Goal: Task Accomplishment & Management: Use online tool/utility

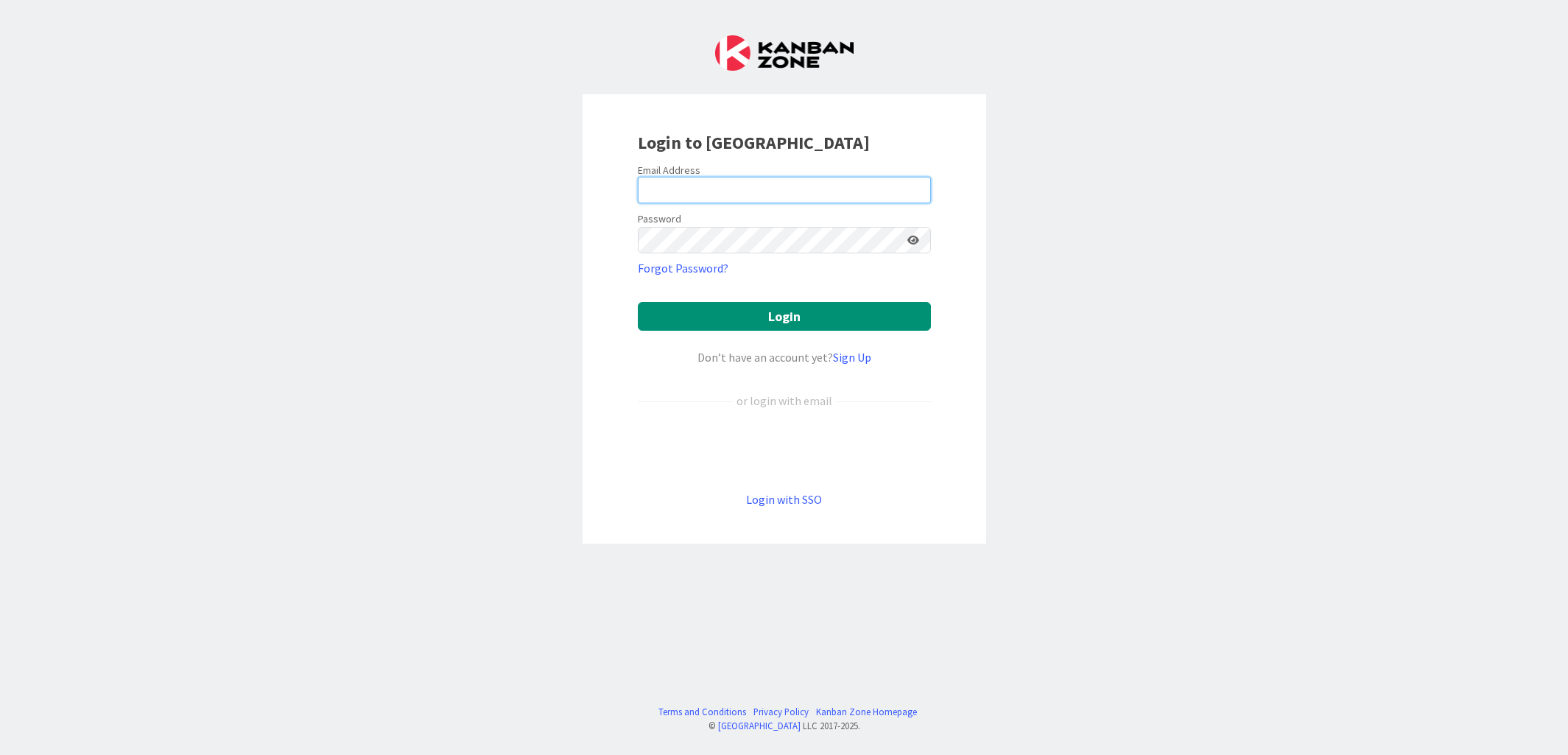
click at [739, 188] on input "email" at bounding box center [784, 190] width 293 height 27
type input "[PERSON_NAME][EMAIL_ADDRESS][DOMAIN_NAME]"
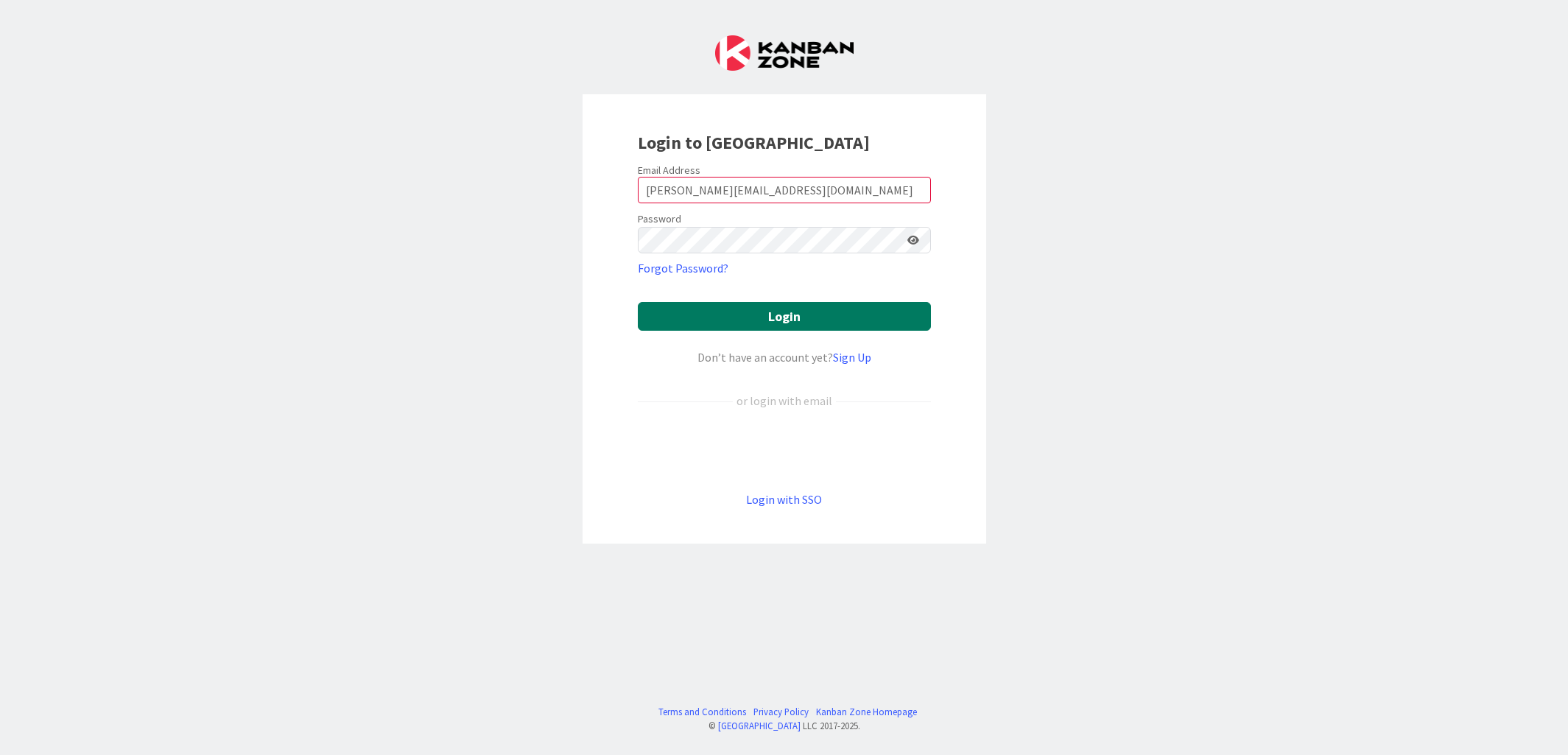
click at [768, 318] on button "Login" at bounding box center [784, 316] width 293 height 29
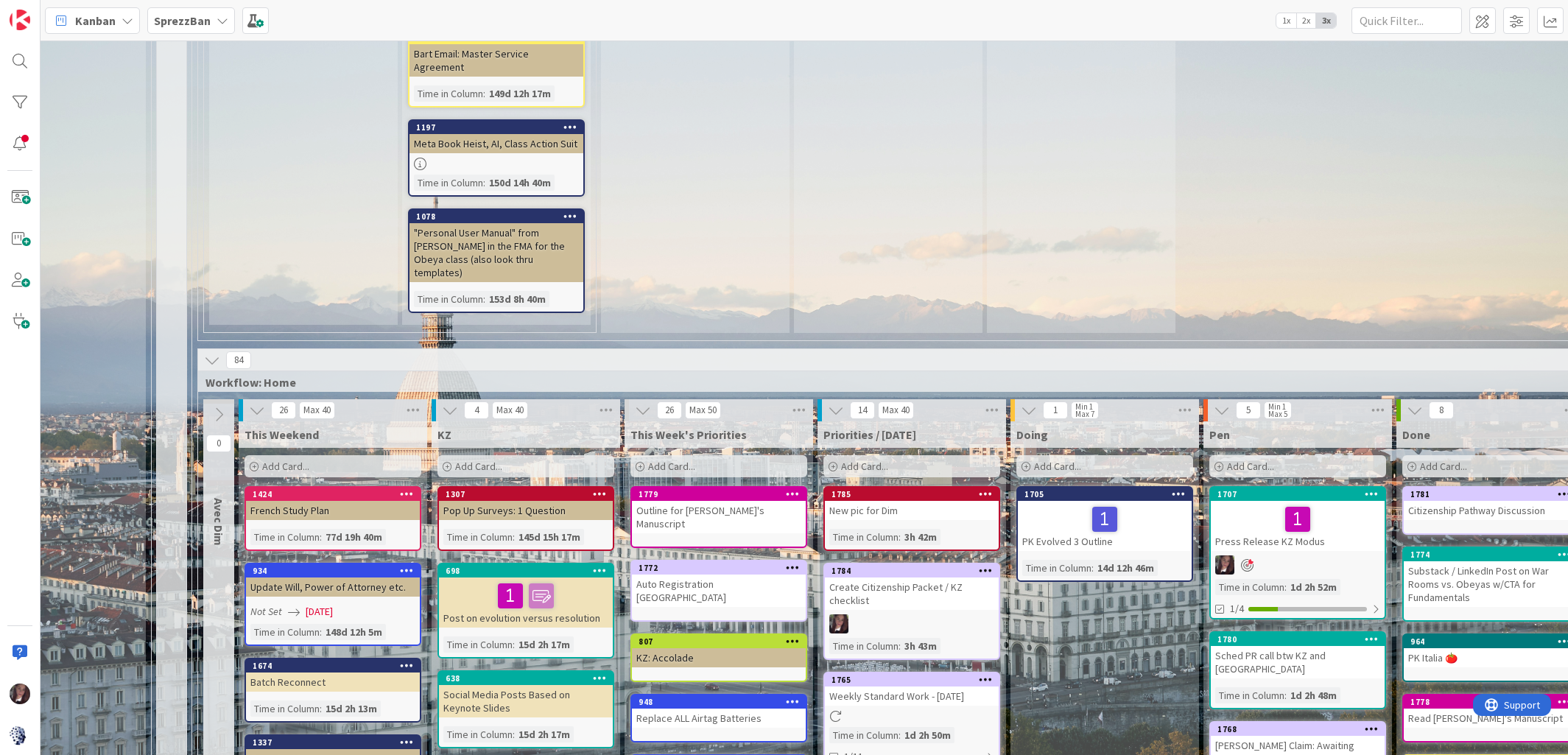
scroll to position [843, 129]
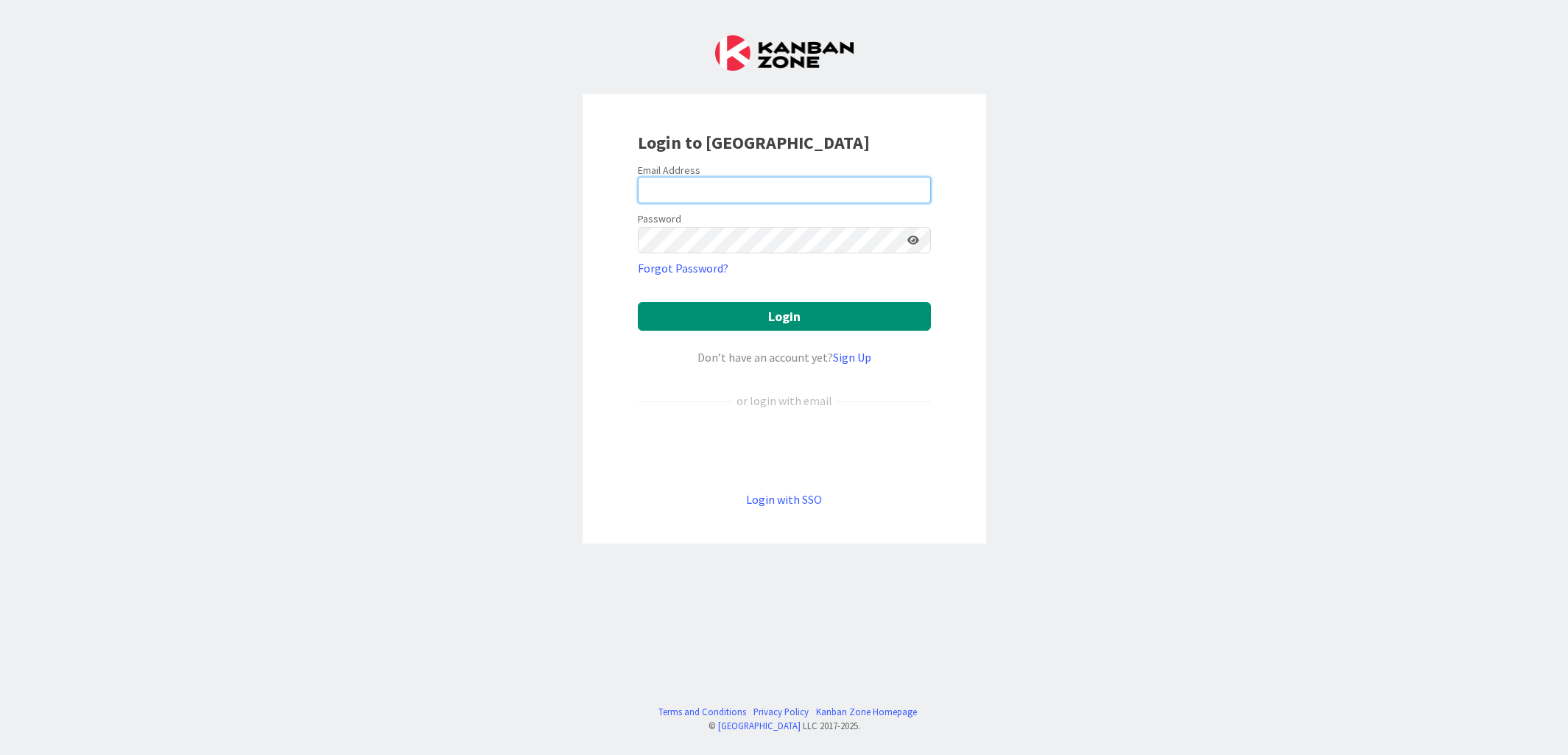
click at [744, 180] on input "email" at bounding box center [784, 190] width 293 height 27
type input "tonianne@moduscooperandi.com"
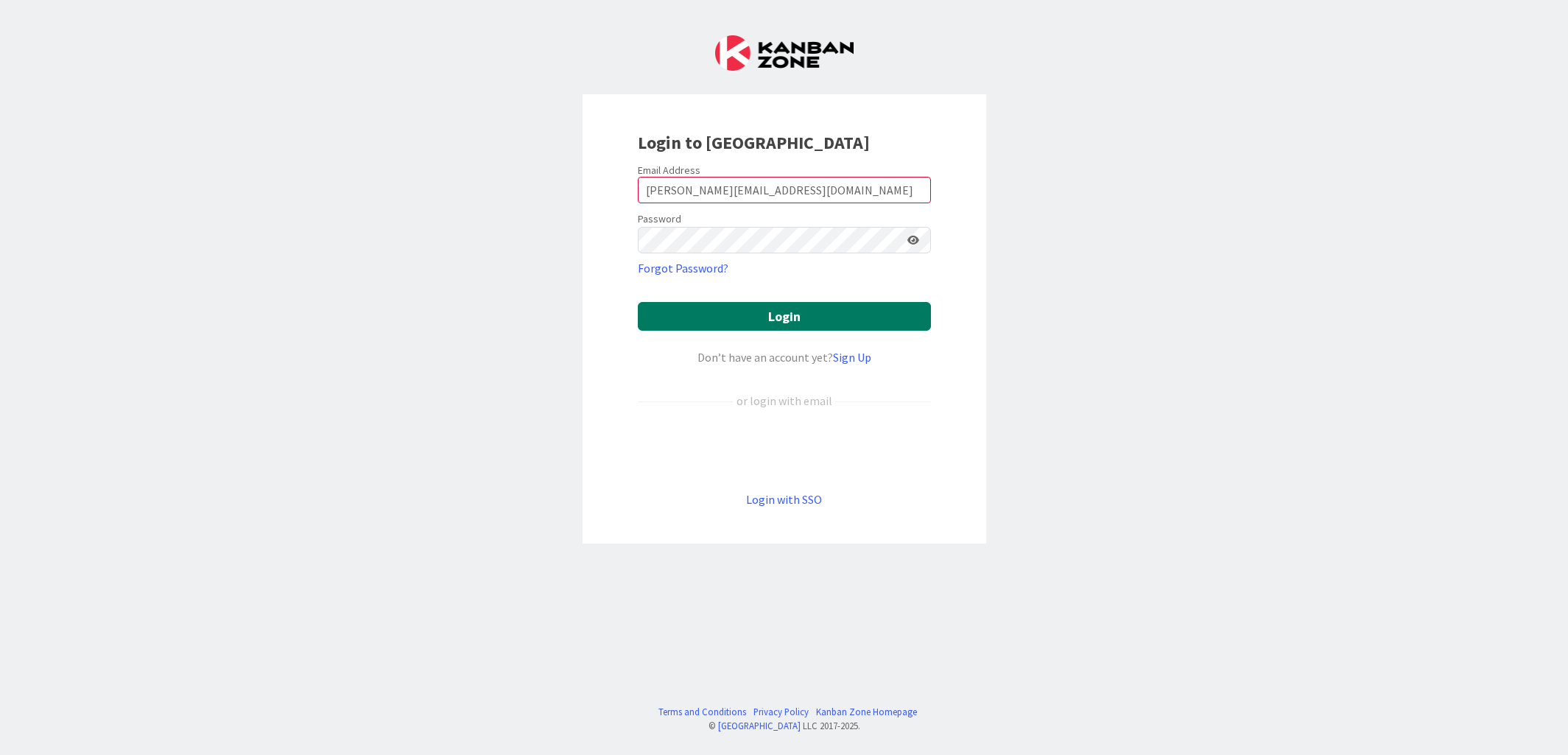
click at [784, 319] on button "Login" at bounding box center [784, 316] width 293 height 29
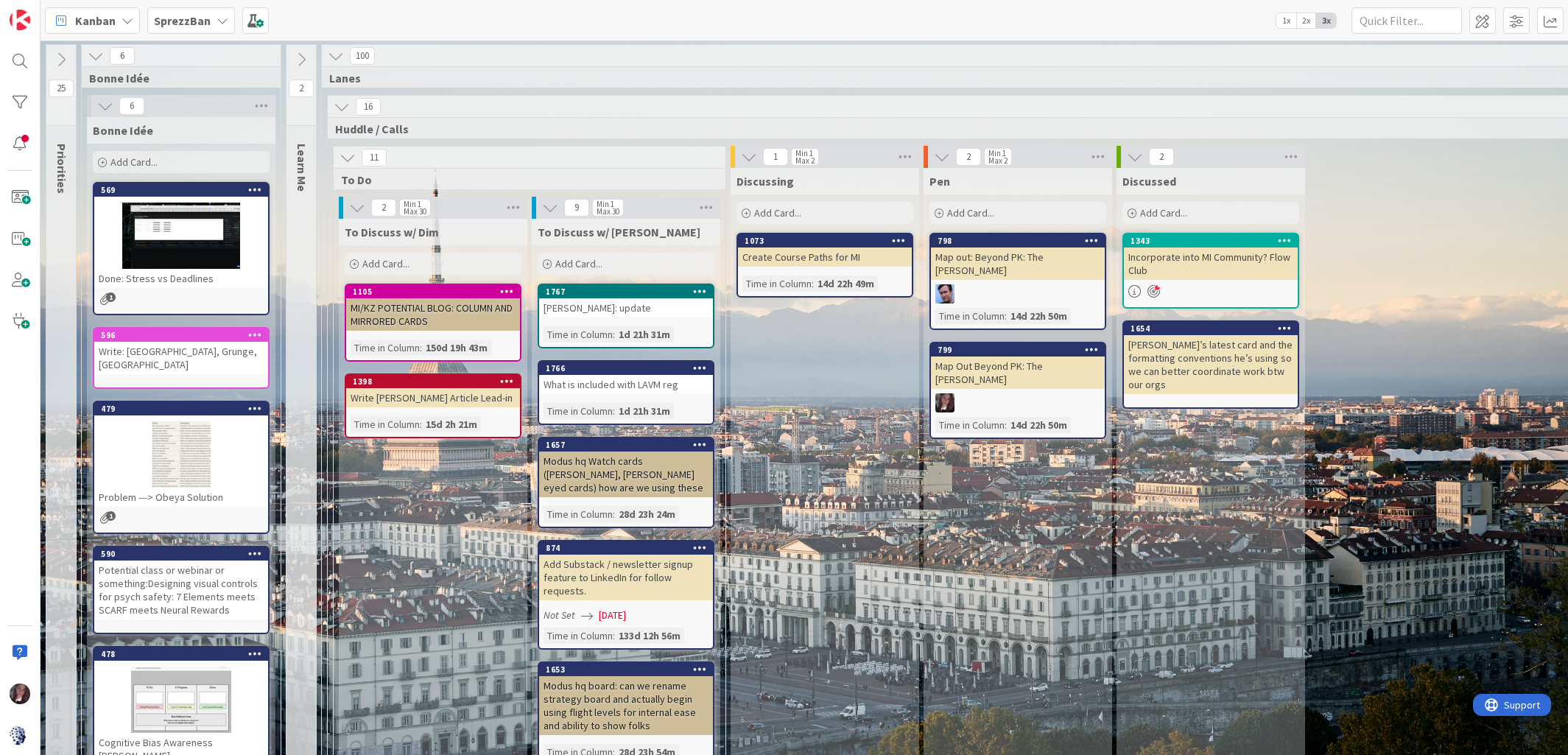
scroll to position [6, 0]
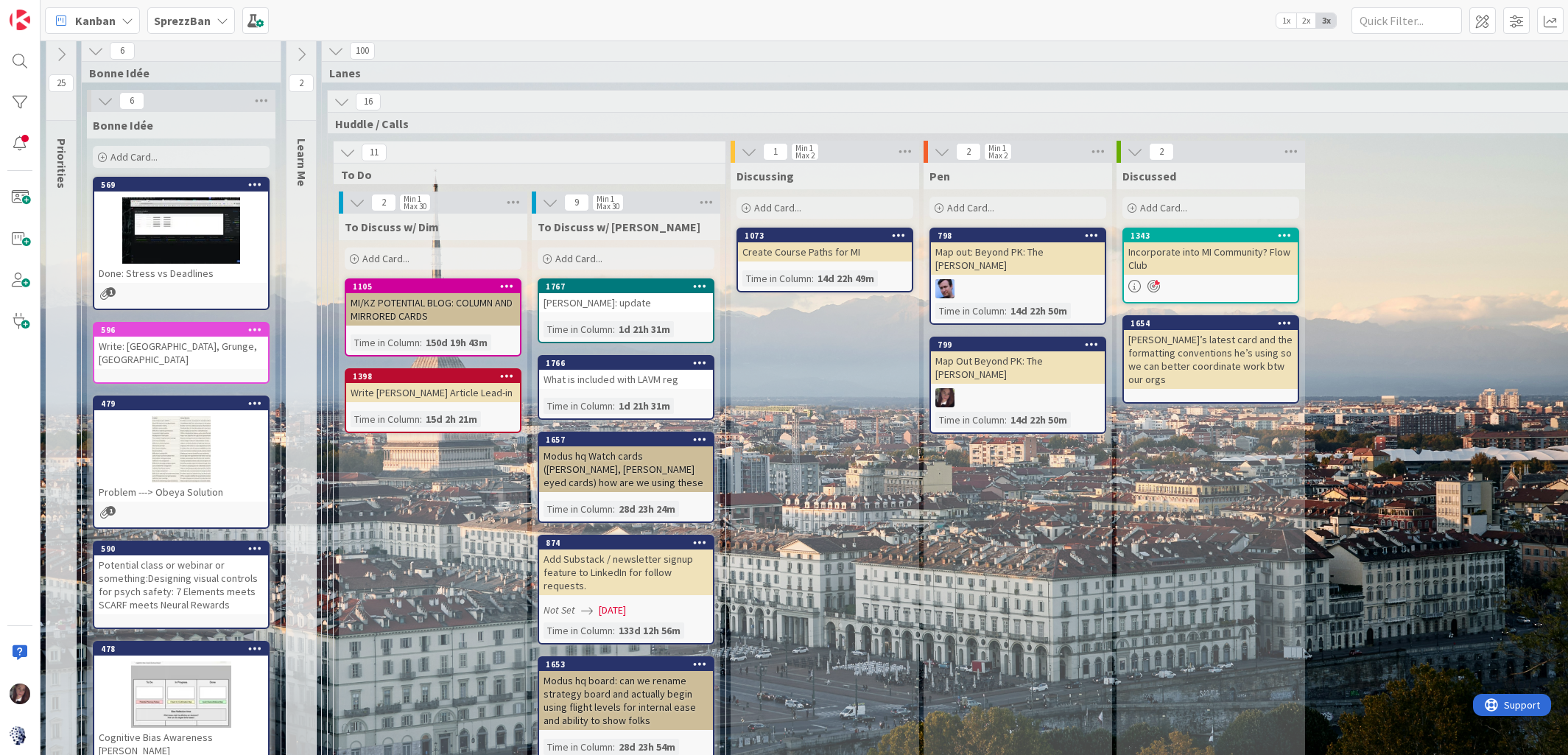
click at [166, 30] on div "SprezzBan" at bounding box center [191, 20] width 88 height 27
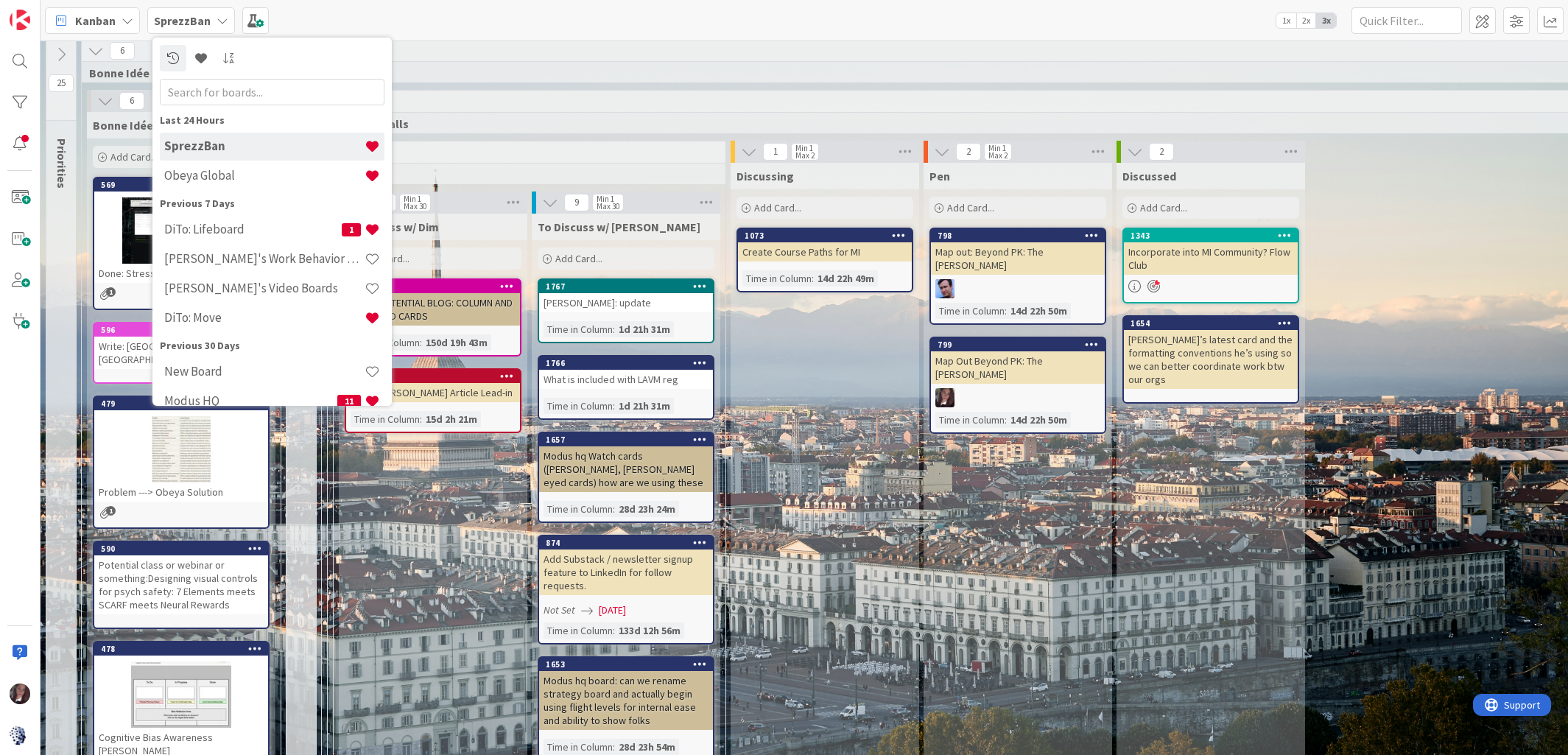
click at [224, 173] on h4 "Obeya Global" at bounding box center [264, 175] width 200 height 15
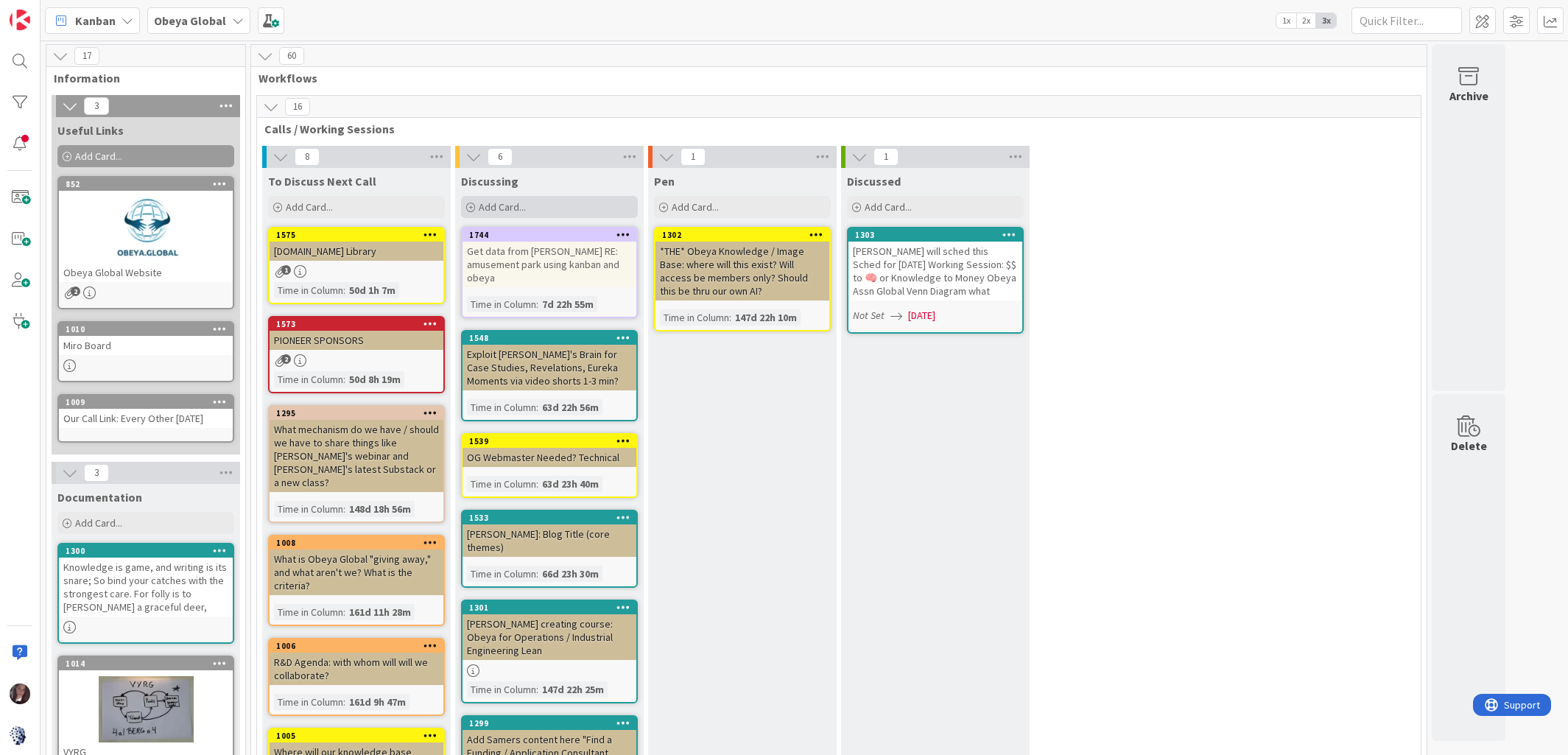
click at [532, 206] on div "Add Card..." at bounding box center [550, 207] width 177 height 22
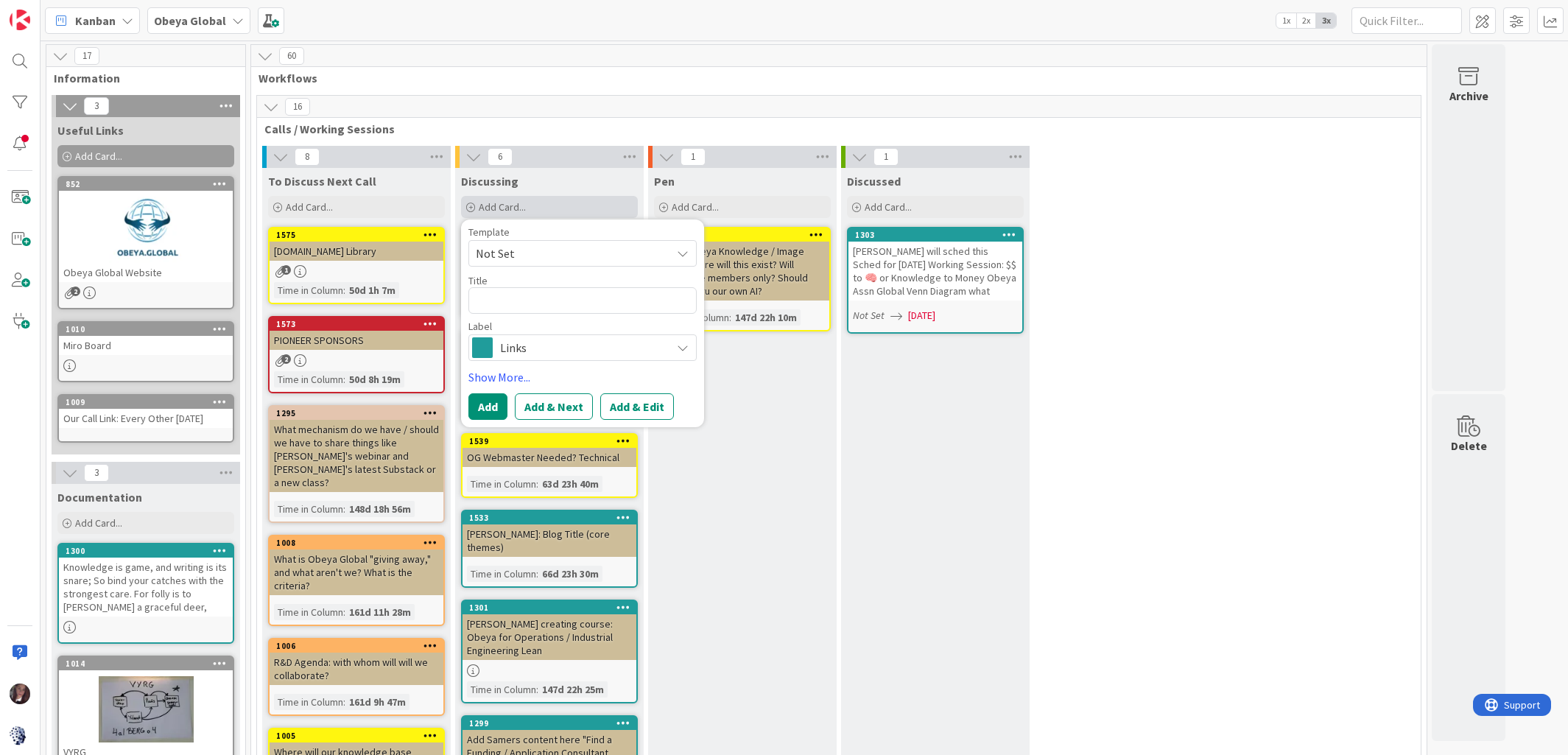
type textarea "x"
type textarea "T"
type textarea "x"
type textarea "T+"
type textarea "x"
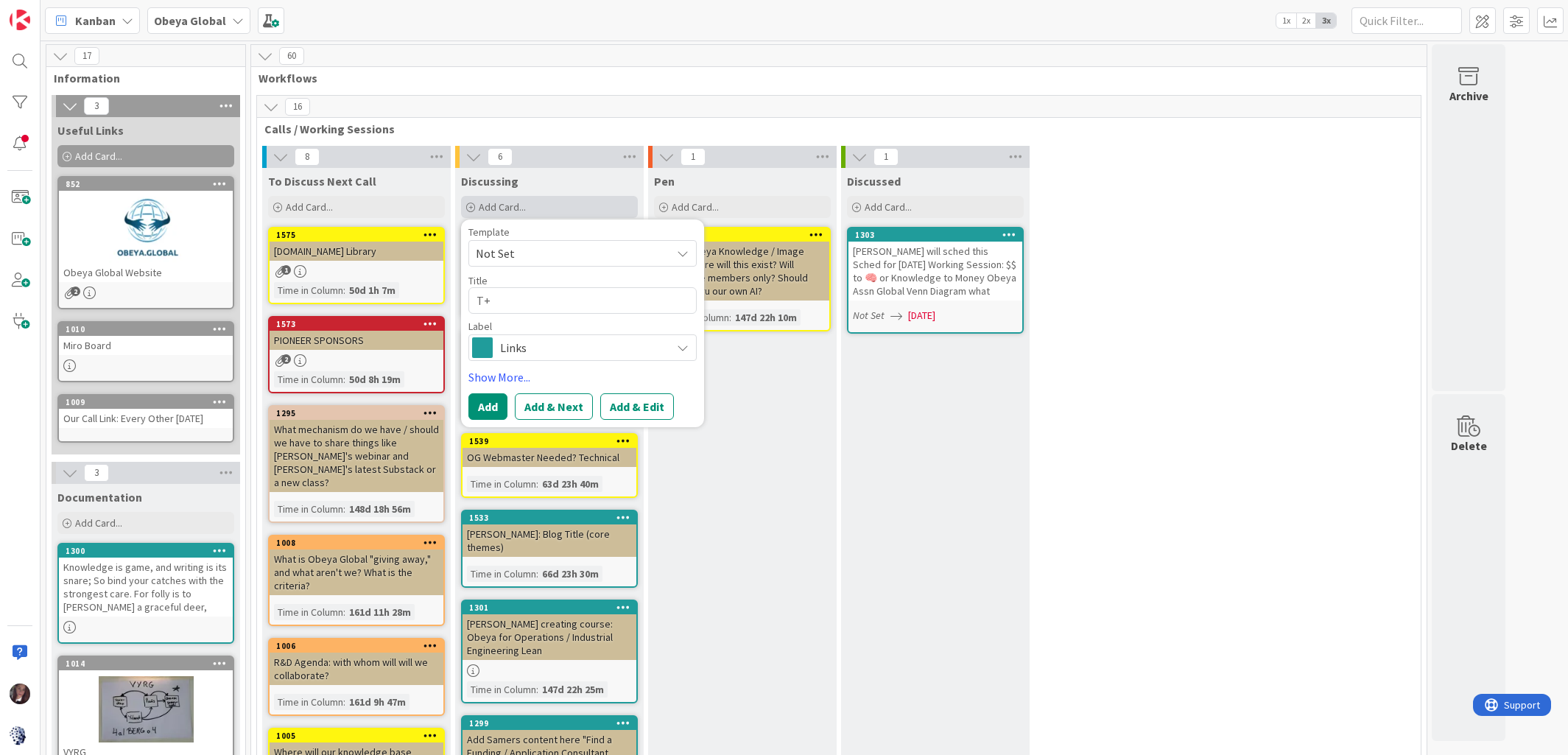
type textarea "T+"
type textarea "x"
type textarea "T+ B"
type textarea "x"
type textarea "T+ B"
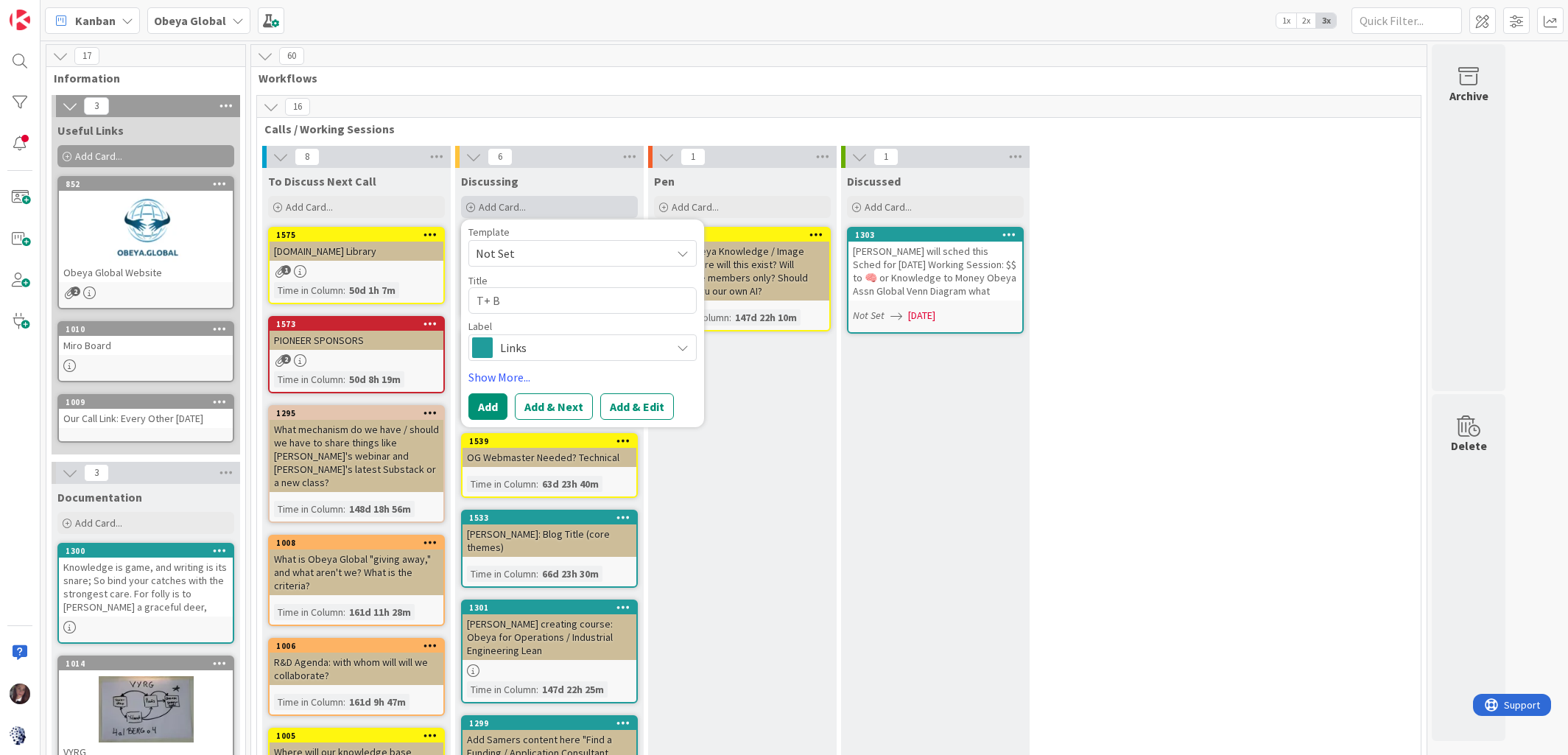
type textarea "x"
type textarea "T+ B C"
type textarea "x"
type textarea "T+ B Ch"
type textarea "x"
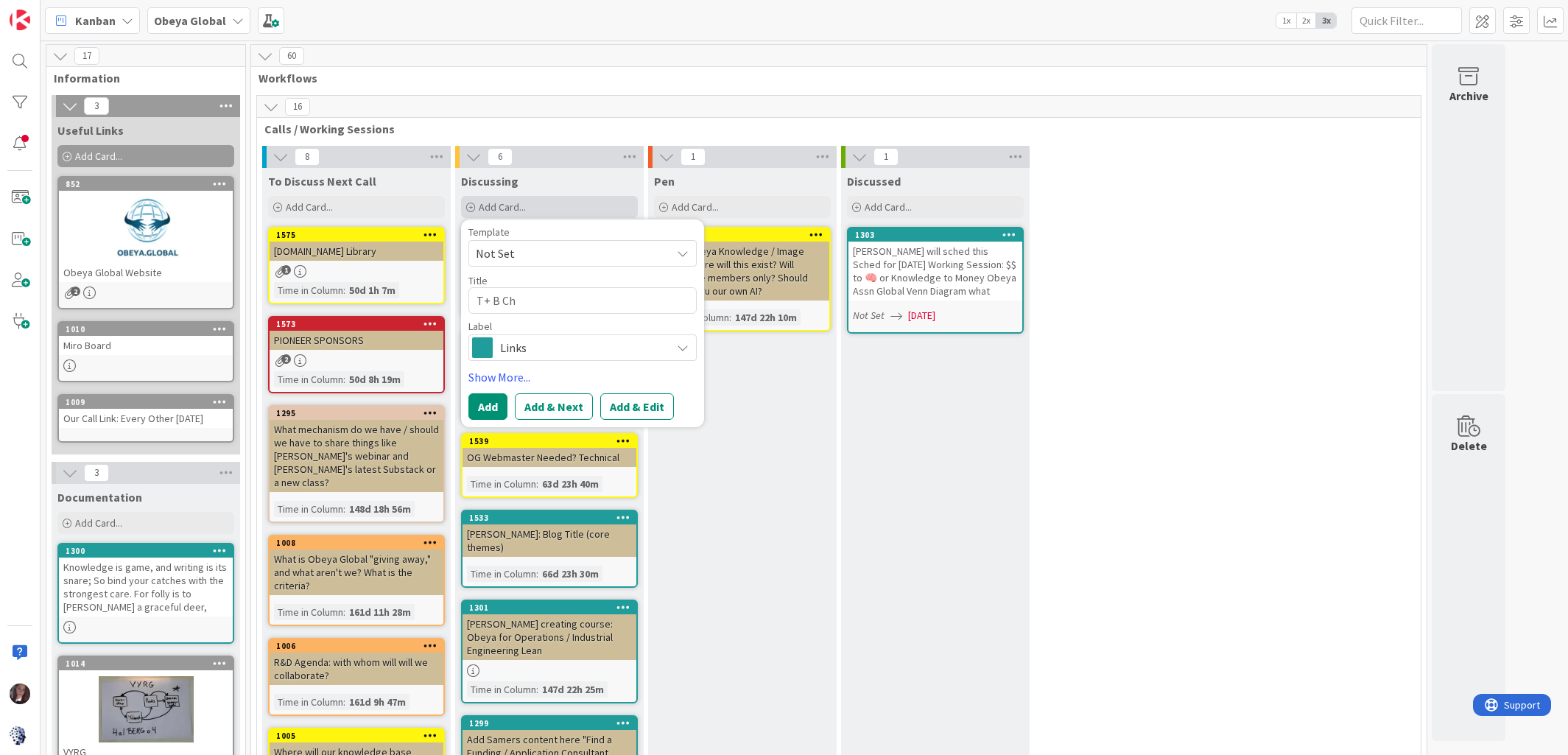
type textarea "T+ B Cha"
type textarea "x"
type textarea "T+ B Chat"
type textarea "x"
type textarea "T+ B Cha"
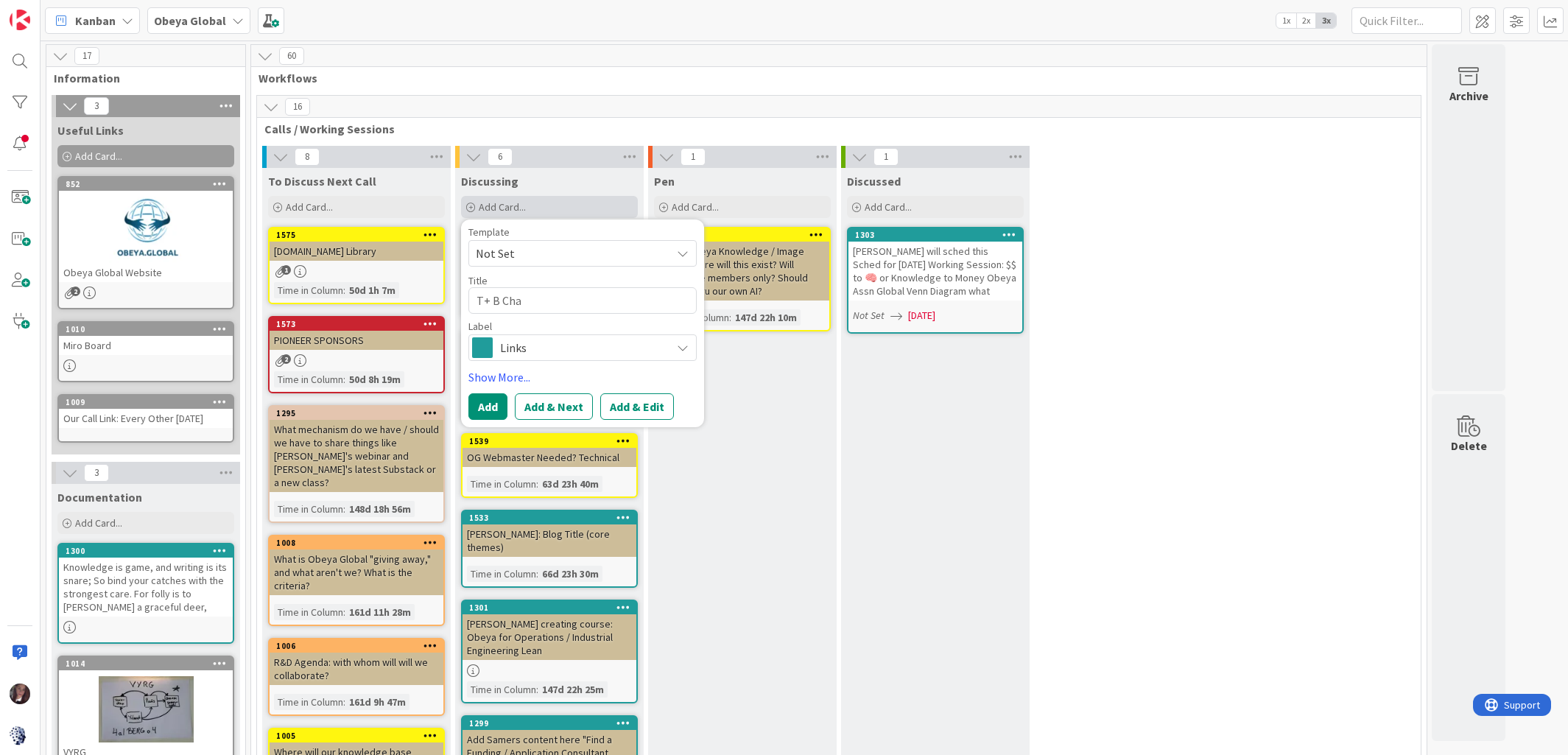
type textarea "x"
type textarea "T+ B Ch"
type textarea "x"
type textarea "T+ B C"
type textarea "x"
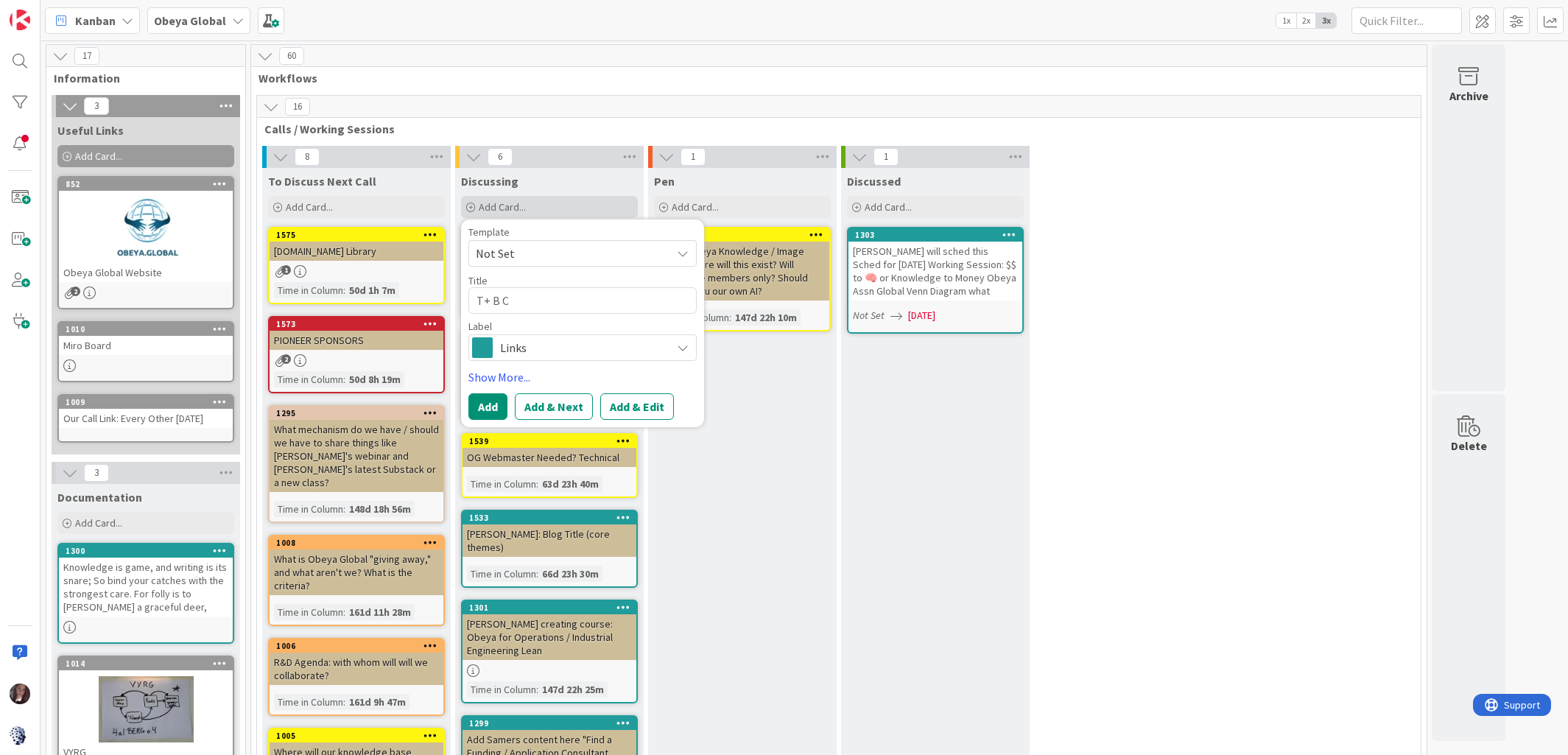
type textarea "T+ B"
type textarea "x"
type textarea "T+ B"
type textarea "x"
type textarea "T+"
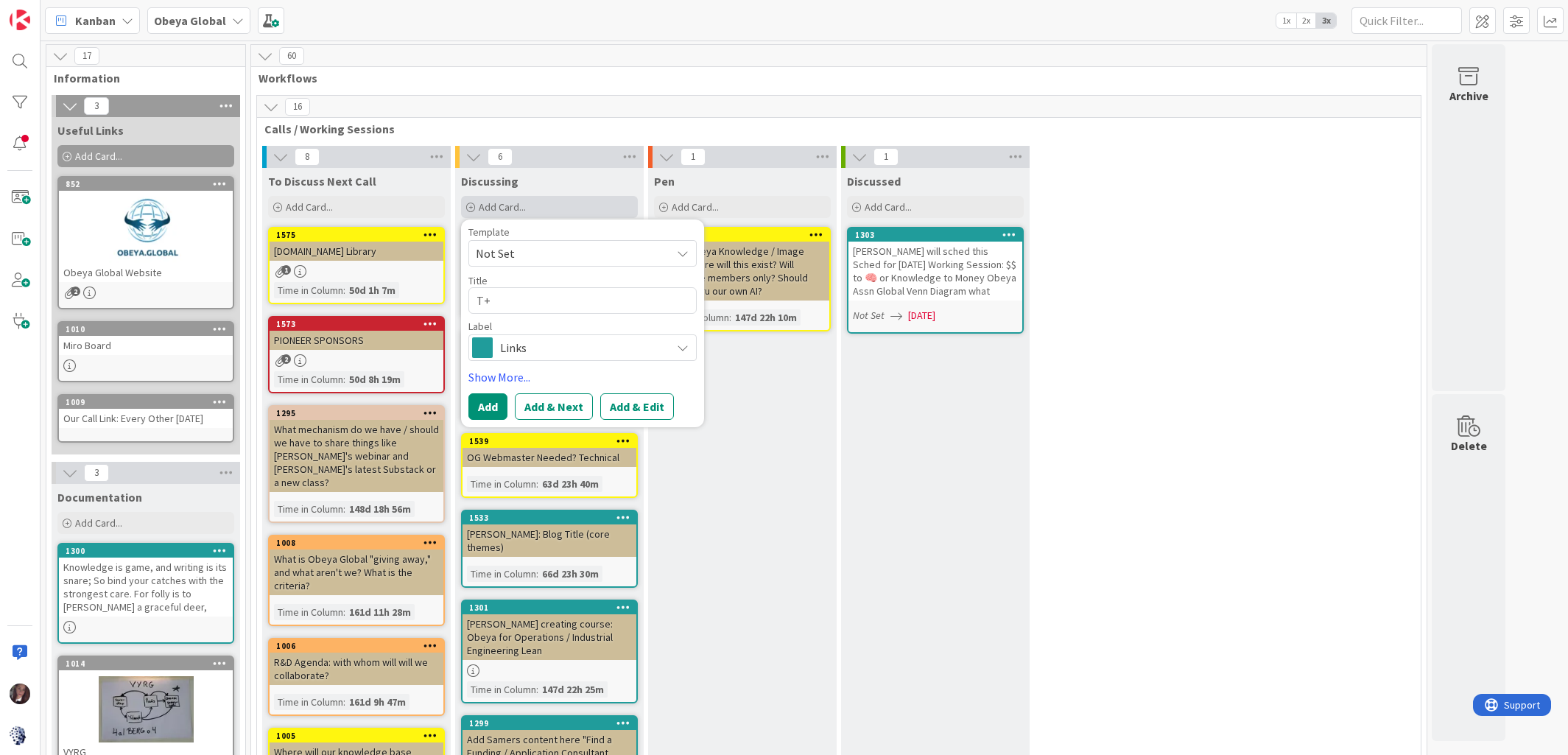
type textarea "x"
type textarea "T+"
type textarea "x"
type textarea "T"
type textarea "x"
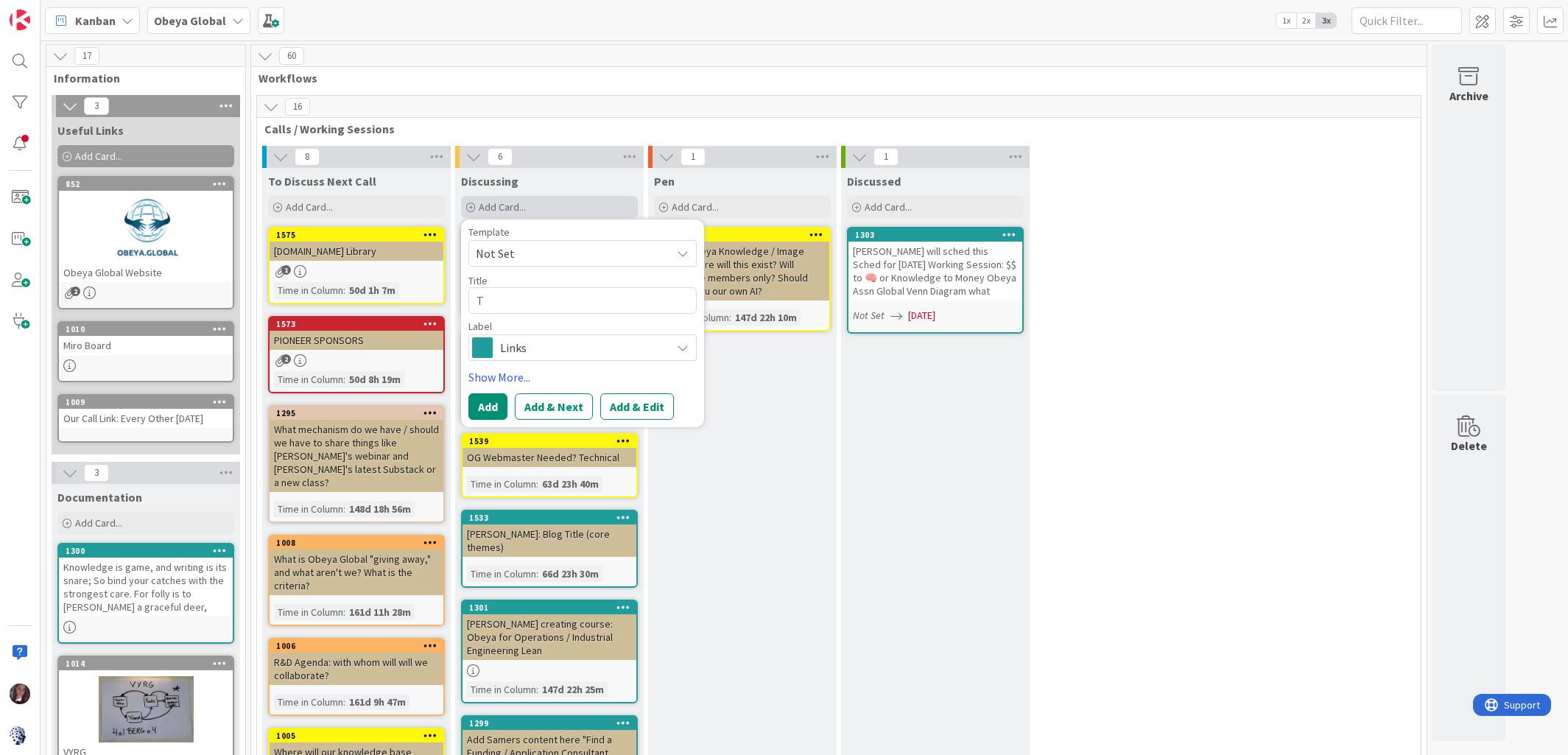
type textarea "To"
type textarea "x"
type textarea "Ton"
type textarea "x"
type textarea "Toni"
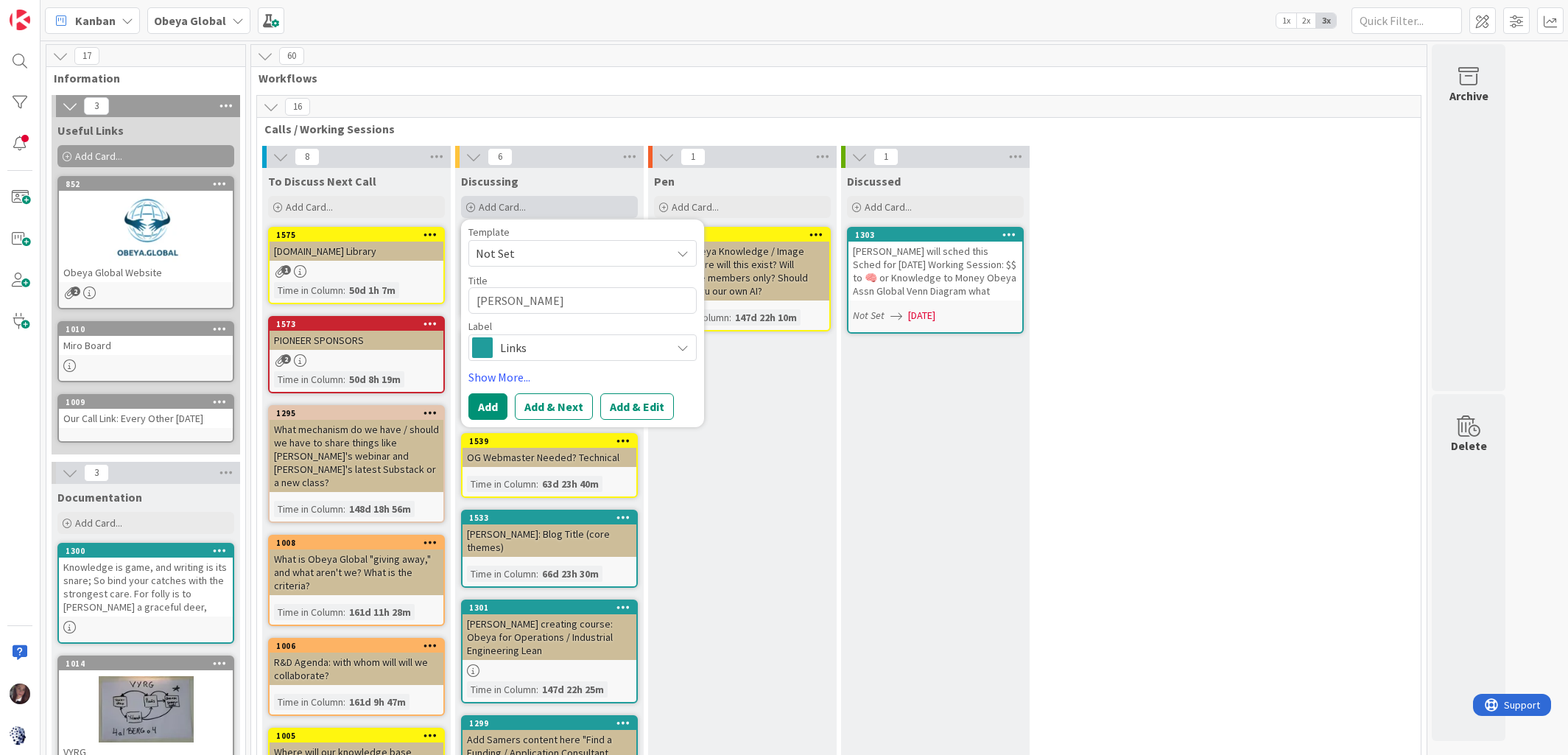
type textarea "x"
type textarea "Toni"
type textarea "x"
type textarea "Toni _"
type textarea "x"
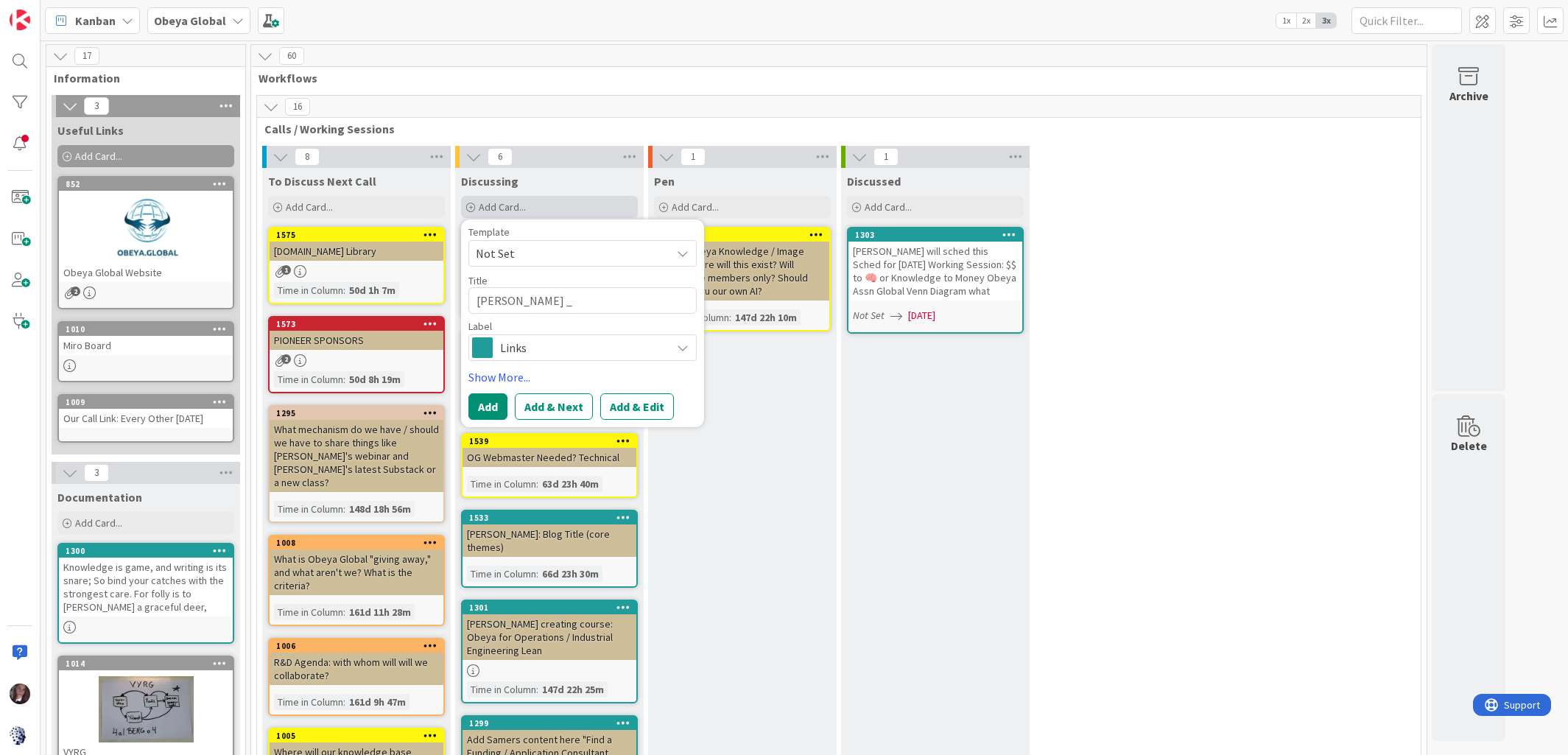
type textarea "Toni"
type textarea "x"
type textarea "Toni +"
type textarea "x"
type textarea "Toni +"
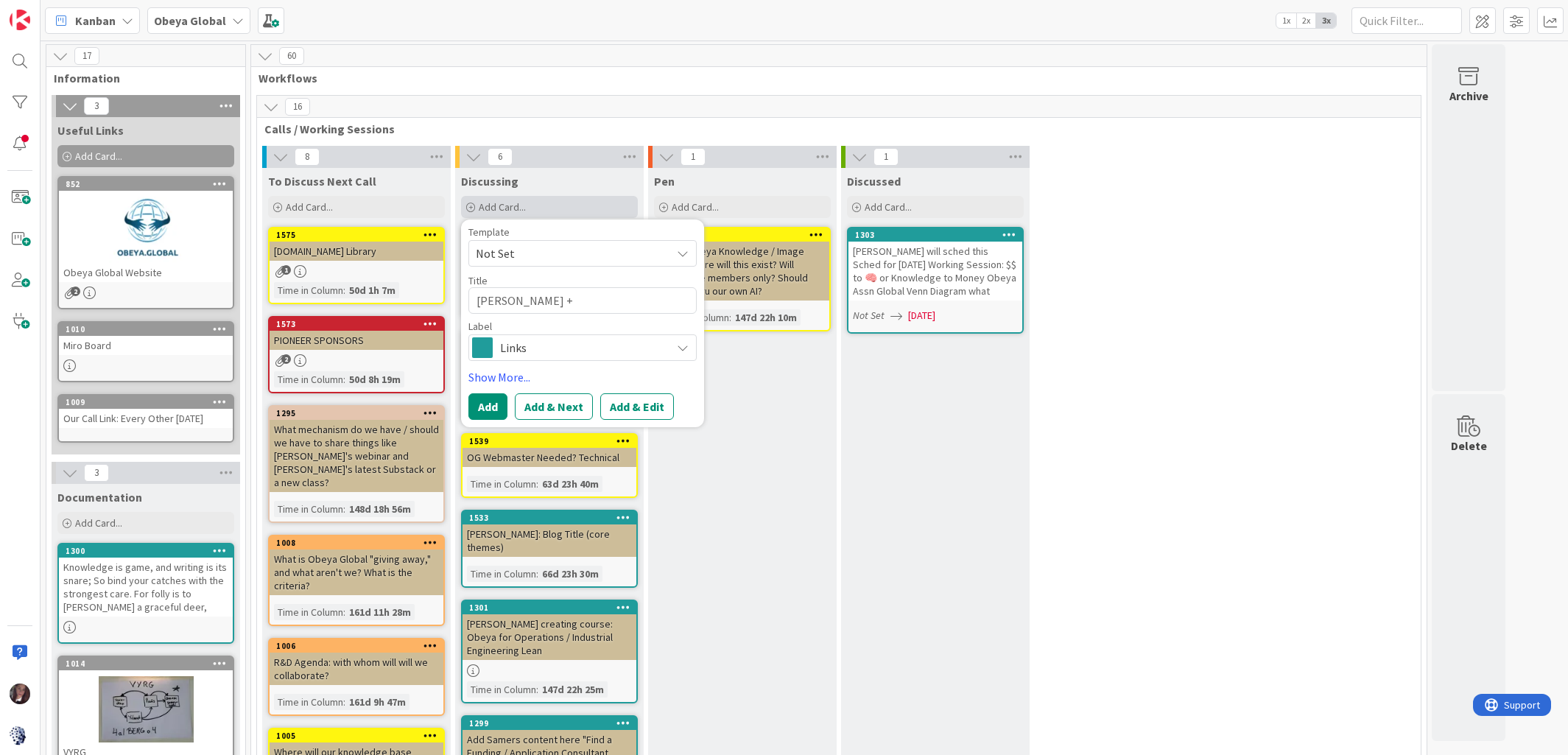
type textarea "x"
type textarea "Toni + B"
type textarea "x"
type textarea "Toni + Bj"
type textarea "x"
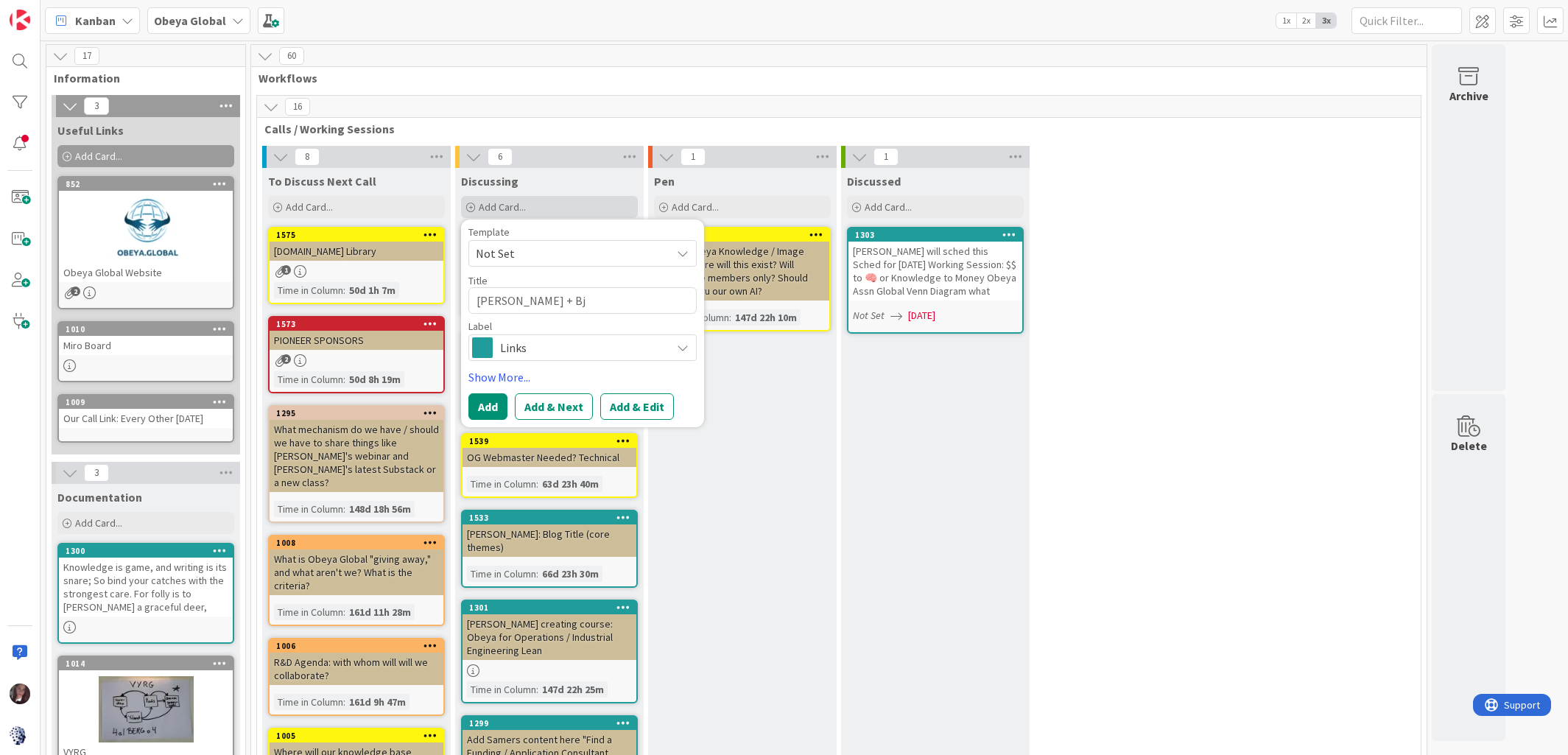
type textarea "Toni + Bja"
type textarea "x"
type textarea "Toni + Bjar"
type textarea "x"
type textarea "Toni + Bjarn"
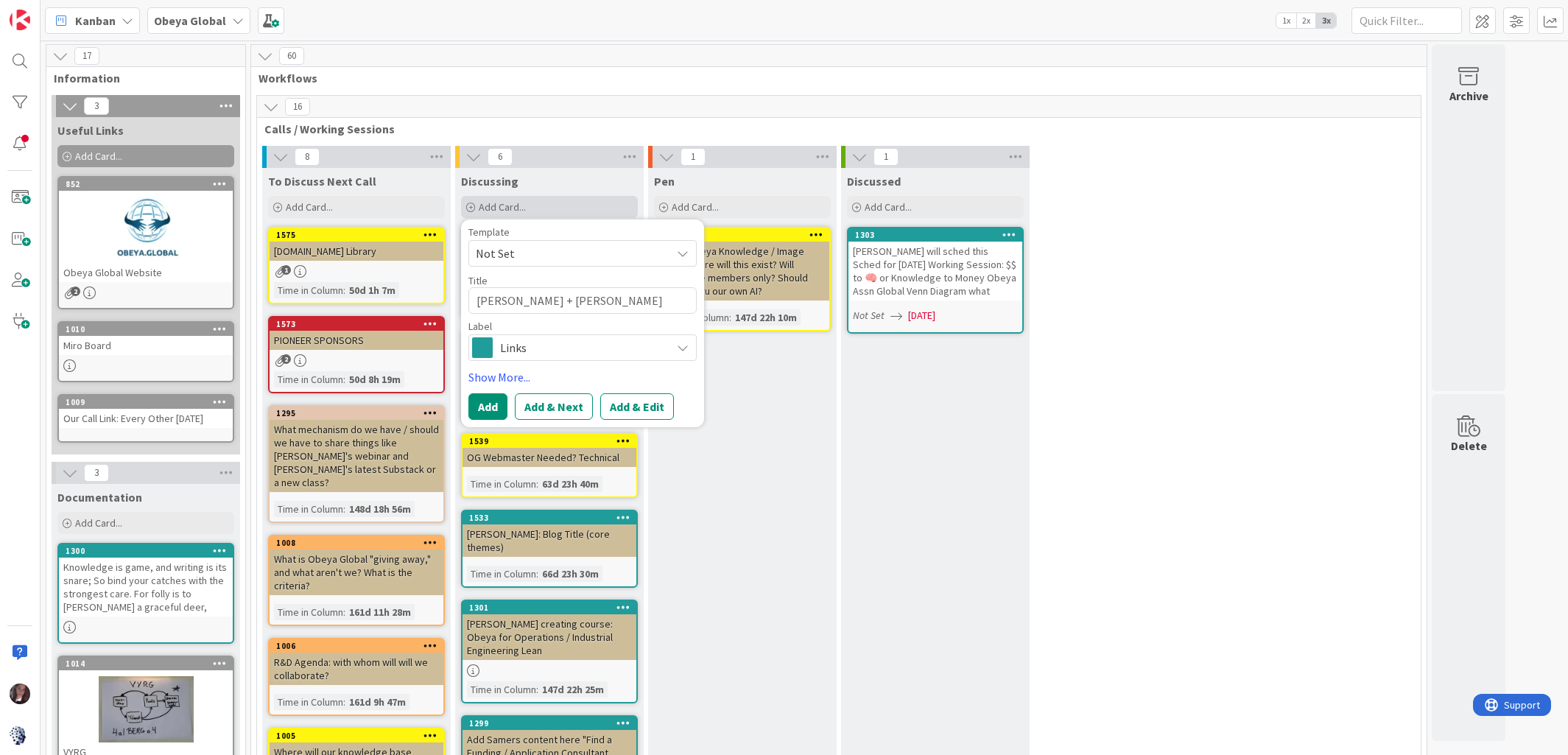
type textarea "x"
type textarea "Toni + Bjarne"
type textarea "x"
type textarea "Toni + Bjarne'"
type textarea "x"
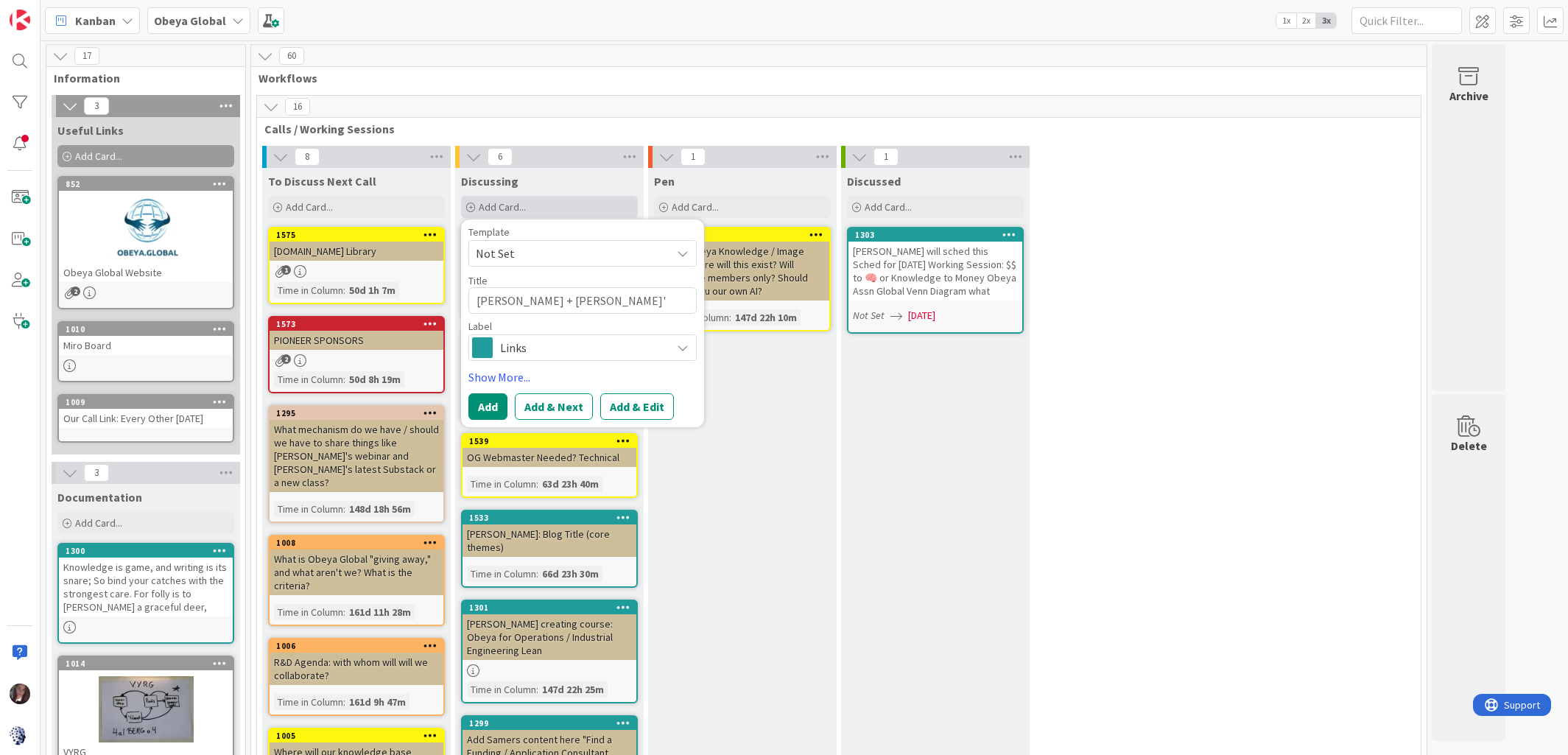
type textarea "Toni + Bjarne's"
type textarea "x"
type textarea "Toni + Bjarne's"
type textarea "x"
type textarea "Toni + Bjarne's C"
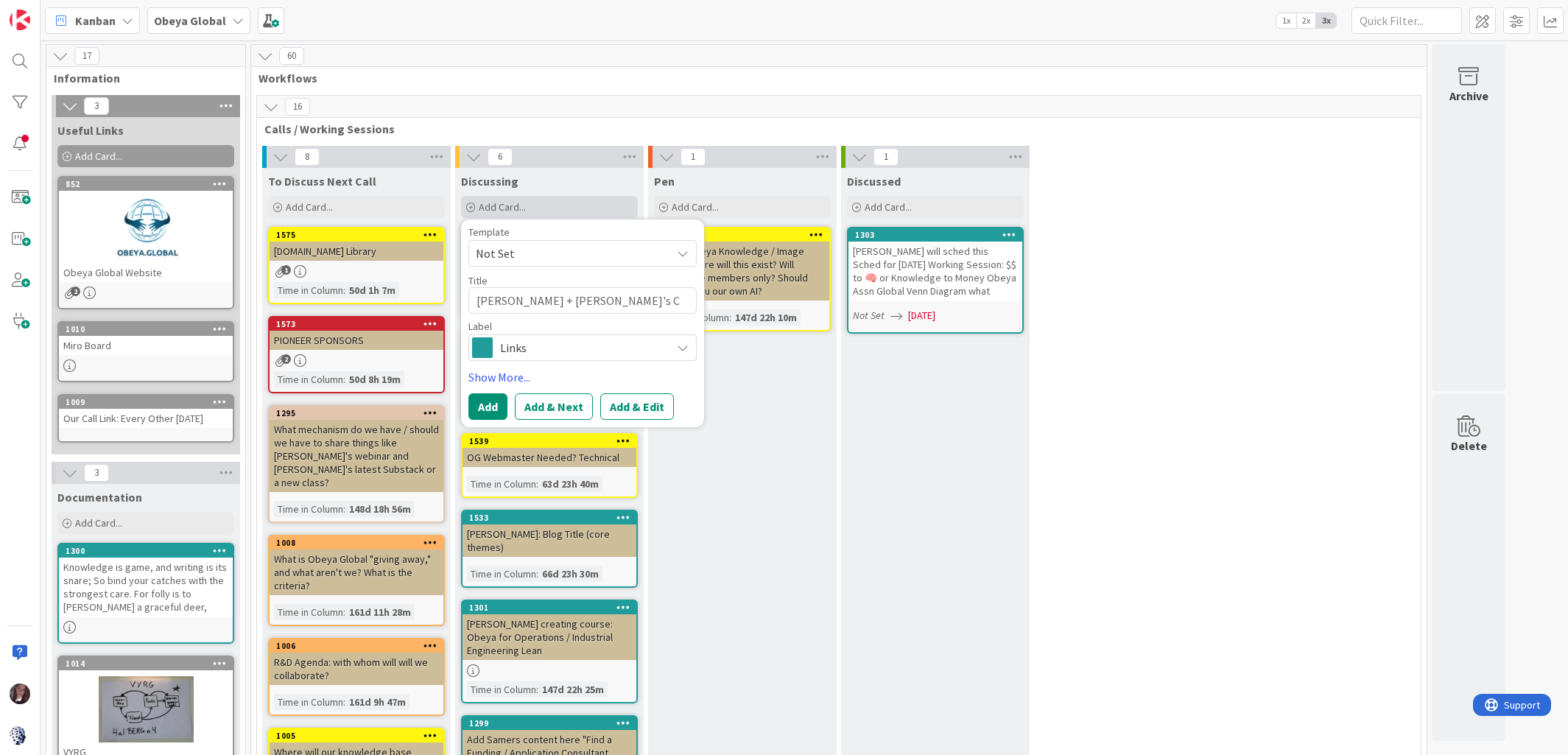
type textarea "x"
type textarea "Toni + Bjarne's Ch"
type textarea "x"
type textarea "Toni + Bjarne's Cha"
type textarea "x"
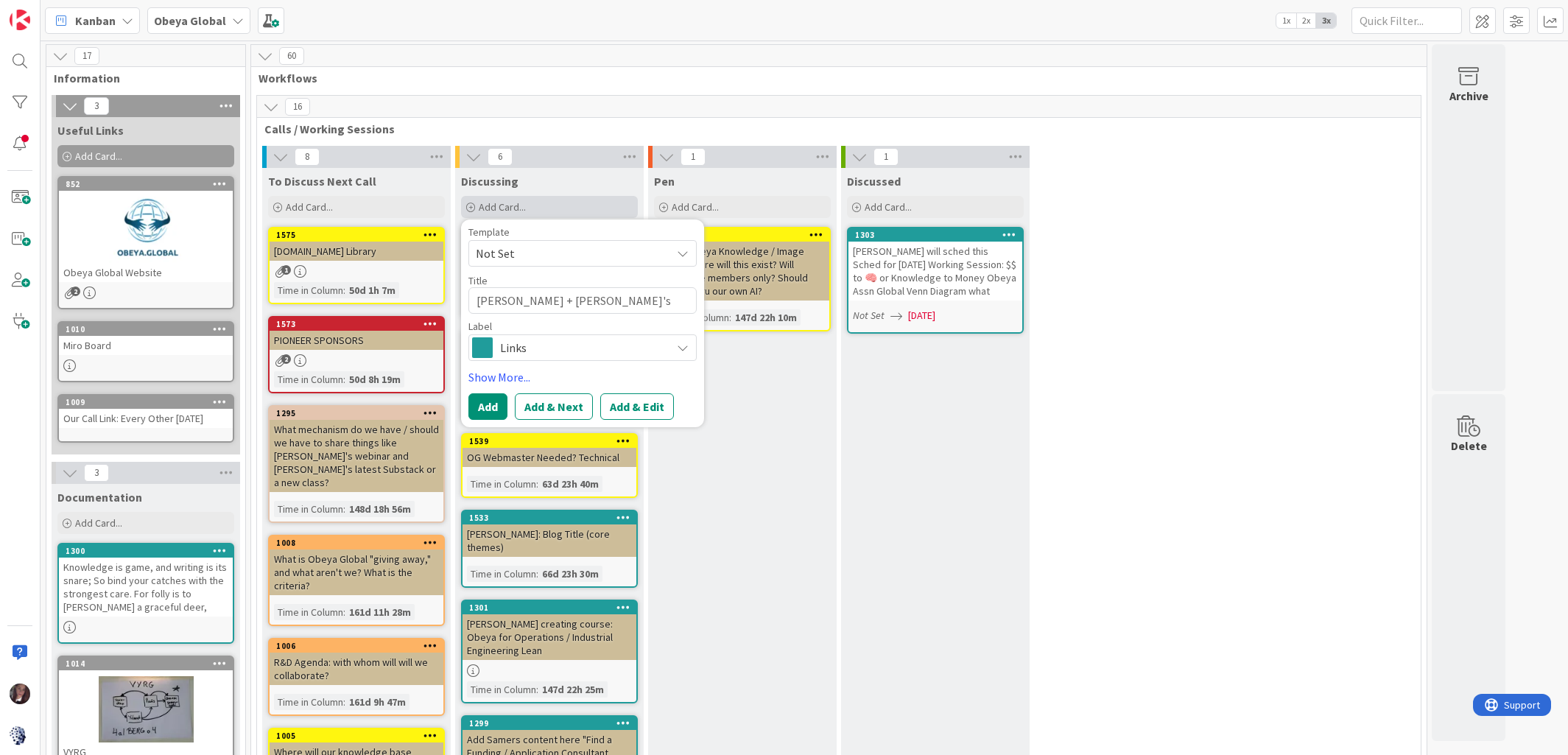
type textarea "Toni + Bjarne's Chat"
type textarea "x"
type textarea "Toni + Bjarne's Chat"
type textarea "x"
type textarea "Toni + Bjarne's Chat N"
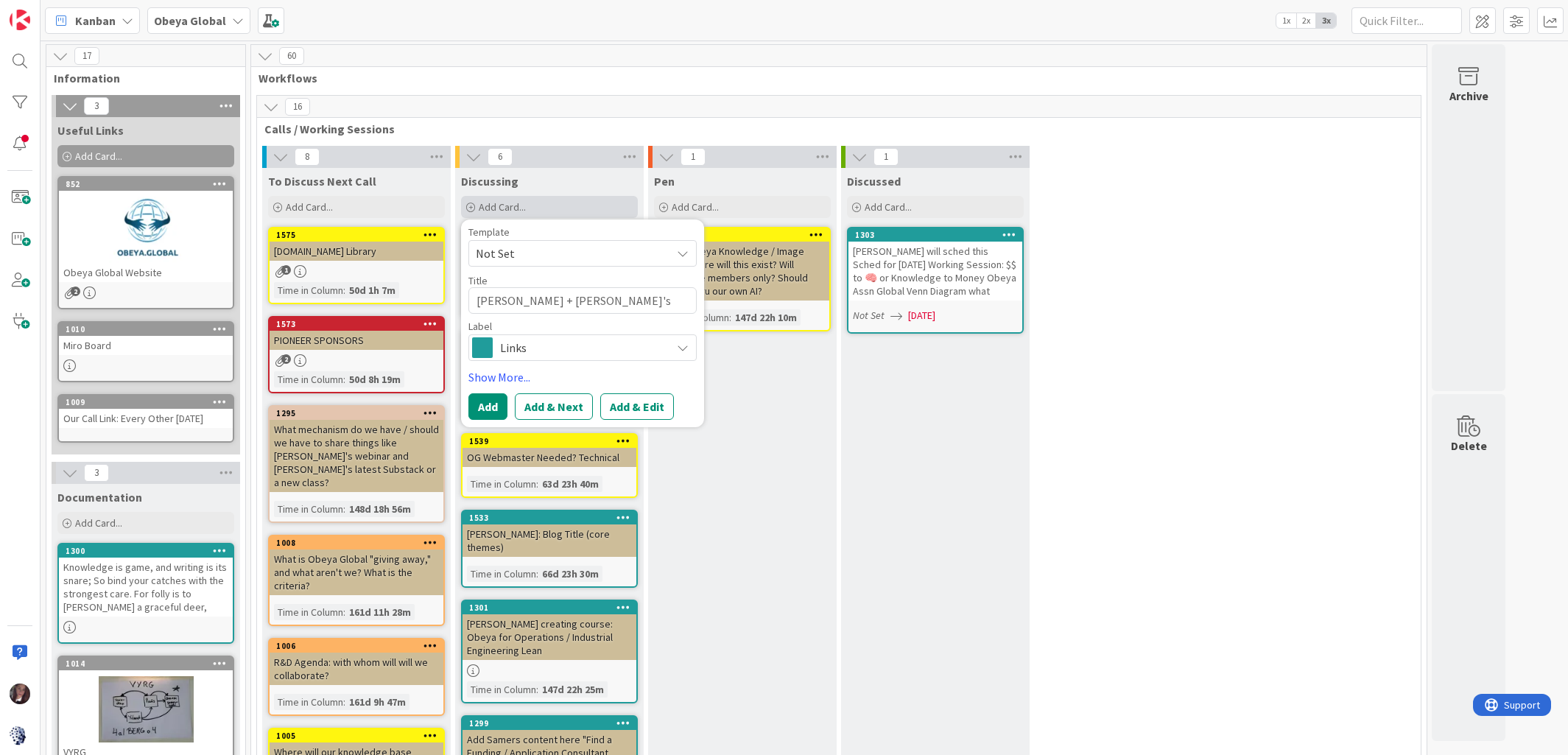
type textarea "x"
type textarea "Toni + Bjarne's Chat No"
type textarea "x"
type textarea "Toni + Bjarne's Chat Not"
type textarea "x"
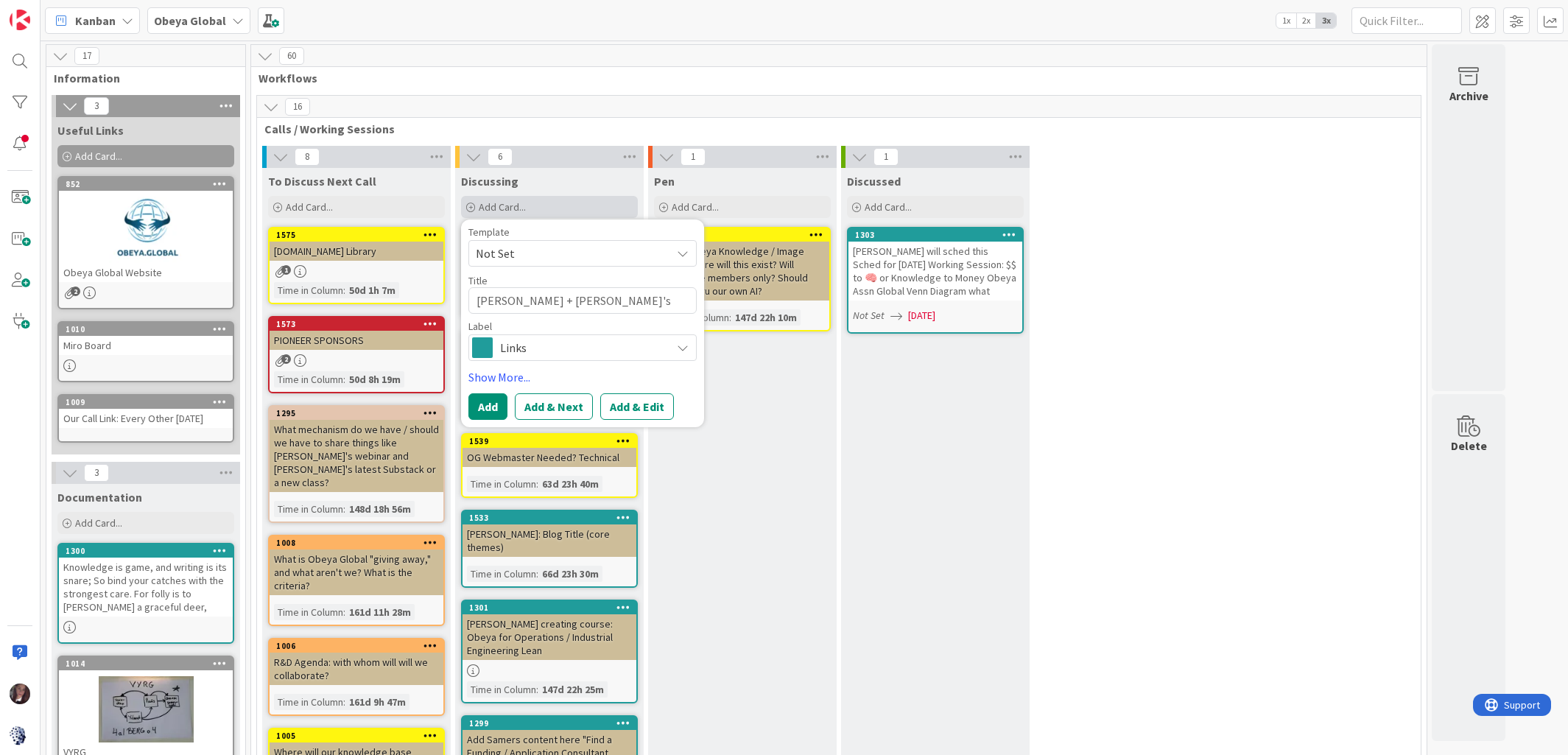
type textarea "Toni + Bjarne's Chat Note"
type textarea "x"
type textarea "[PERSON_NAME] + [PERSON_NAME]'s Chat Notes"
click at [531, 353] on span "Links" at bounding box center [581, 348] width 163 height 20
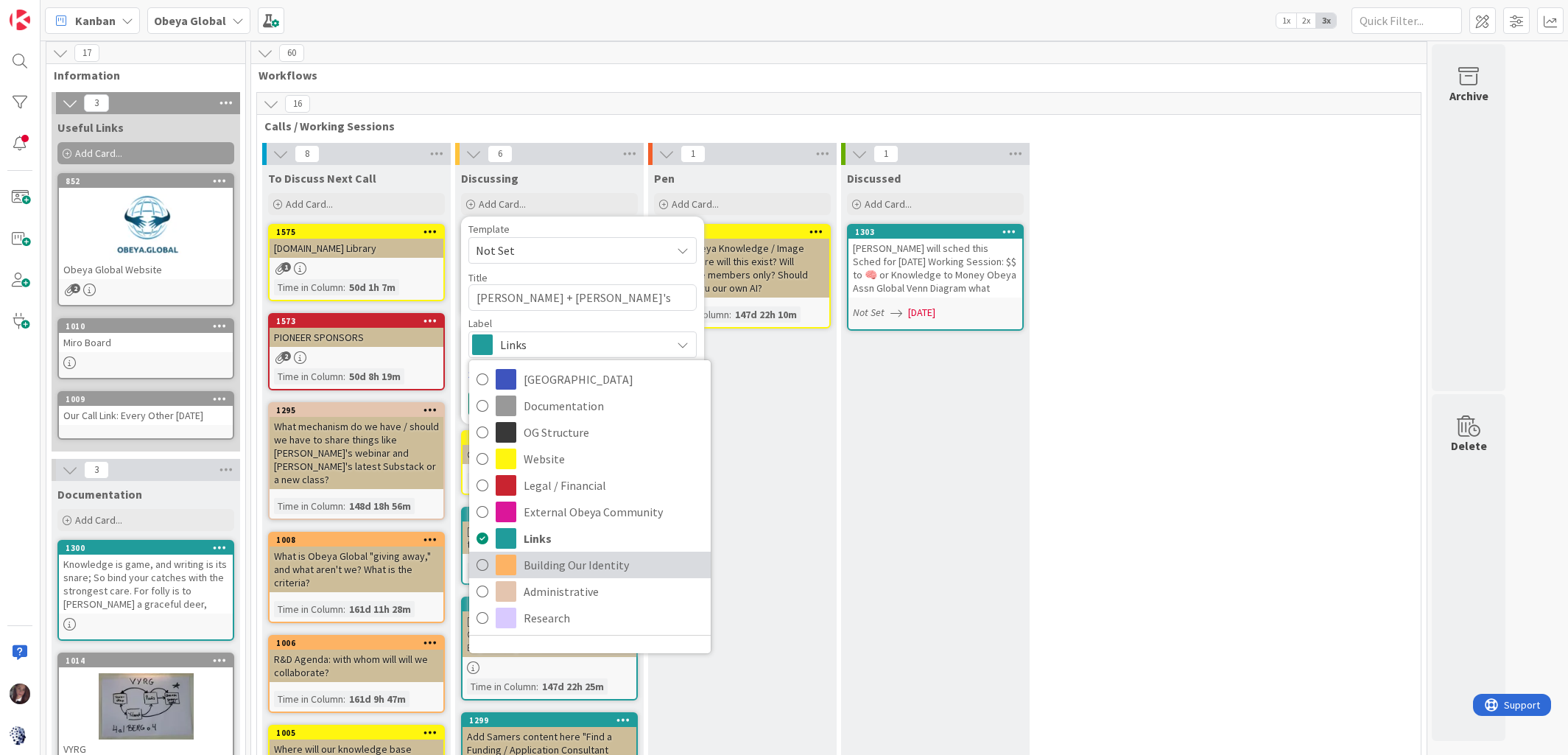
scroll to position [4, 0]
click at [485, 568] on icon at bounding box center [482, 564] width 12 height 22
type textarea "x"
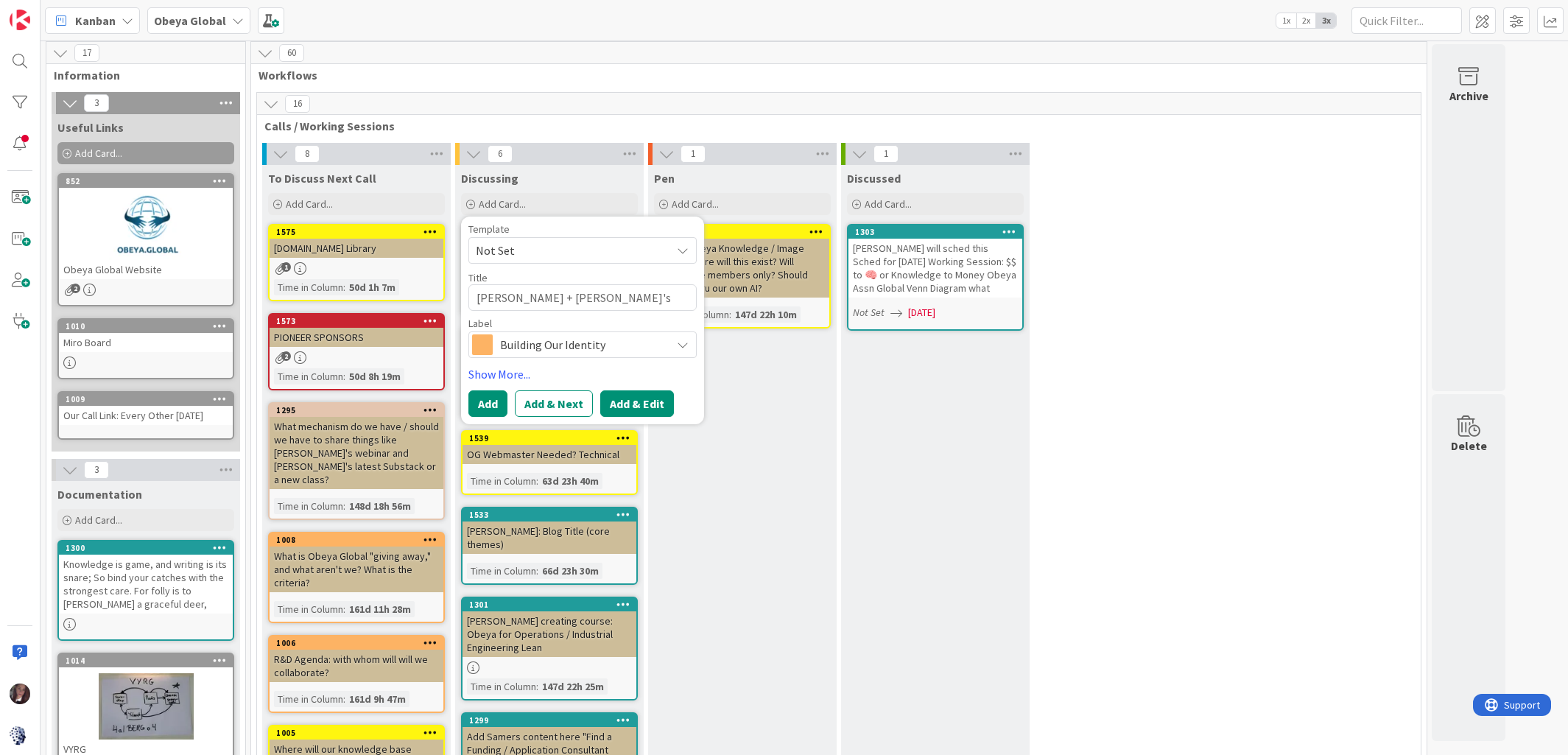
click at [630, 401] on button "Add & Edit" at bounding box center [637, 403] width 74 height 27
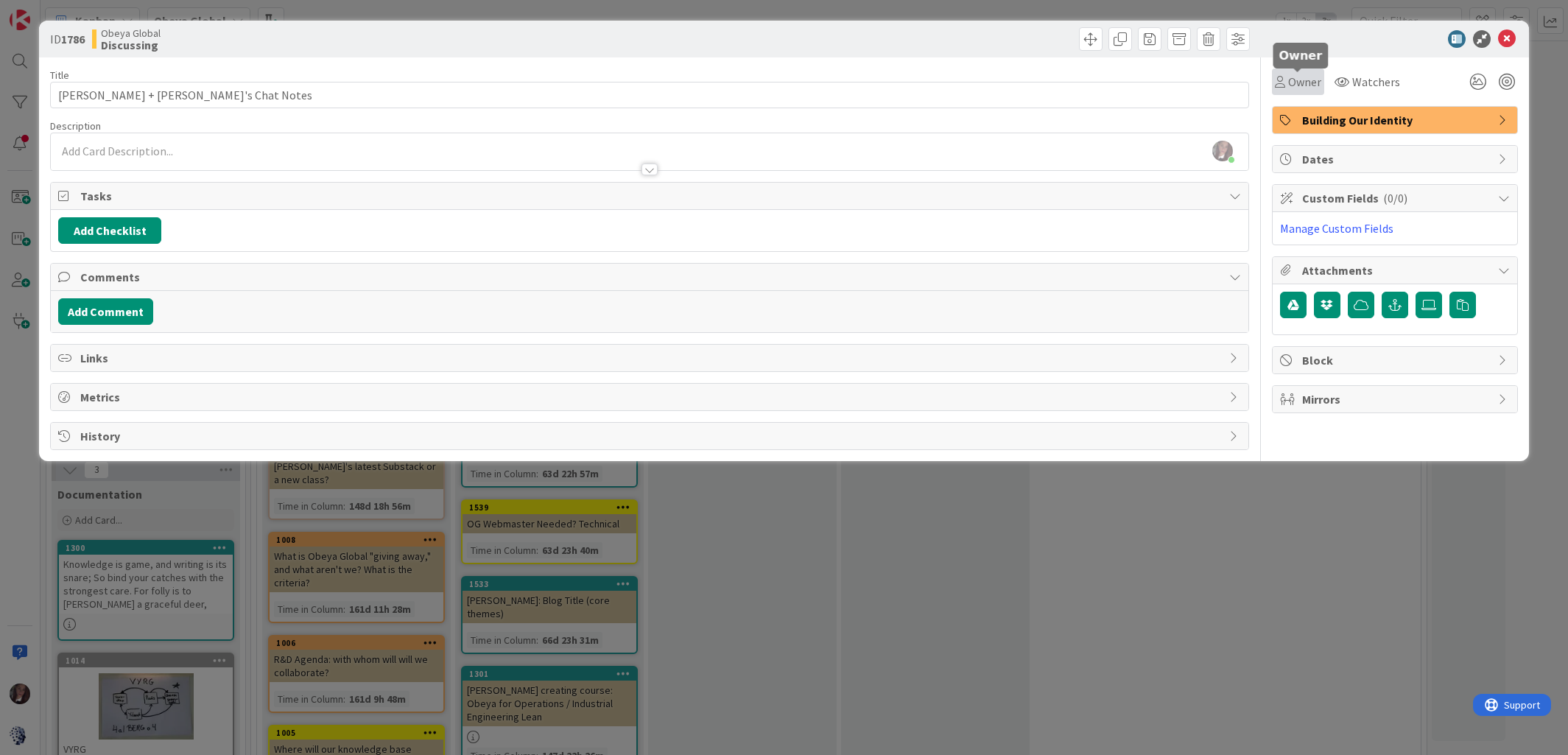
click at [1308, 80] on span "Owner" at bounding box center [1305, 81] width 33 height 18
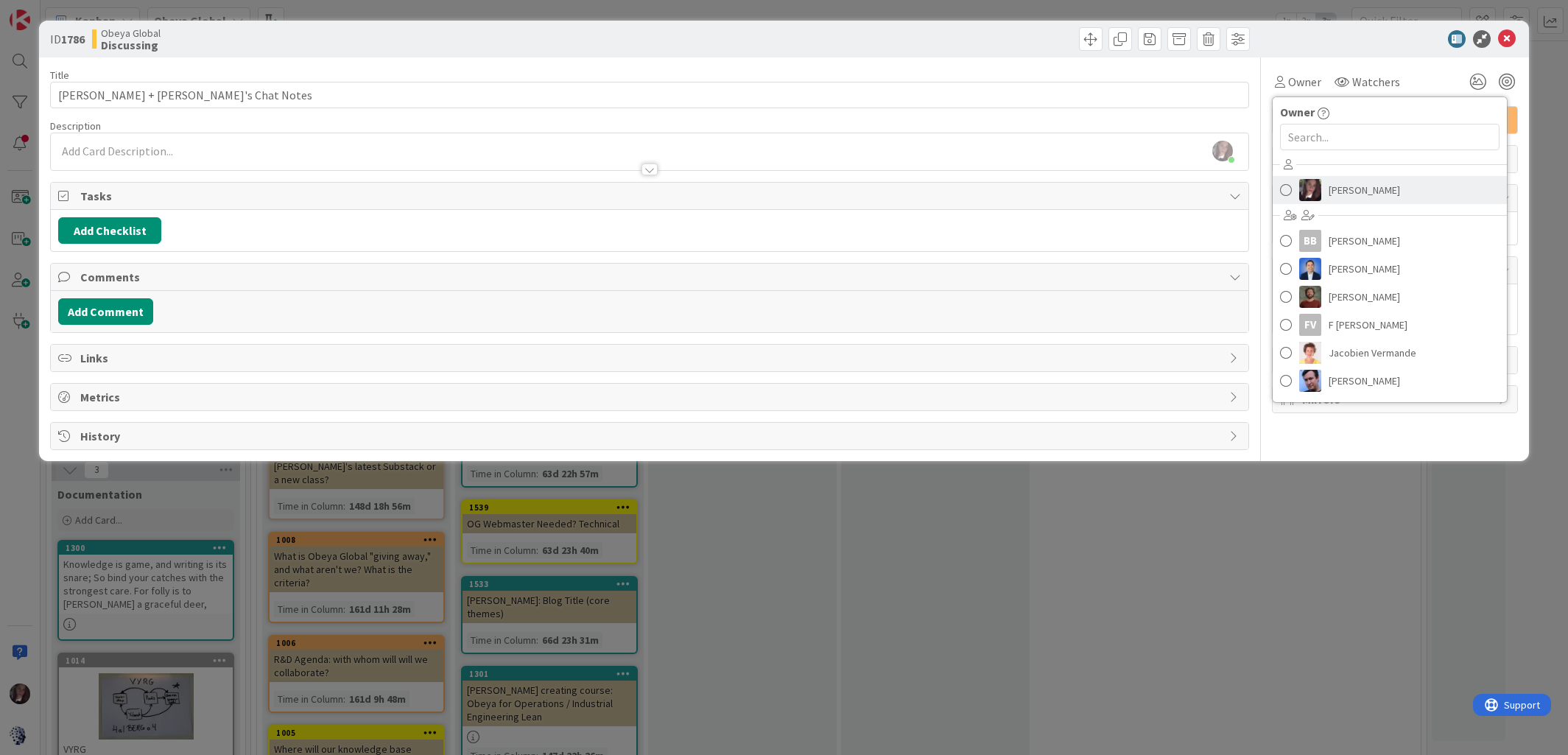
drag, startPoint x: 1327, startPoint y: 181, endPoint x: 1330, endPoint y: 168, distance: 13.3
click at [1326, 181] on link "[PERSON_NAME]" at bounding box center [1390, 190] width 234 height 28
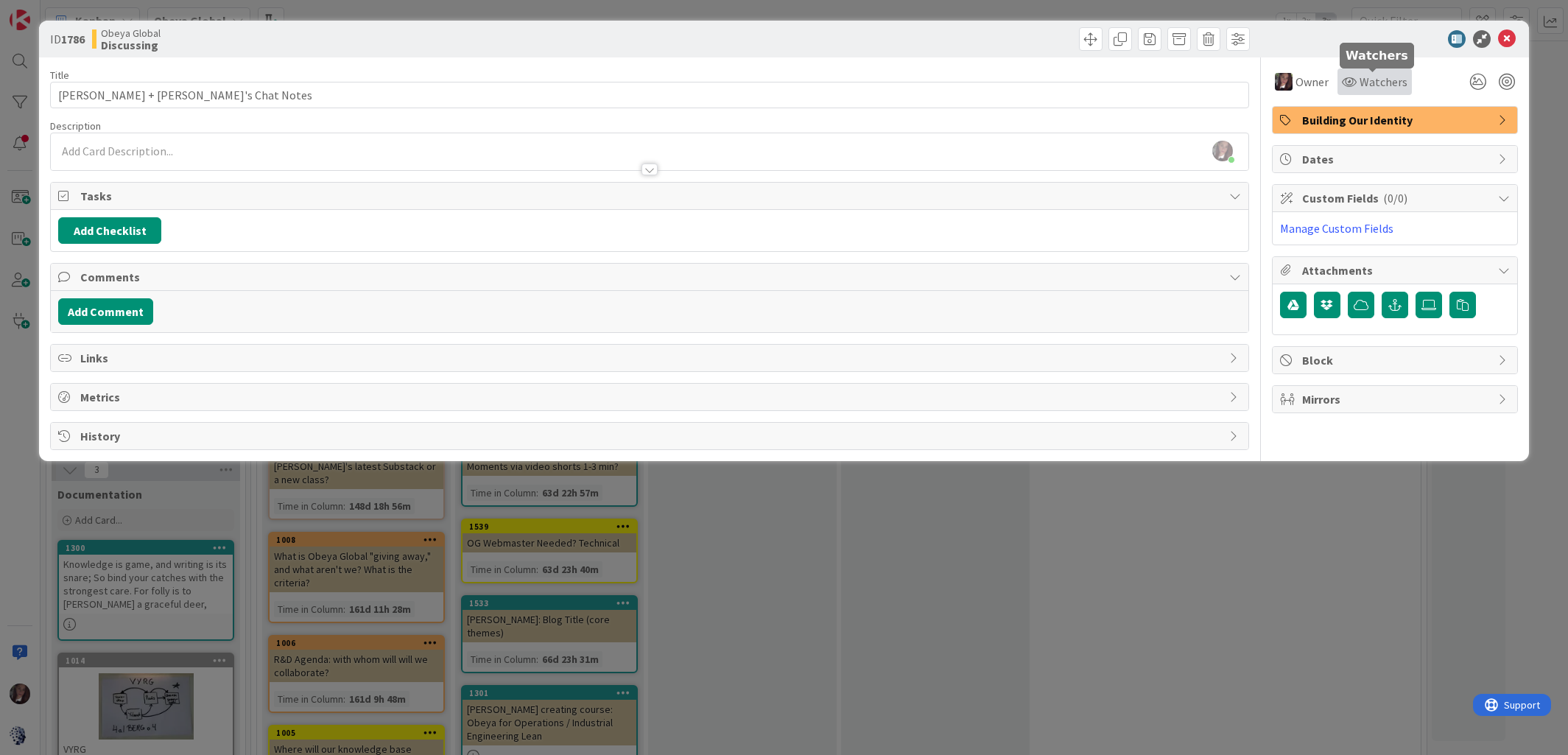
click at [1370, 78] on span "Watchers" at bounding box center [1383, 81] width 48 height 18
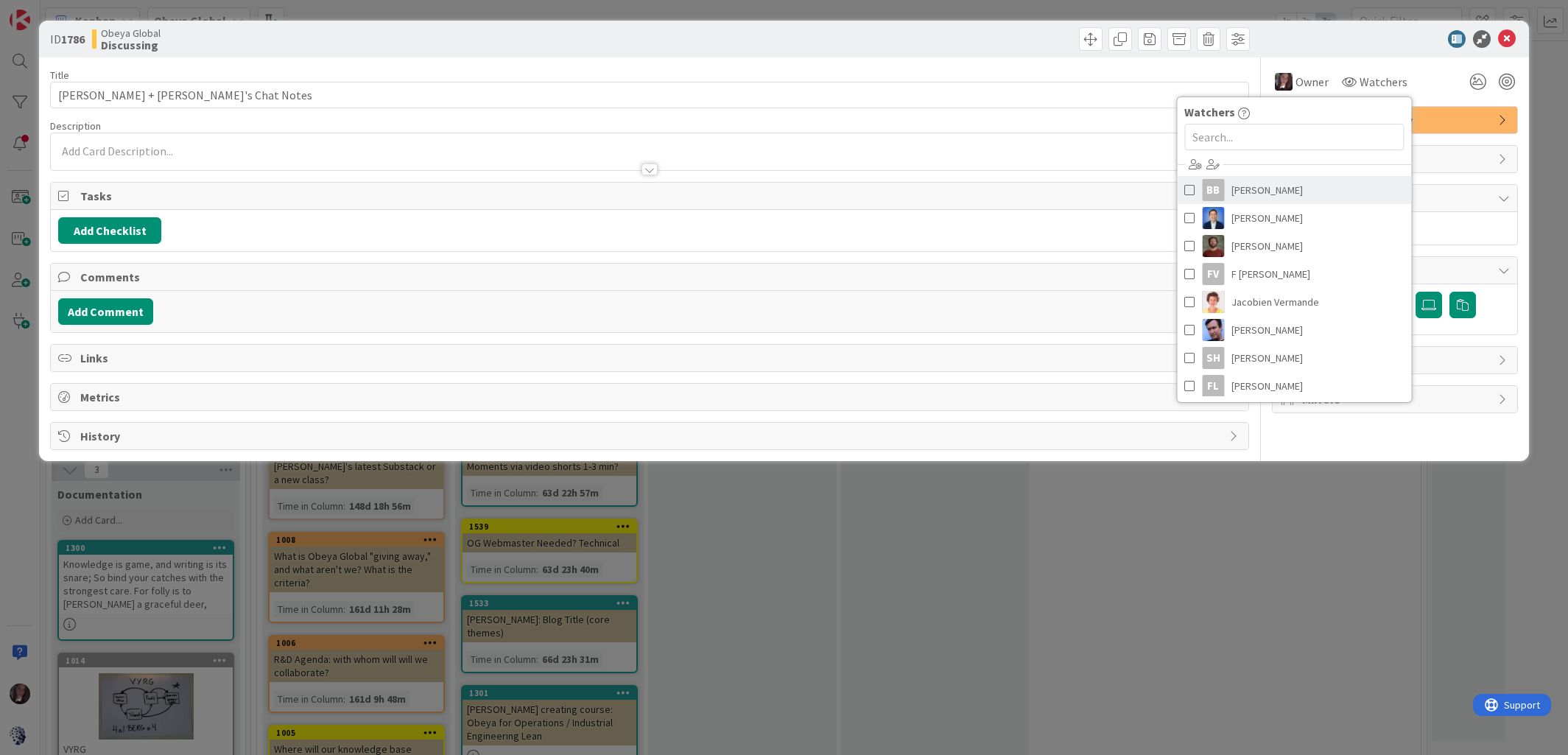
click at [1190, 189] on span at bounding box center [1189, 190] width 10 height 22
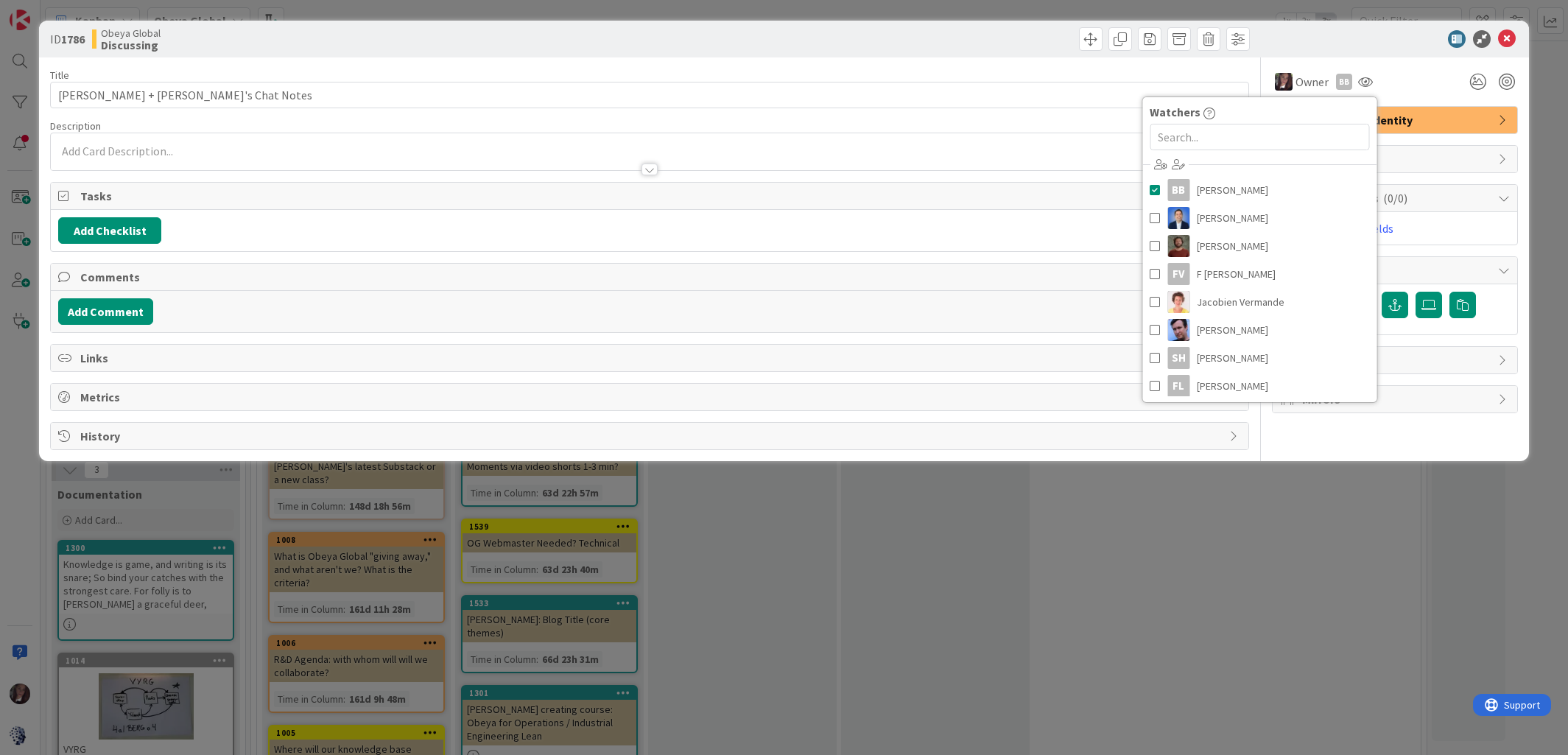
click at [1417, 64] on div "Owner Owner Remove Set as Watcher Tonianne DeMaria BB Bjarne Berg Dimitri Ponom…" at bounding box center [1394, 76] width 246 height 38
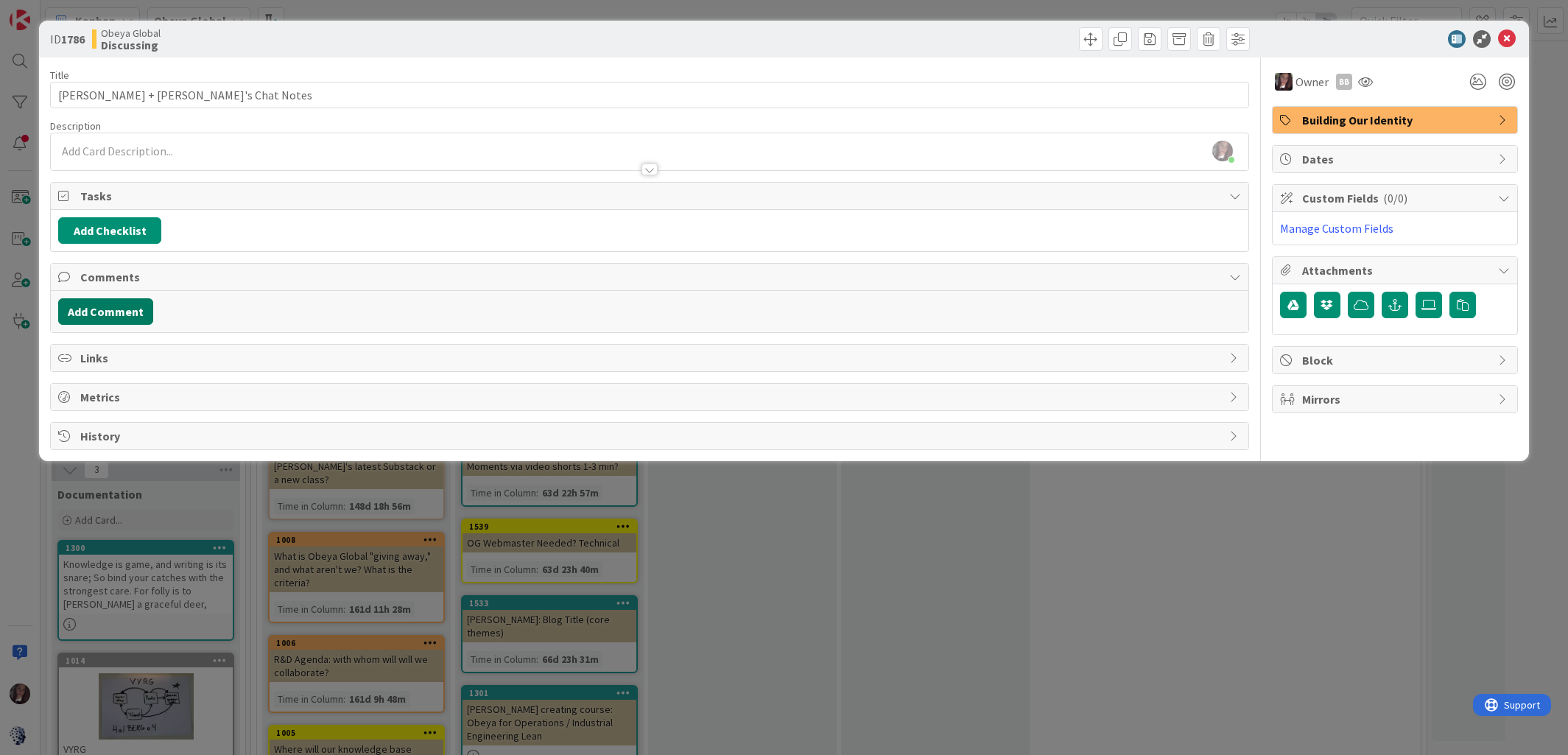
click at [91, 313] on button "Add Comment" at bounding box center [105, 311] width 95 height 27
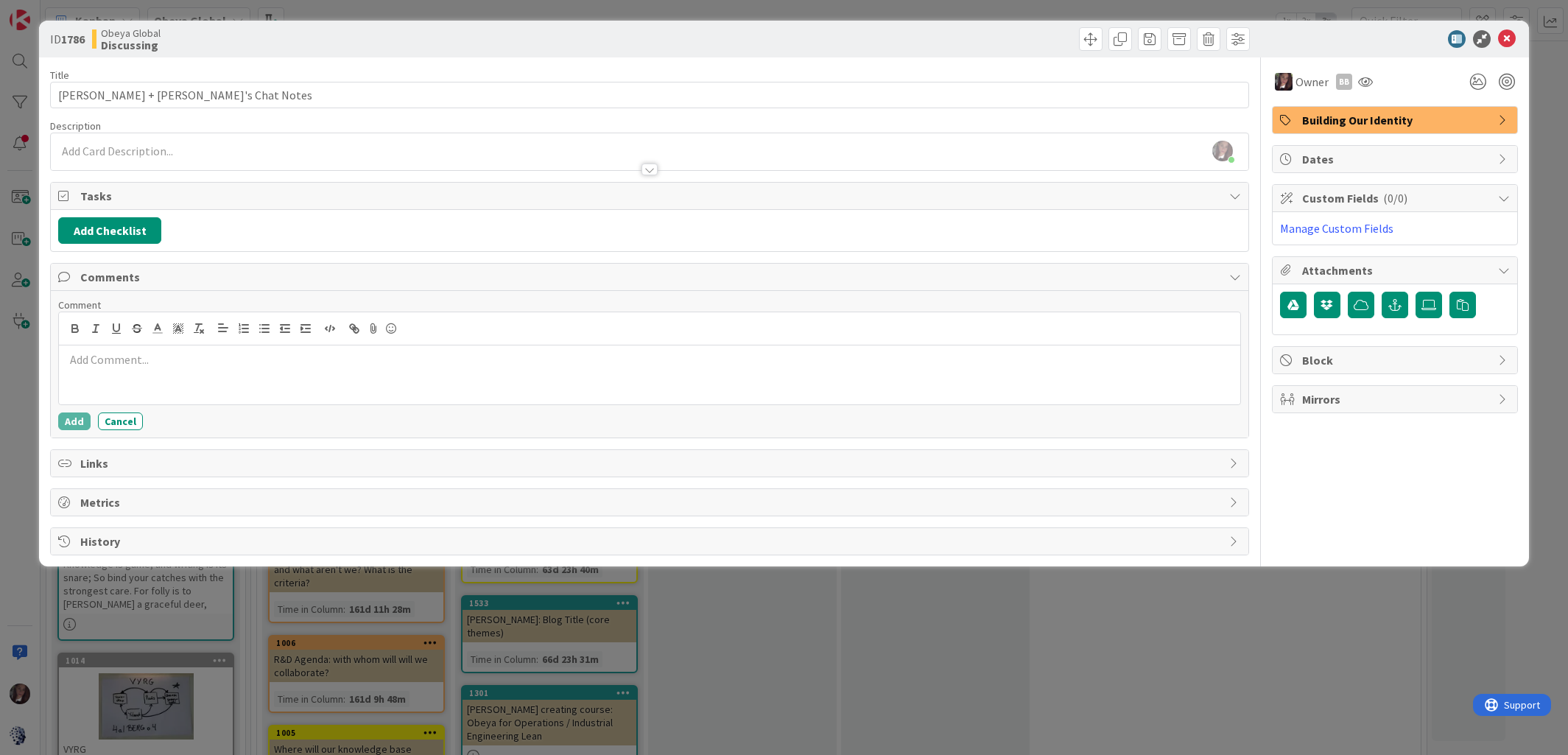
click at [97, 363] on p at bounding box center [649, 360] width 1169 height 17
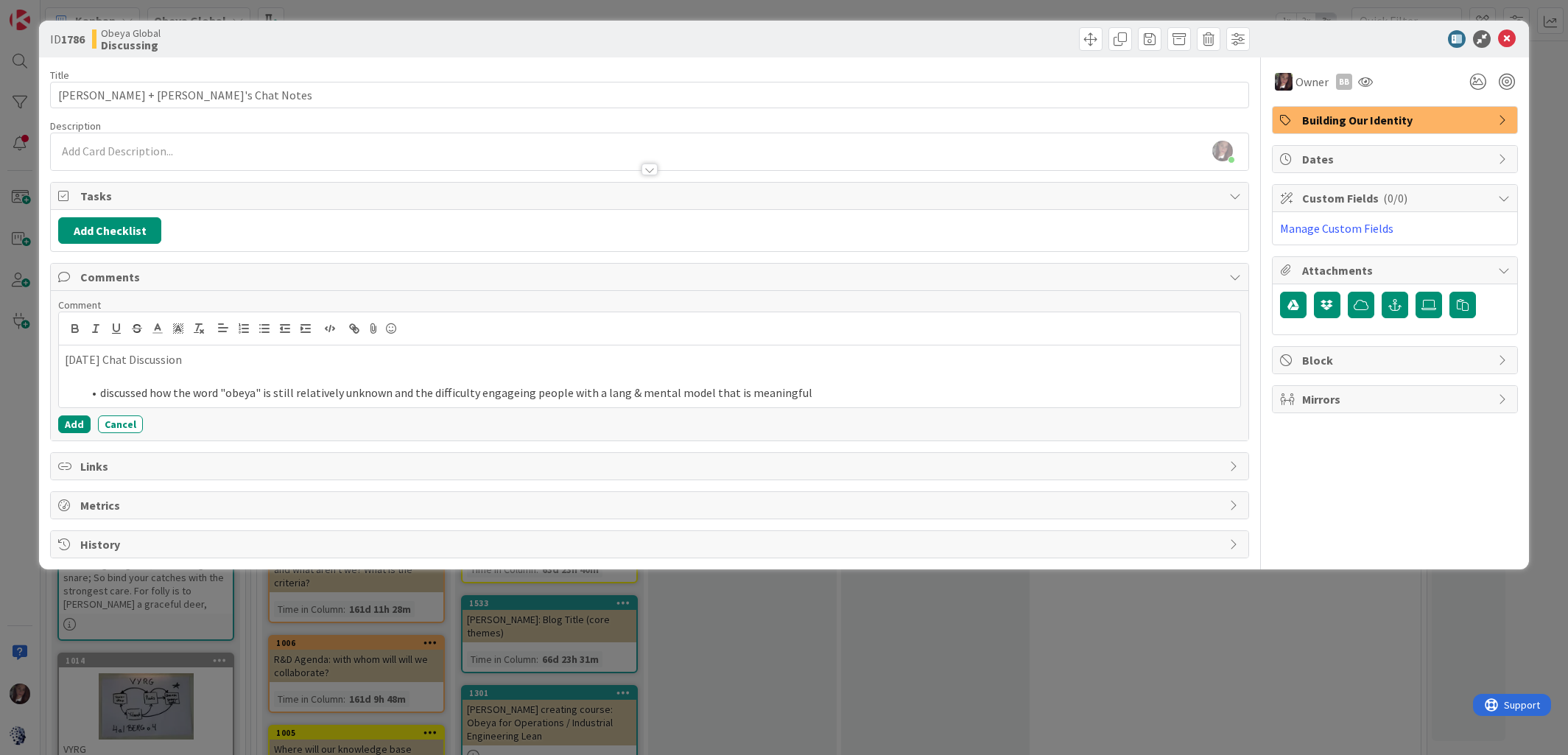
click at [494, 392] on li "discussed how the word "obeya" is still relatively unknown and the difficulty e…" at bounding box center [658, 393] width 1152 height 17
click at [509, 394] on li "discussed how the word "obeya" is still relatively unknown and the difficulty e…" at bounding box center [658, 393] width 1152 height 17
drag, startPoint x: 611, startPoint y: 398, endPoint x: 611, endPoint y: 389, distance: 9.0
click at [611, 397] on li "discussed how the word "obeya" is still relatively unknown and the difficulty e…" at bounding box center [658, 393] width 1152 height 17
click at [816, 391] on li "discussed how the word "obeya" is still relatively unknown and the difficulty e…" at bounding box center [658, 393] width 1152 height 17
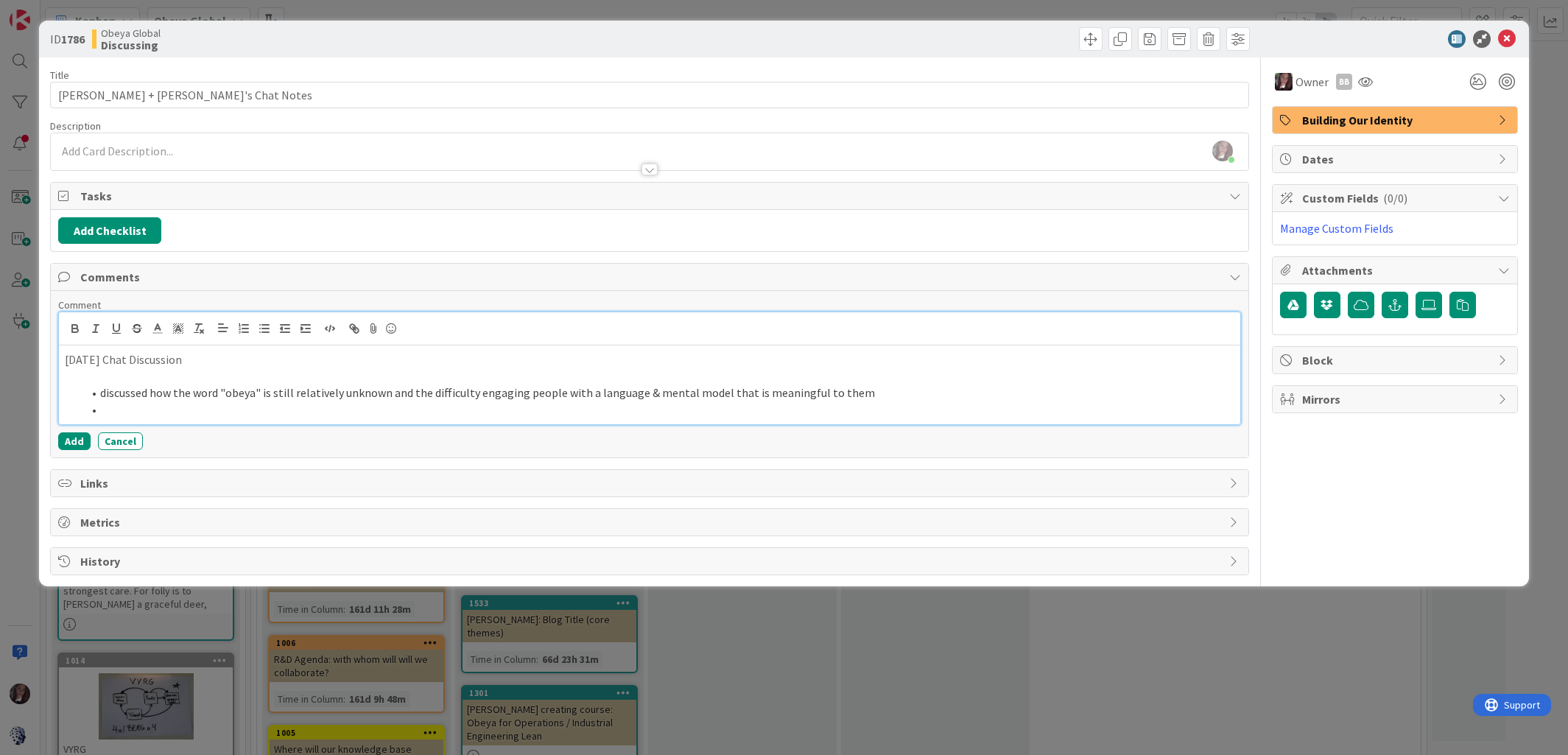
click at [882, 393] on li "discussed how the word "obeya" is still relatively unknown and the difficulty e…" at bounding box center [658, 393] width 1152 height 17
click at [102, 394] on li "discussed how the word "obeya" is still relatively unknown and the difficulty e…" at bounding box center [658, 393] width 1152 height 17
click at [185, 363] on p "19 Aug Chat Discussion" at bounding box center [649, 360] width 1169 height 17
click at [221, 395] on li "Potential Topics for Asti:discussed how the word "obeya" is still relatively un…" at bounding box center [658, 393] width 1152 height 17
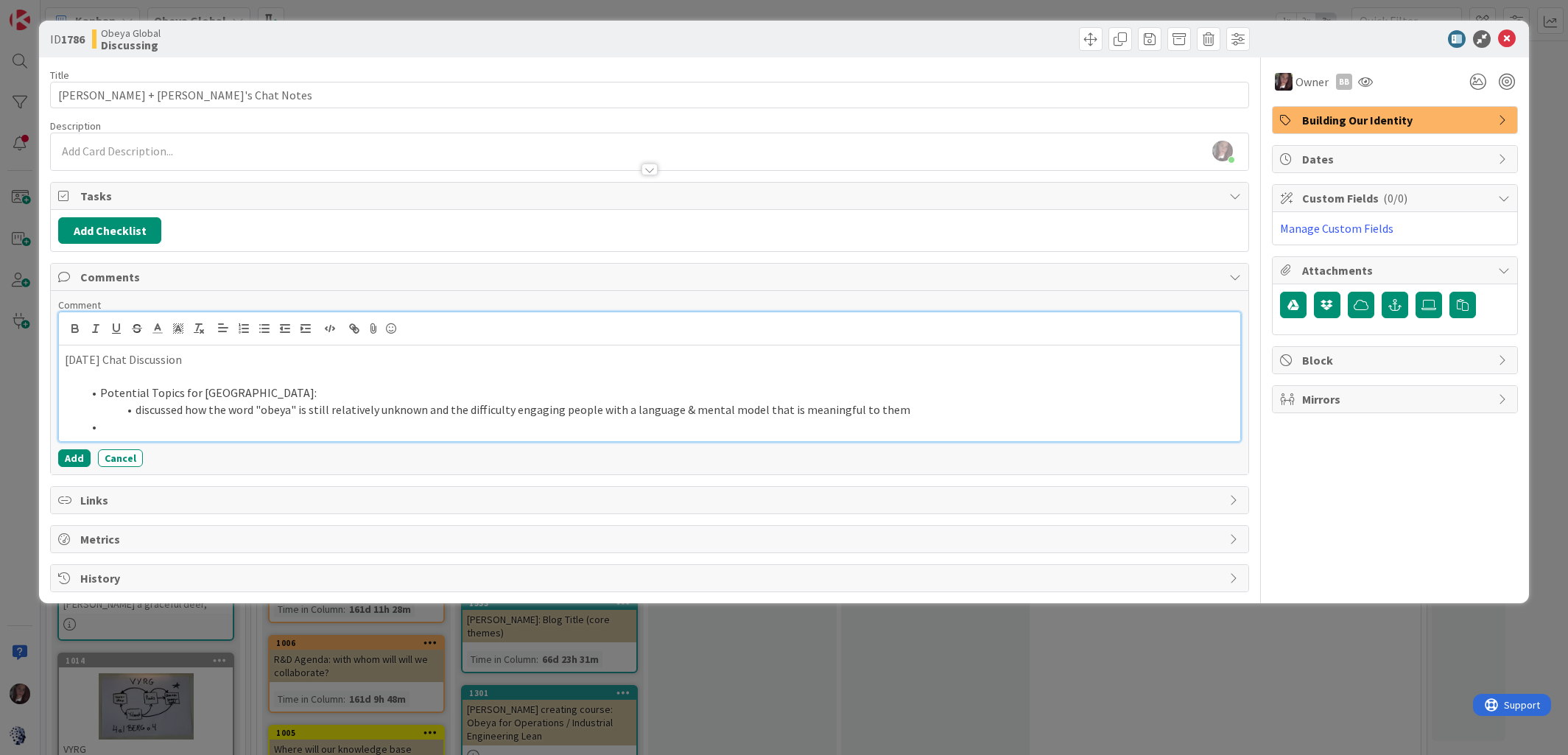
click at [886, 412] on li "discussed how the word "obeya" is still relatively unknown and the difficulty e…" at bounding box center [658, 410] width 1152 height 17
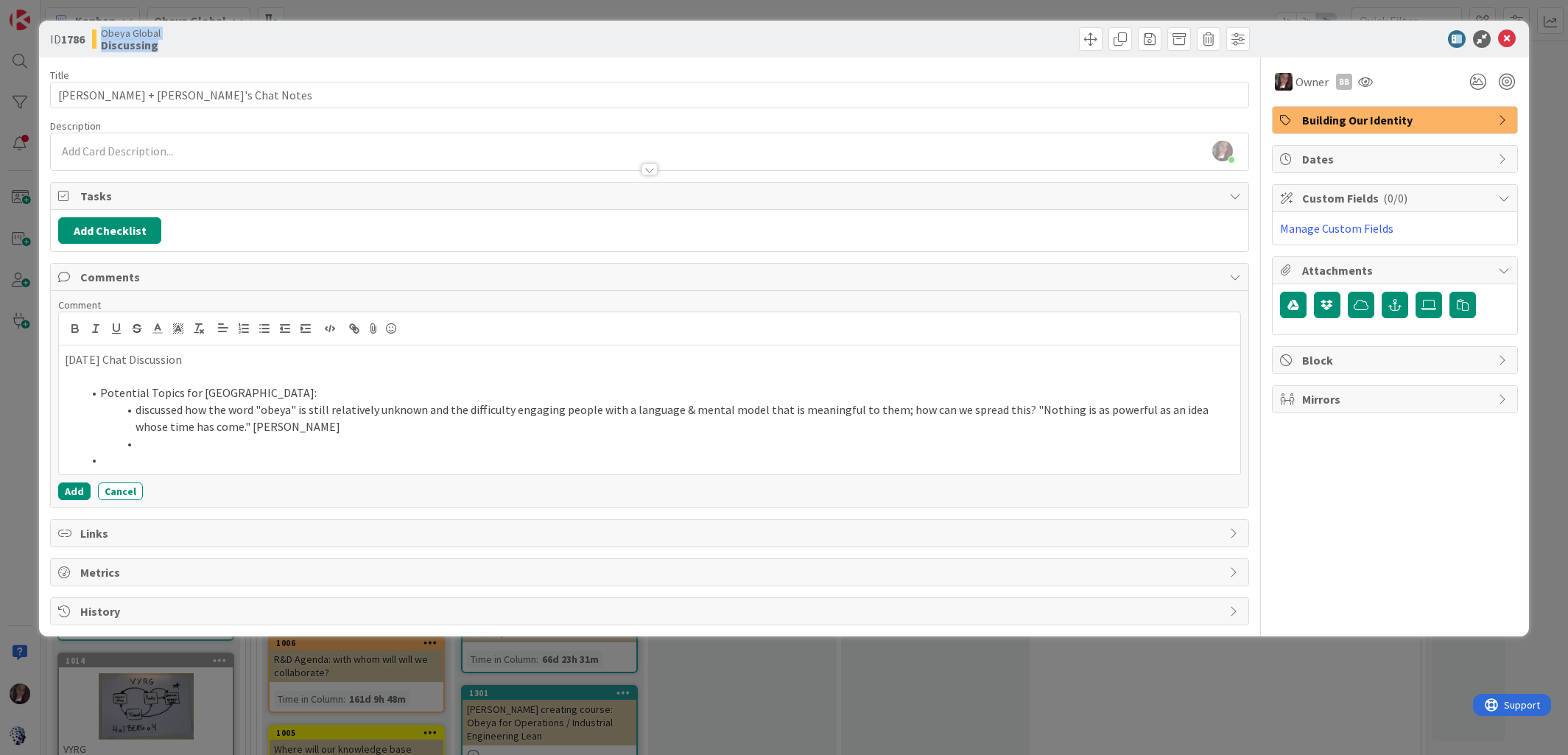
drag, startPoint x: 459, startPoint y: 49, endPoint x: 488, endPoint y: 3, distance: 54.4
click at [488, 3] on div "ID 1786 Obeya Global Discussing Title 26 / 128 Toni + Bjarne's Chat Notes Descr…" at bounding box center [784, 378] width 1568 height 755
click at [154, 446] on li at bounding box center [658, 444] width 1152 height 17
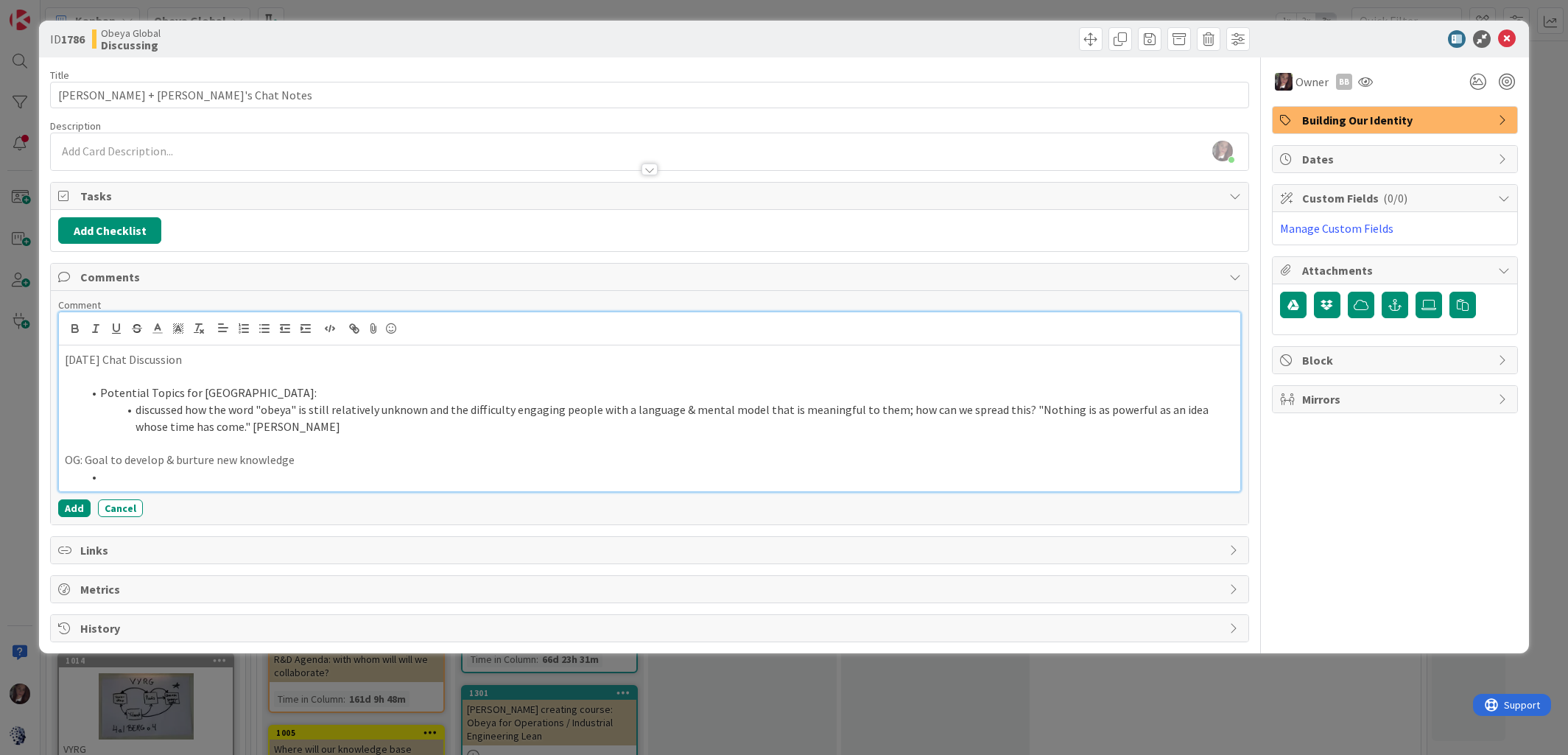
click at [181, 460] on p "OG: Goal to develop & burture new knowledge" at bounding box center [649, 460] width 1169 height 17
drag, startPoint x: 308, startPoint y: 458, endPoint x: 266, endPoint y: 465, distance: 42.6
click at [306, 458] on p "OG: Goal to develop & nurture new knowledge" at bounding box center [649, 460] width 1169 height 17
click at [100, 396] on li "Potential Topics for Asti:" at bounding box center [658, 393] width 1152 height 17
click at [136, 408] on span at bounding box center [136, 410] width 0 height 17
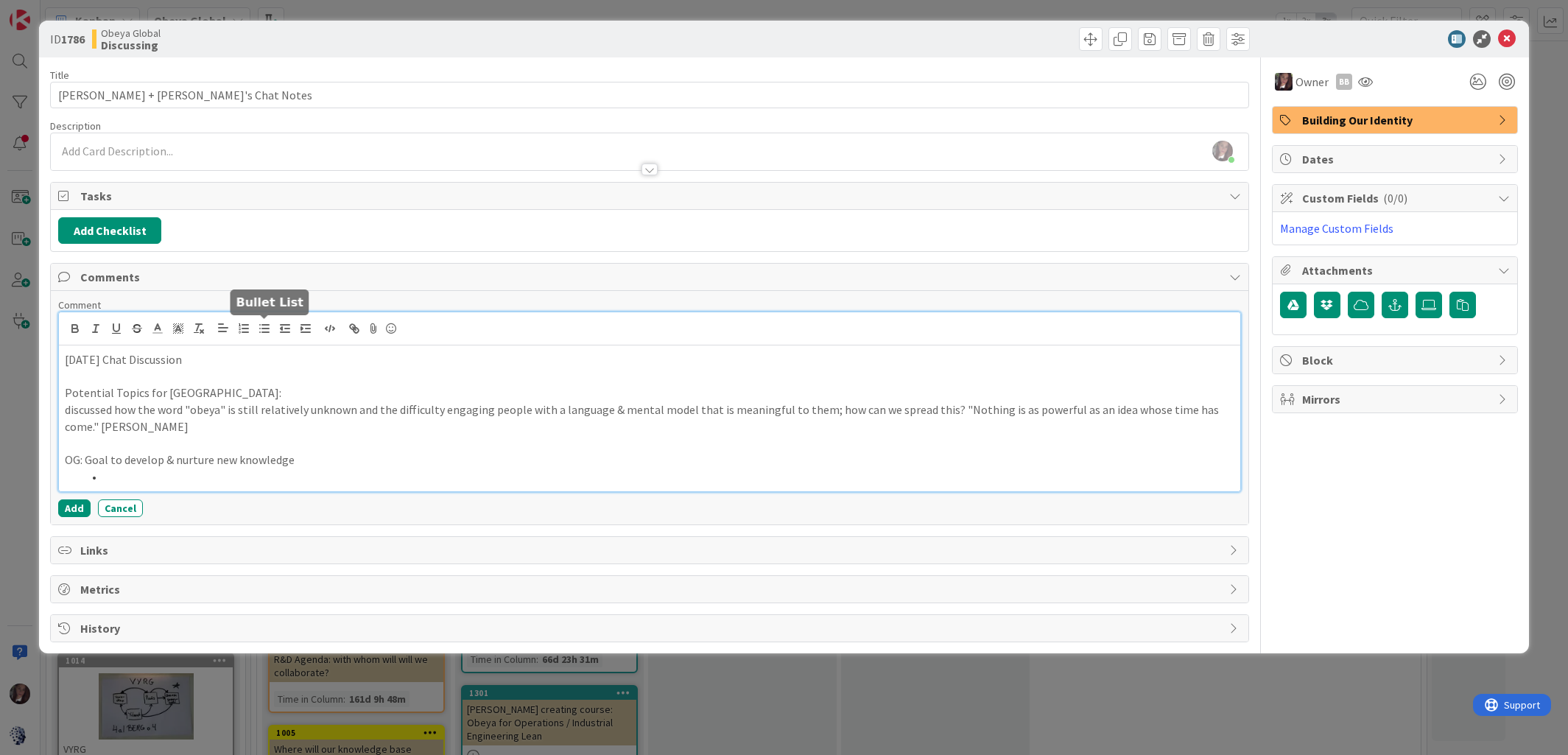
click at [266, 330] on icon "button" at bounding box center [264, 329] width 13 height 13
click at [101, 413] on li "discussed how the word "obeya" is still relatively unknown and the difficulty e…" at bounding box center [658, 418] width 1152 height 33
click at [263, 411] on li "discussed how the word "obeya" is still relatively unknown and the difficulty e…" at bounding box center [658, 418] width 1152 height 33
click at [100, 413] on li "discussed how the word "obeya" is still relatively unknown and the difficulty e…" at bounding box center [658, 418] width 1152 height 33
click at [115, 481] on li at bounding box center [658, 477] width 1152 height 17
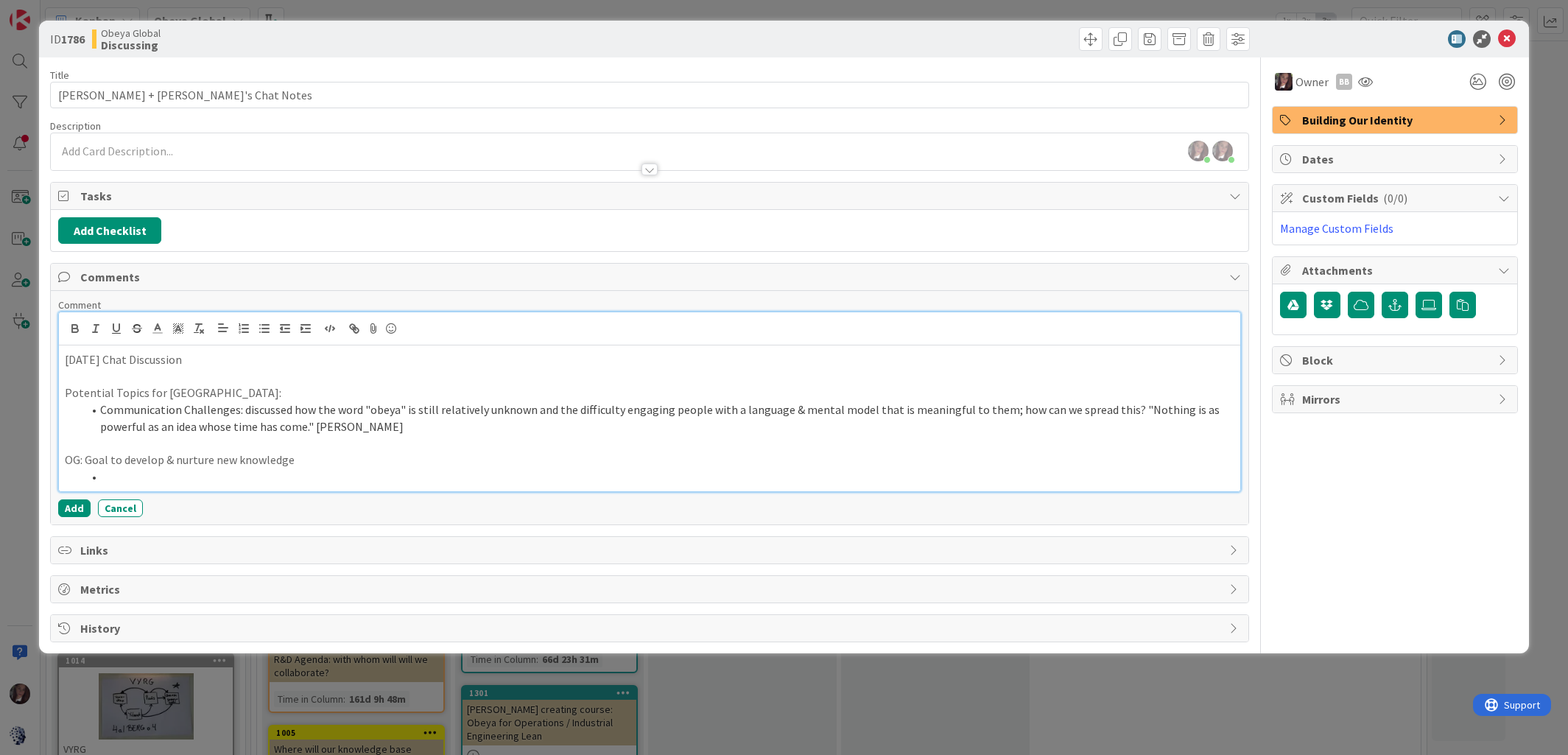
click at [340, 429] on li "Communication Challenges: discussed how the word "obeya" is still relatively un…" at bounding box center [658, 418] width 1152 height 33
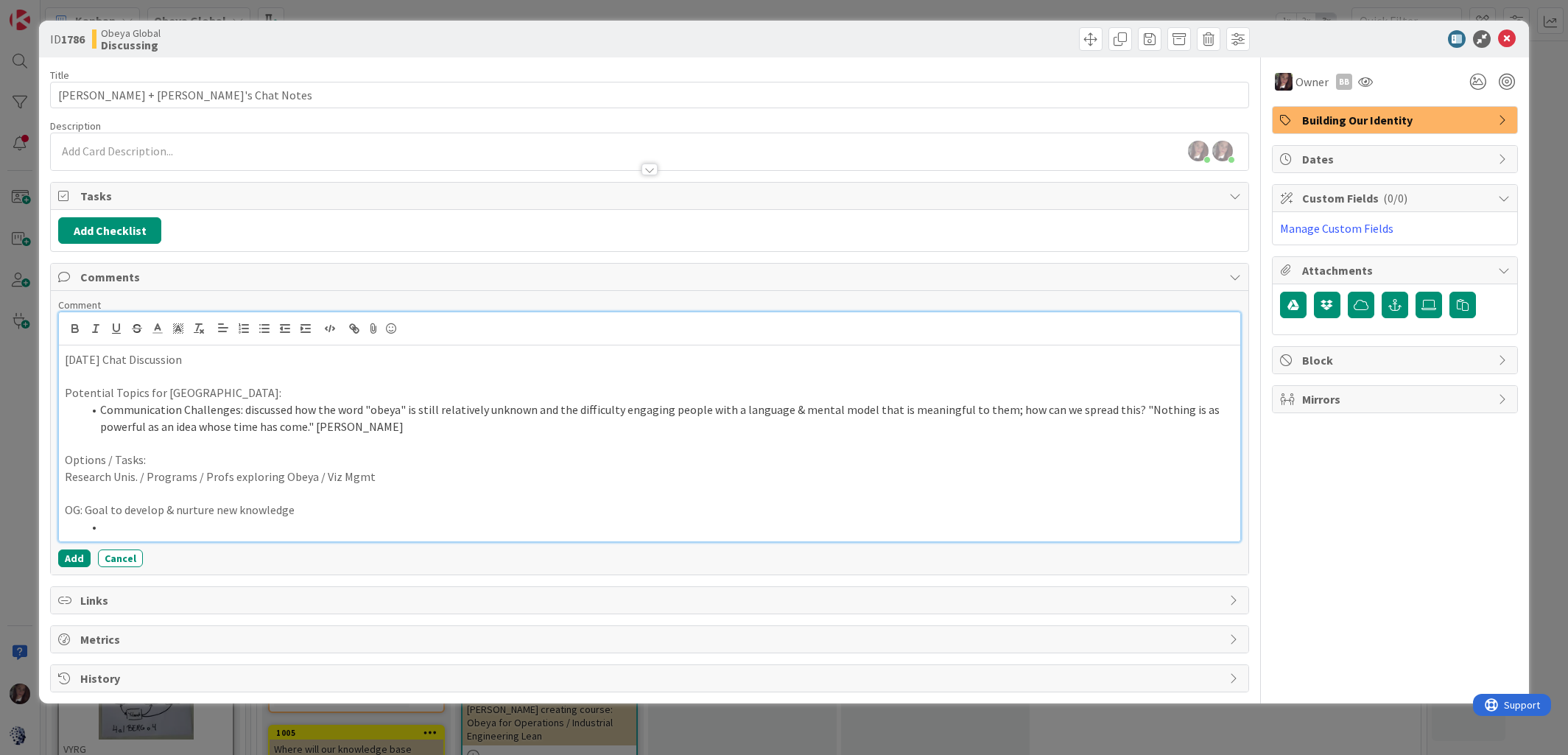
drag, startPoint x: 293, startPoint y: 514, endPoint x: 302, endPoint y: 511, distance: 9.5
click at [293, 514] on p "OG: Goal to develop & nurture new knowledge" at bounding box center [649, 510] width 1169 height 17
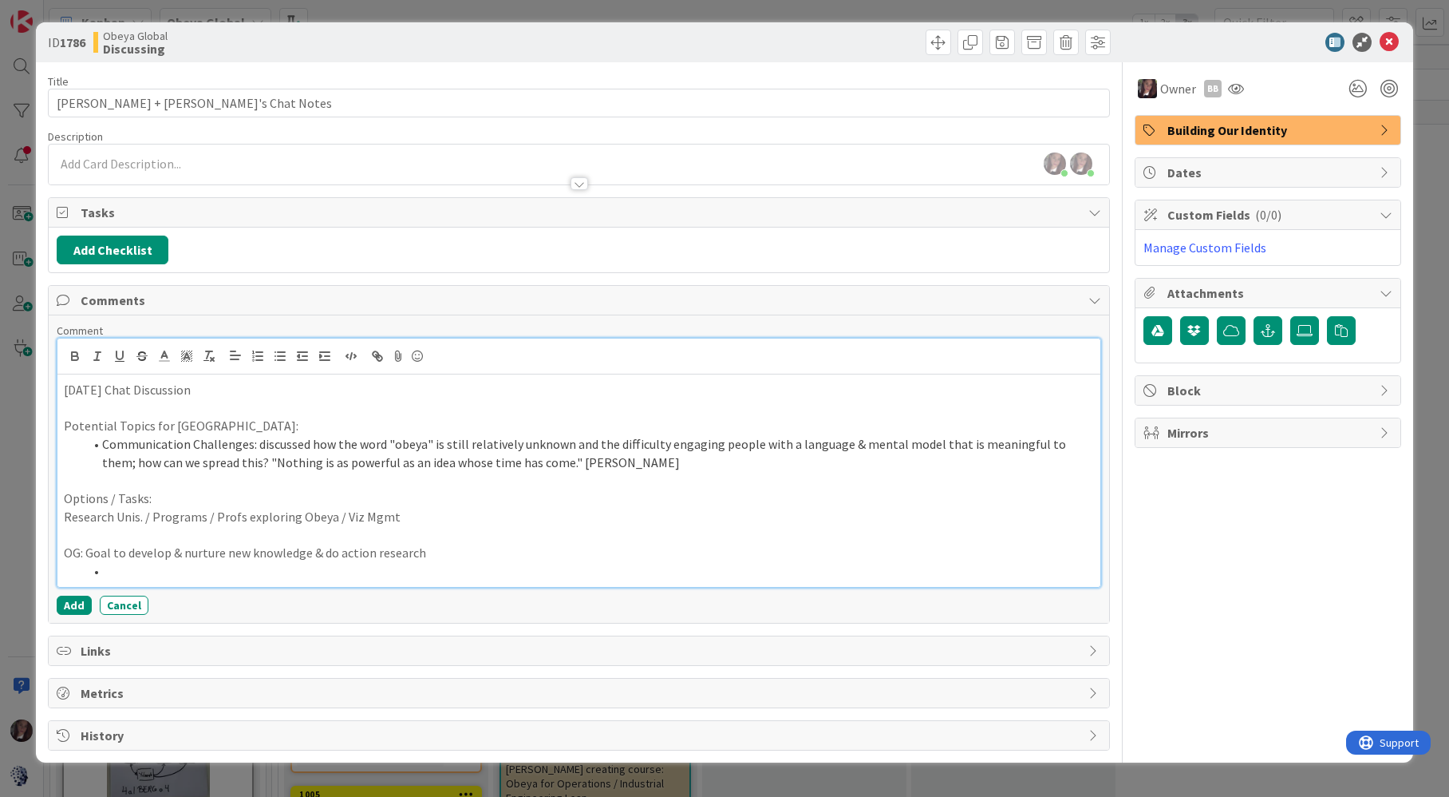
click at [104, 446] on li "Communication Challenges: discussed how the word "obeya" is still relatively un…" at bounding box center [588, 453] width 1010 height 36
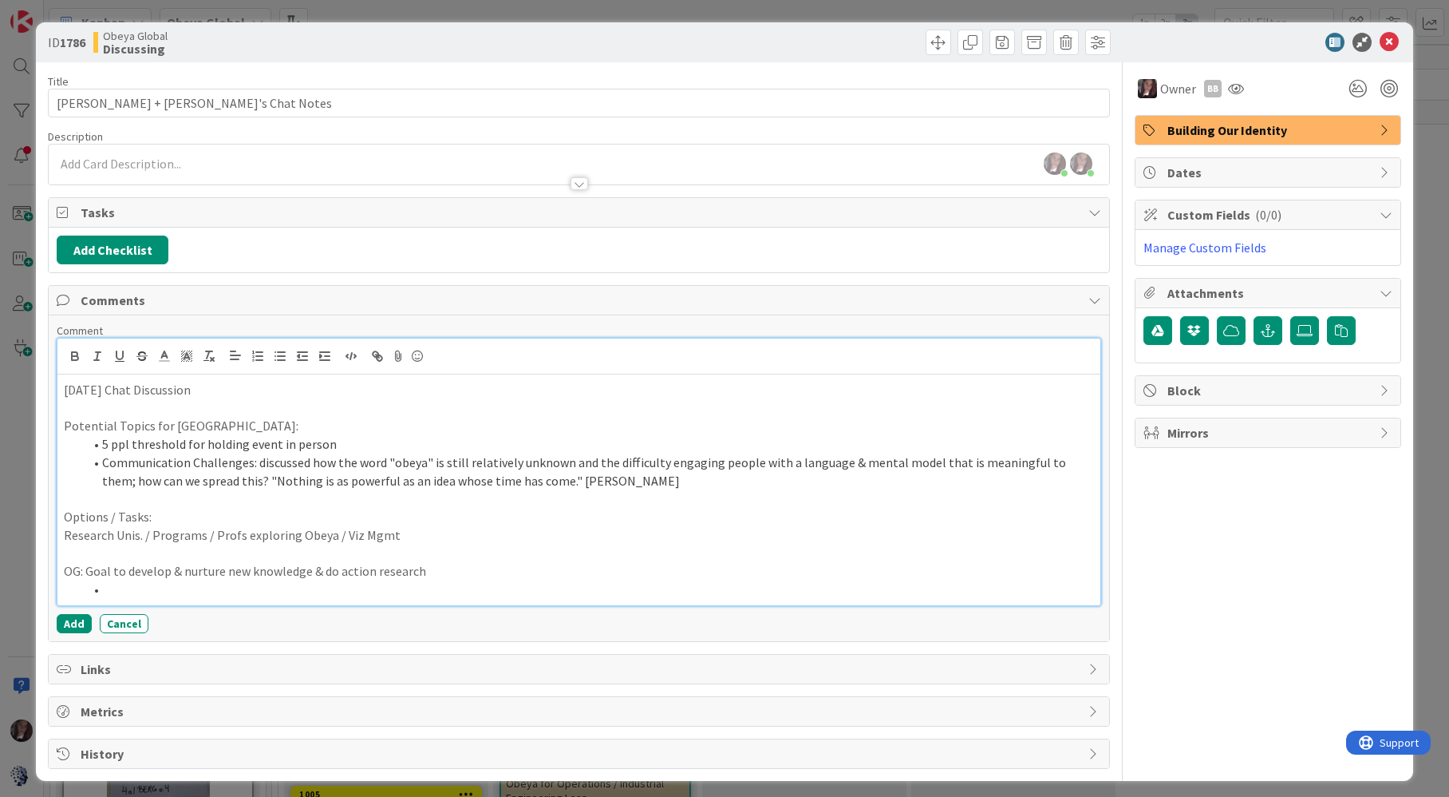
click at [151, 429] on p "Potential Topics for Asti:" at bounding box center [579, 426] width 1030 height 18
drag, startPoint x: 187, startPoint y: 427, endPoint x: 131, endPoint y: 429, distance: 55.9
click at [148, 431] on p "Potential Topics for Asti:" at bounding box center [579, 426] width 1030 height 18
click at [341, 442] on li "5 ppl threshold for holding event in person" at bounding box center [588, 444] width 1010 height 18
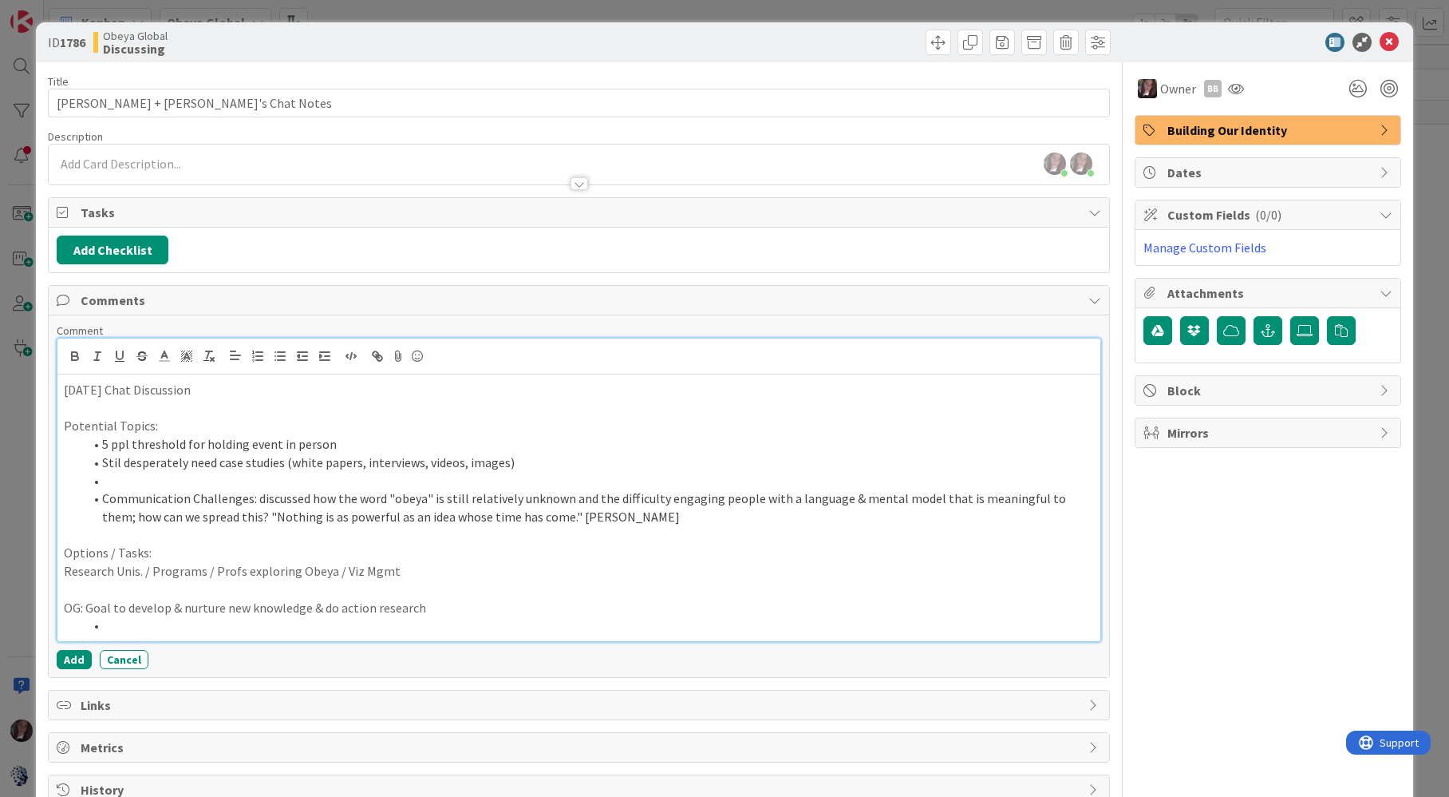
click at [120, 465] on li "Stil desperately need case studies (white papers, interviews, videos, images)" at bounding box center [588, 462] width 1010 height 18
click at [103, 500] on li "Communication Challenges: discussed how the word "obeya" is still relatively un…" at bounding box center [588, 507] width 1010 height 36
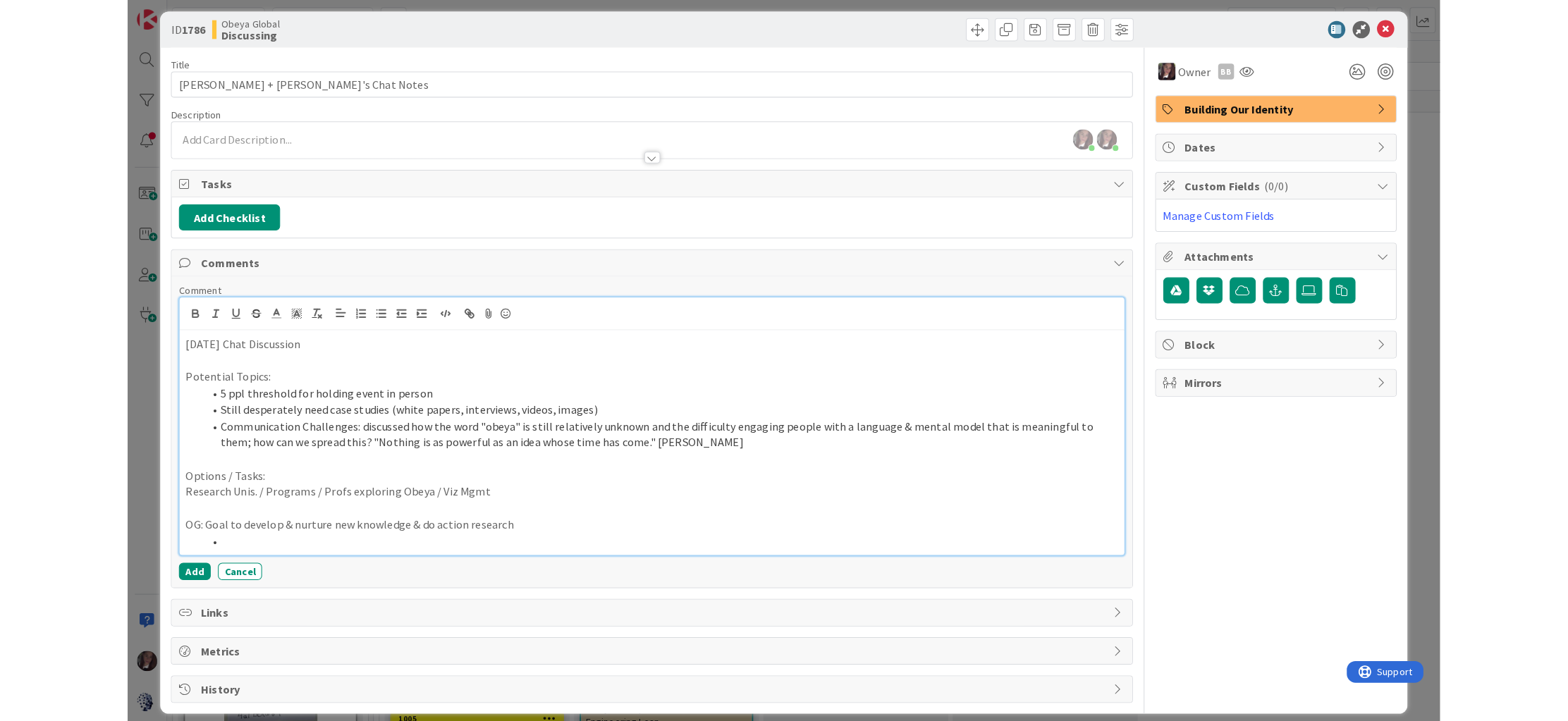
scroll to position [11, 0]
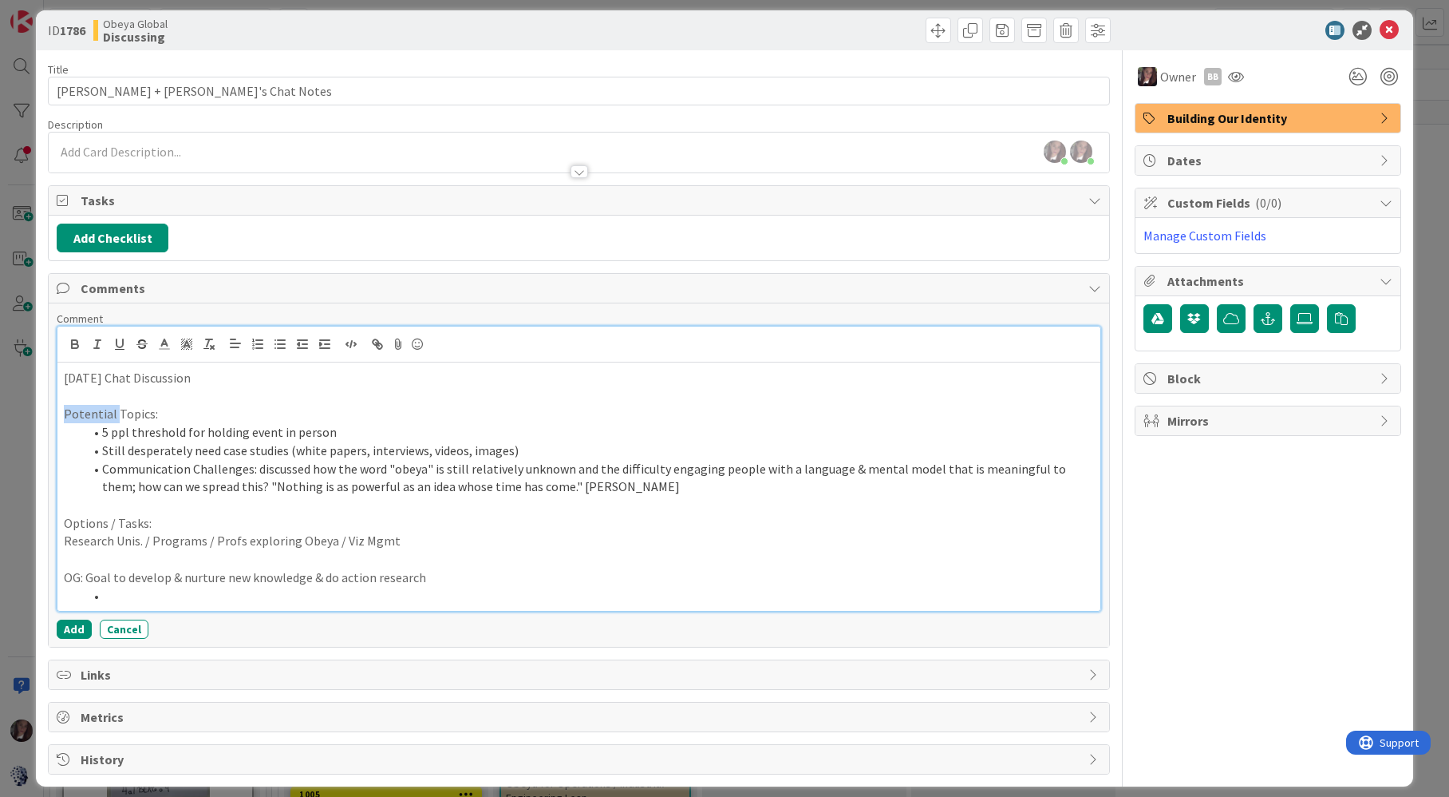
drag, startPoint x: 117, startPoint y: 416, endPoint x: 59, endPoint y: 414, distance: 57.5
click at [62, 416] on div "19 Aug Chat Discussion Potential Topics: 5 ppl threshold for holding event in p…" at bounding box center [578, 486] width 1042 height 248
click at [105, 471] on li "Communication Challenges: discussed how the word "obeya" is still relatively un…" at bounding box center [588, 478] width 1010 height 36
click at [105, 472] on li "Asti Topic: Communication Challenges: discussed how the word "obeya" is still r…" at bounding box center [588, 478] width 1010 height 36
drag, startPoint x: 447, startPoint y: 467, endPoint x: 366, endPoint y: 466, distance: 80.6
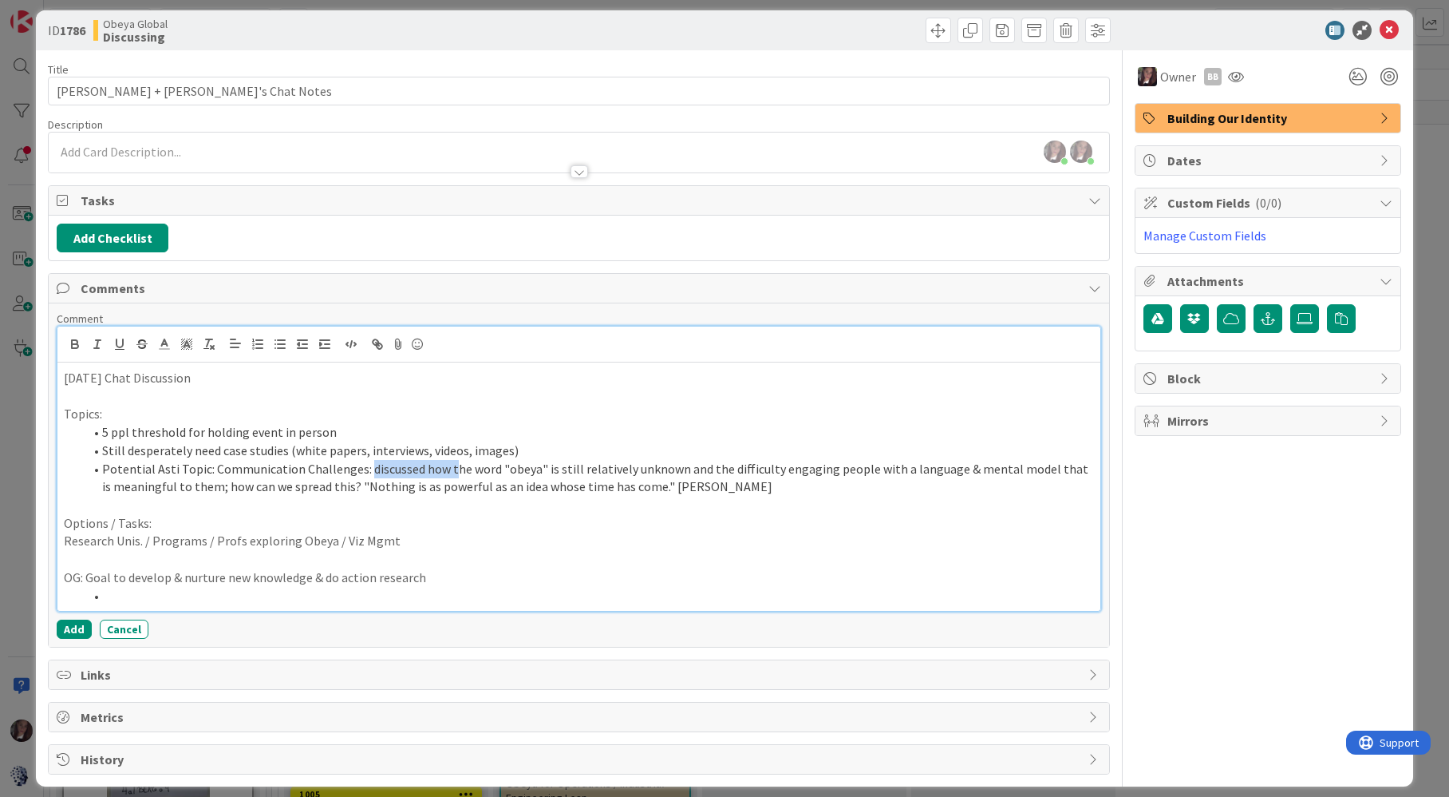
click at [366, 466] on li "Potential Asti Topic: Communication Challenges: discussed how the word "obeya" …" at bounding box center [588, 478] width 1010 height 36
drag, startPoint x: 426, startPoint y: 470, endPoint x: 386, endPoint y: 476, distance: 40.4
click at [425, 470] on li "Potential Asti Topic: Communication Challenges: discussed how the word "obeya" …" at bounding box center [588, 478] width 1010 height 36
click at [122, 596] on li at bounding box center [588, 596] width 1011 height 18
drag, startPoint x: 510, startPoint y: 448, endPoint x: 530, endPoint y: 447, distance: 20.0
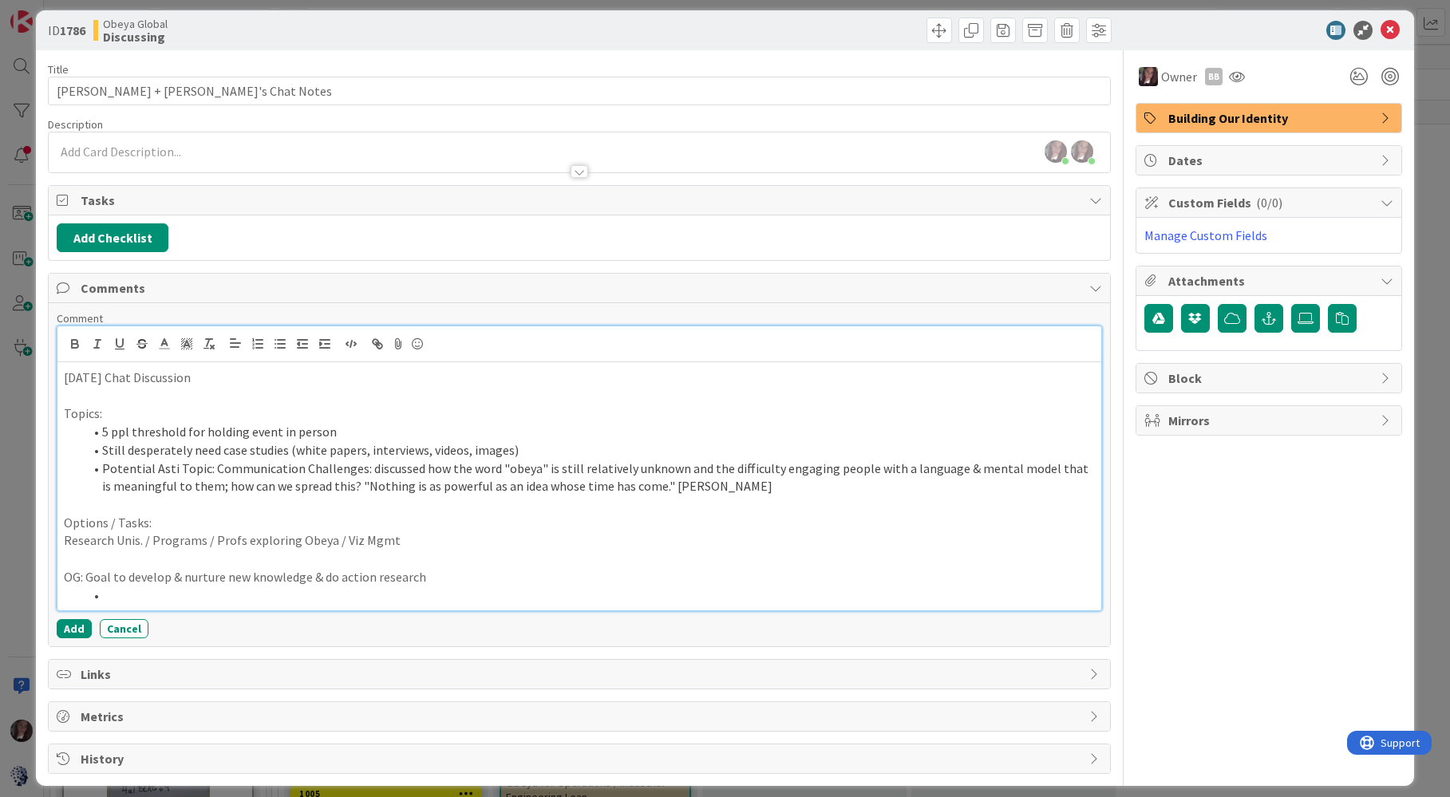
click at [510, 448] on li "Still desperately need case studies (white papers, interviews, videos, images)" at bounding box center [588, 450] width 1011 height 18
click at [343, 487] on li "Potential Asti Topic: Communication Challenges: discussed how the word "obeya" …" at bounding box center [588, 478] width 1011 height 36
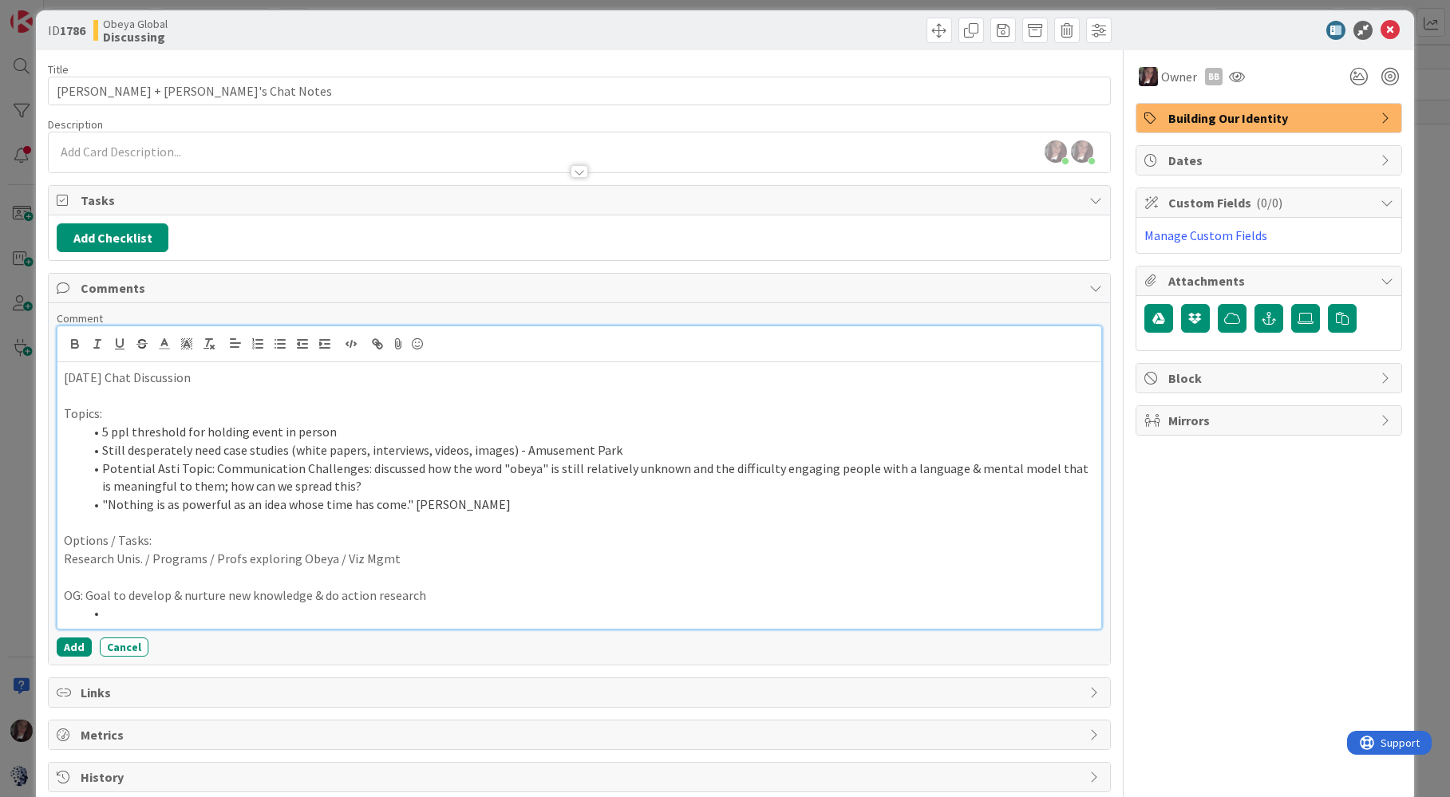
click at [397, 482] on li "Potential Asti Topic: Communication Challenges: discussed how the word "obeya" …" at bounding box center [588, 478] width 1011 height 36
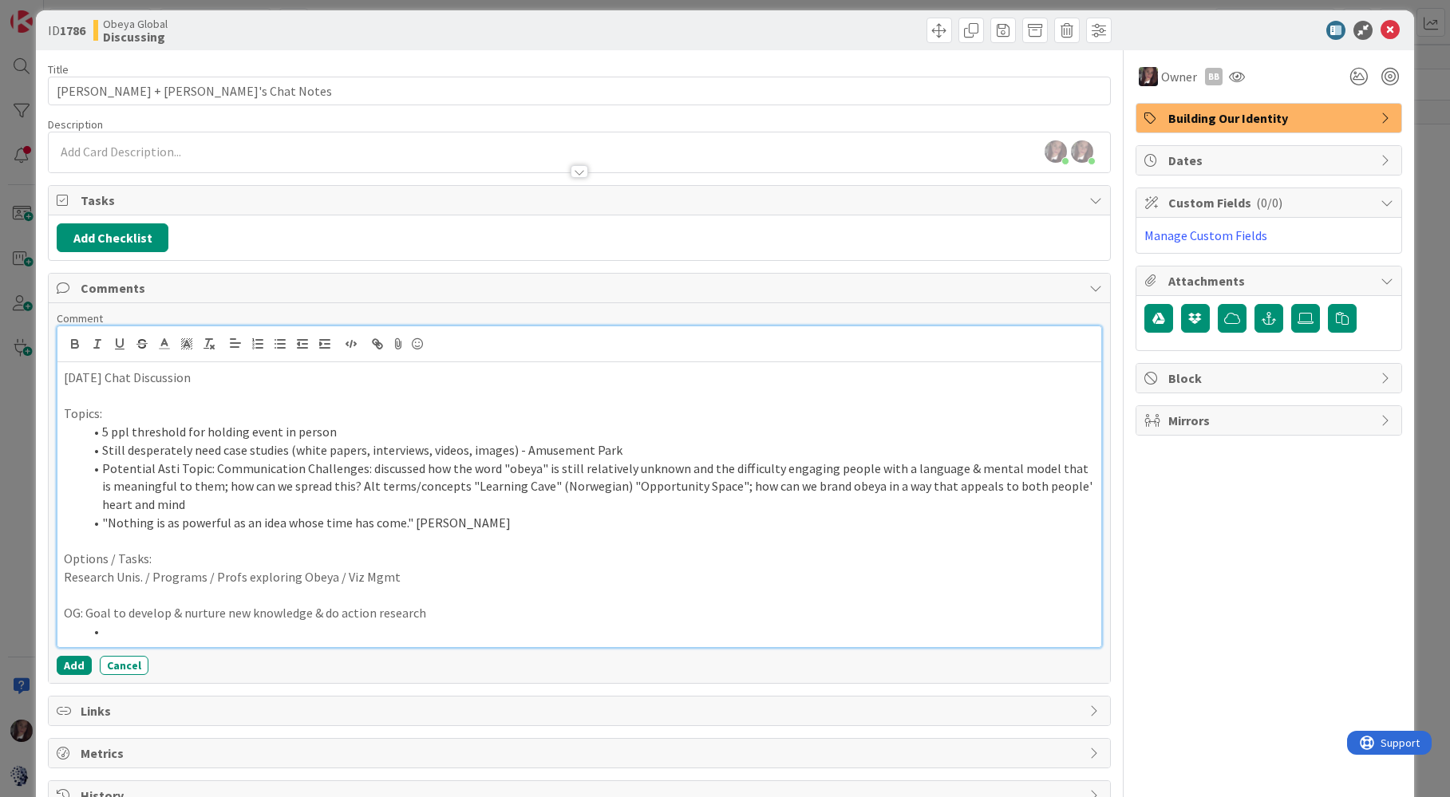
click at [717, 487] on li "Potential Asti Topic: Communication Challenges: discussed how the word "obeya" …" at bounding box center [588, 487] width 1011 height 54
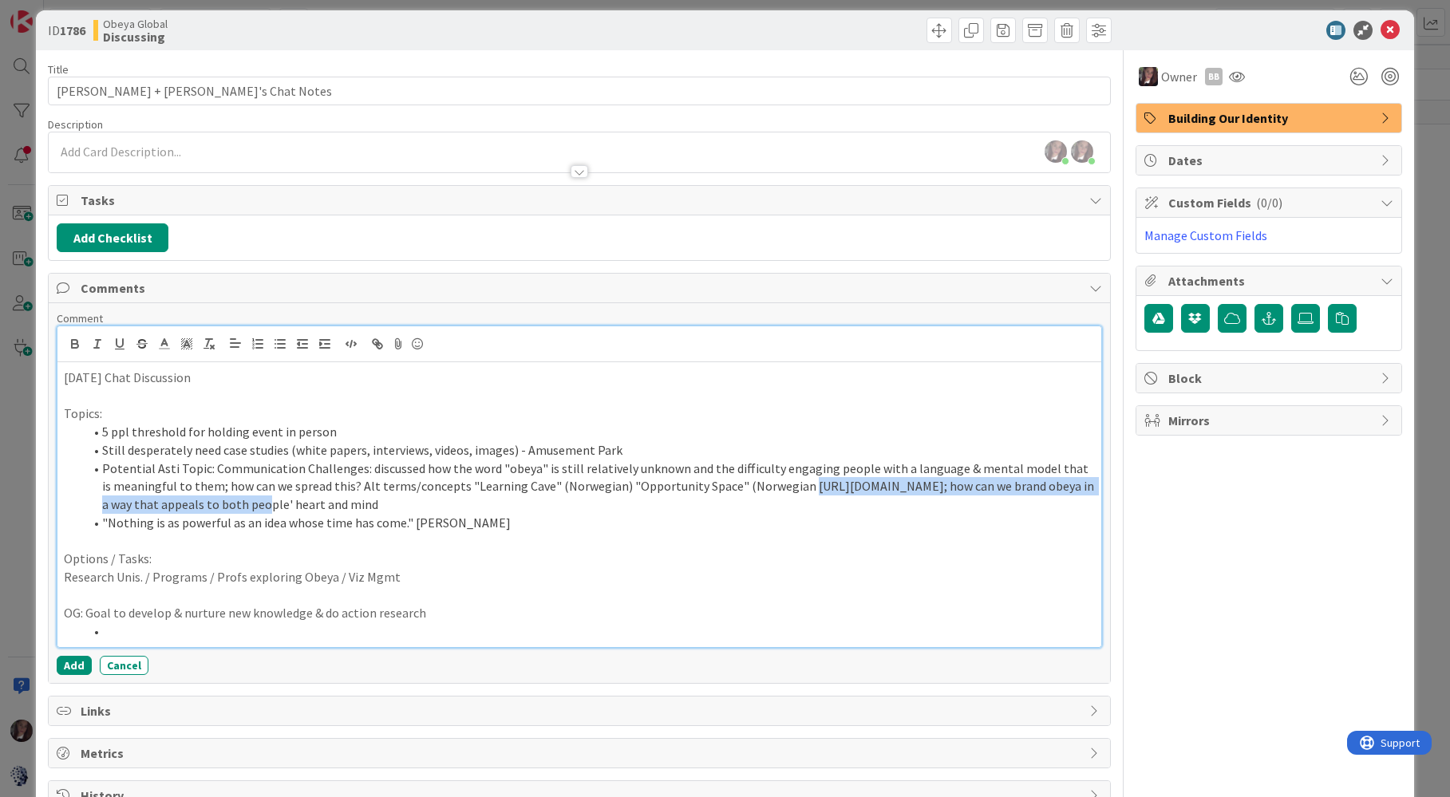
drag, startPoint x: 783, startPoint y: 488, endPoint x: 344, endPoint y: 500, distance: 439.1
click at [354, 506] on li "Potential Asti Topic: Communication Challenges: discussed how the word "obeya" …" at bounding box center [588, 487] width 1011 height 54
click at [884, 490] on li "Potential Asti Topic: Communication Challenges: discussed how the word "obeya" …" at bounding box center [588, 487] width 1011 height 54
drag, startPoint x: 912, startPoint y: 491, endPoint x: 892, endPoint y: 492, distance: 20.0
click at [894, 492] on li "Potential Asti Topic: Communication Challenges: discussed how the word "obeya" …" at bounding box center [588, 487] width 1011 height 54
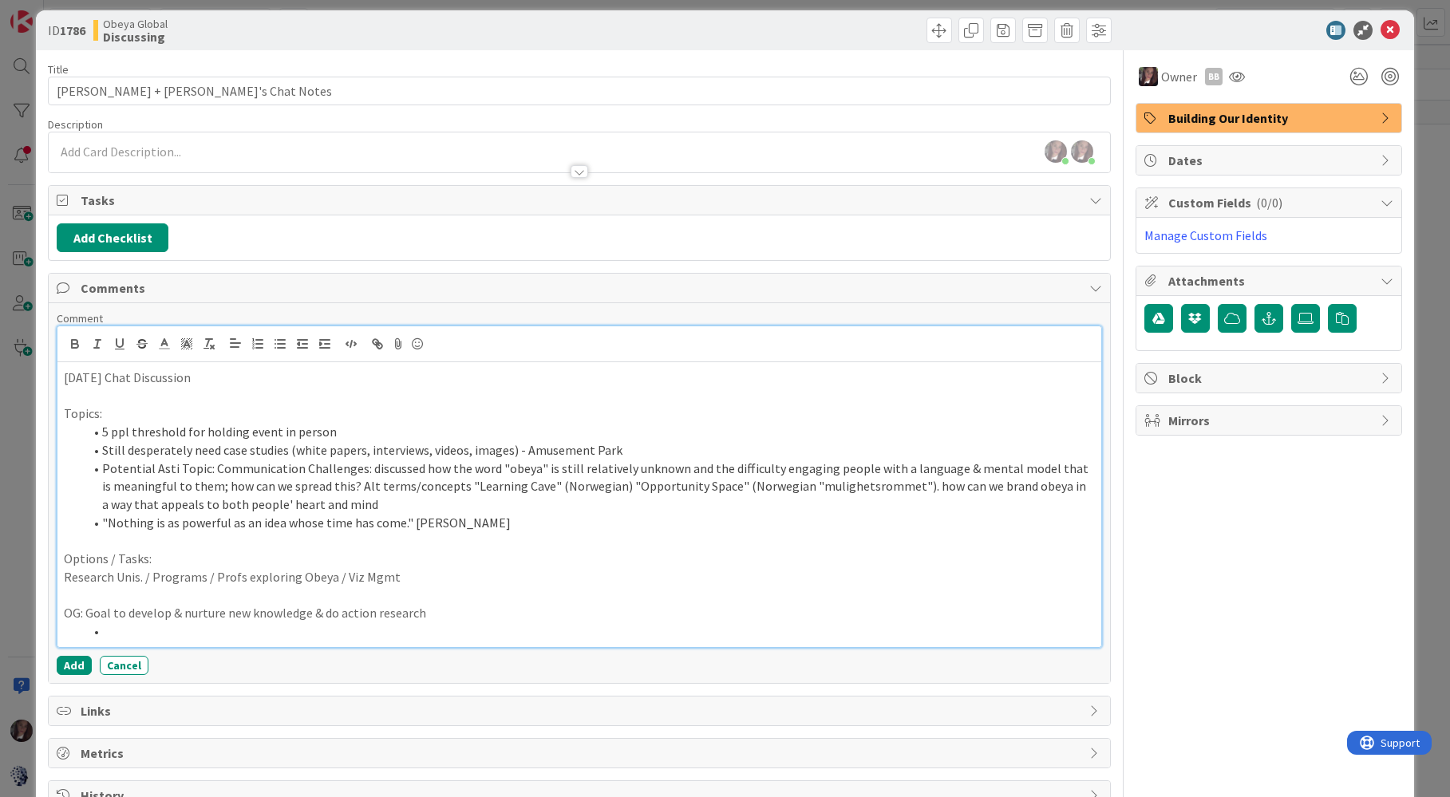
click at [375, 509] on li "Potential Asti Topic: Communication Challenges: discussed how the word "obeya" …" at bounding box center [588, 487] width 1011 height 54
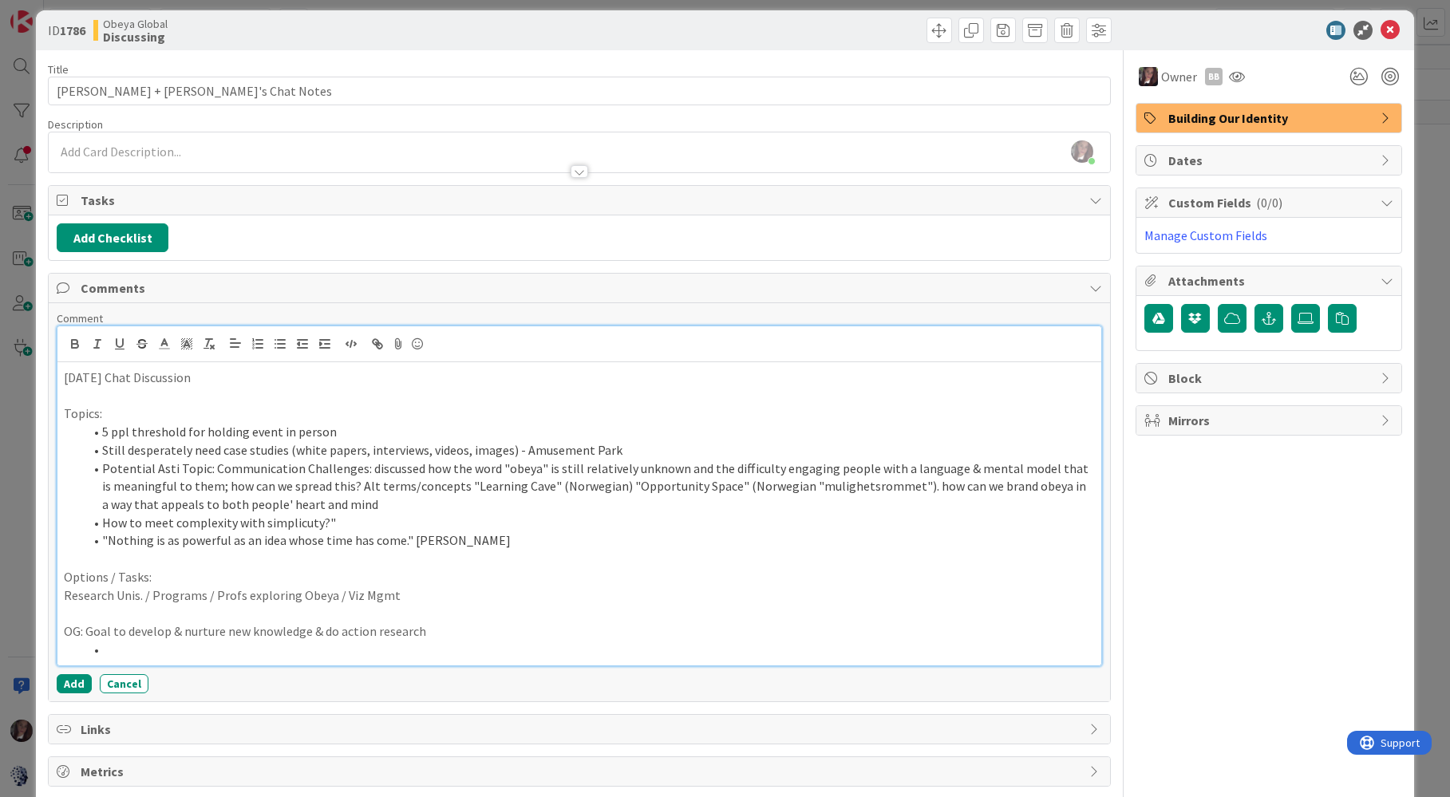
click at [101, 524] on li "How to meet complexity with simplicuty?"" at bounding box center [588, 523] width 1011 height 18
click at [306, 525] on li ""How to meet complexity with simplicuty?"" at bounding box center [588, 523] width 1011 height 18
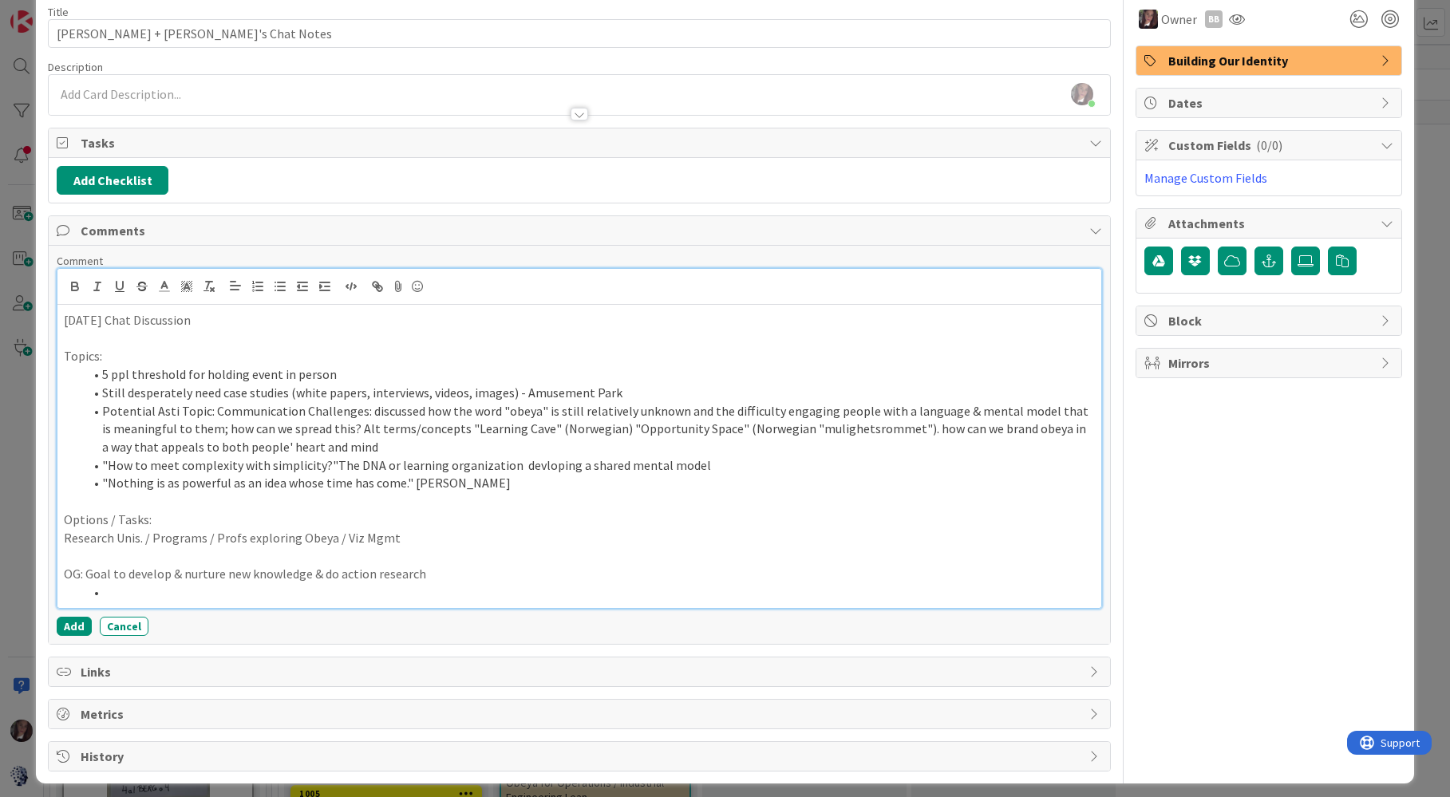
scroll to position [77, 0]
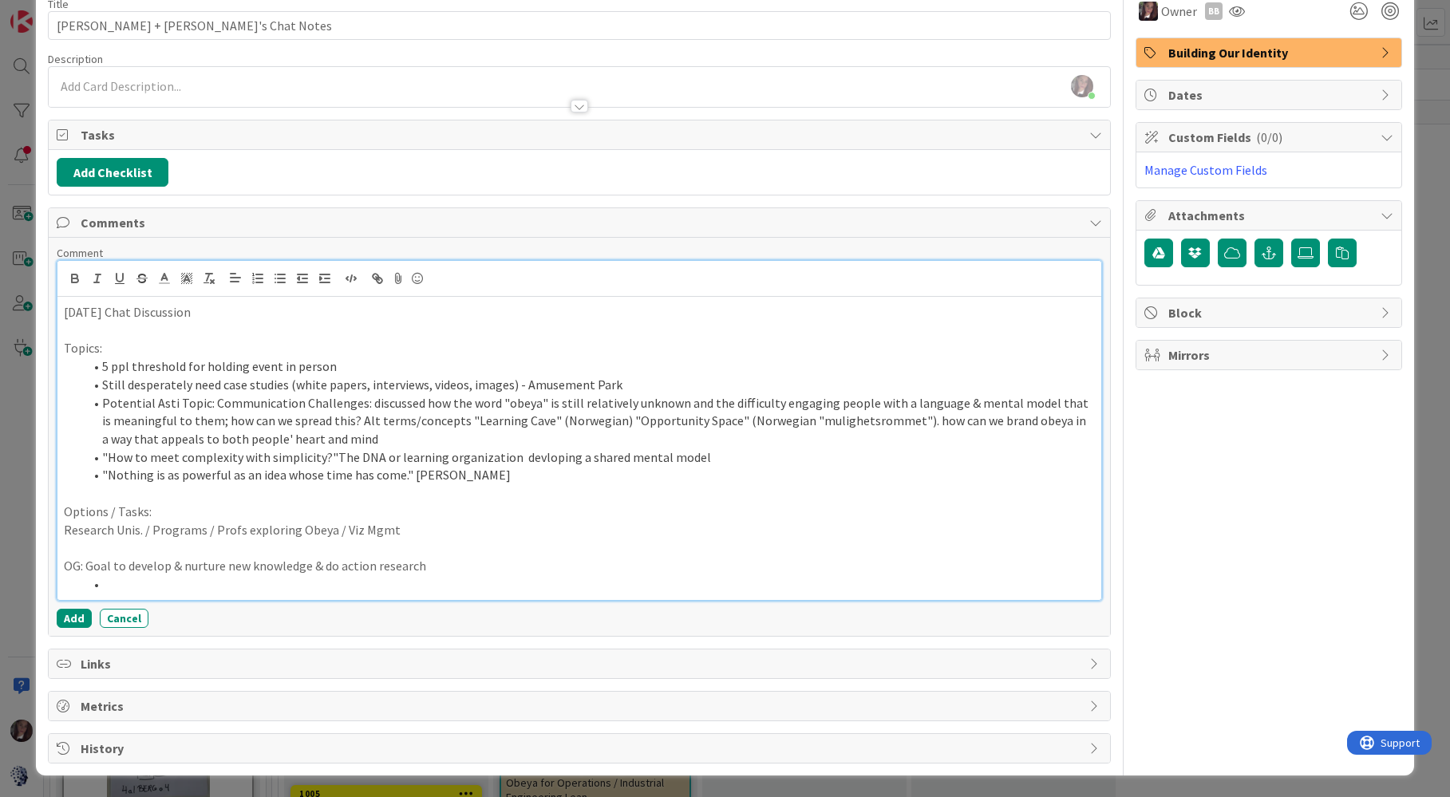
click at [529, 457] on li ""How to meet complexity with simplicity?"The DNA or learning organization devlo…" at bounding box center [588, 458] width 1011 height 18
click at [693, 461] on li ""How to meet complexity with simplicity?"The DNA or learning organization devel…" at bounding box center [588, 458] width 1011 height 18
click at [506, 461] on li ""How to meet complexity with simplicity?"The DNA or learning organization devel…" at bounding box center [588, 458] width 1011 height 18
click at [65, 532] on p "Research Unis. / Programs / Profs exploring Obeya / Viz Mgmt" at bounding box center [579, 530] width 1030 height 18
click at [278, 279] on line "button" at bounding box center [281, 279] width 7 height 0
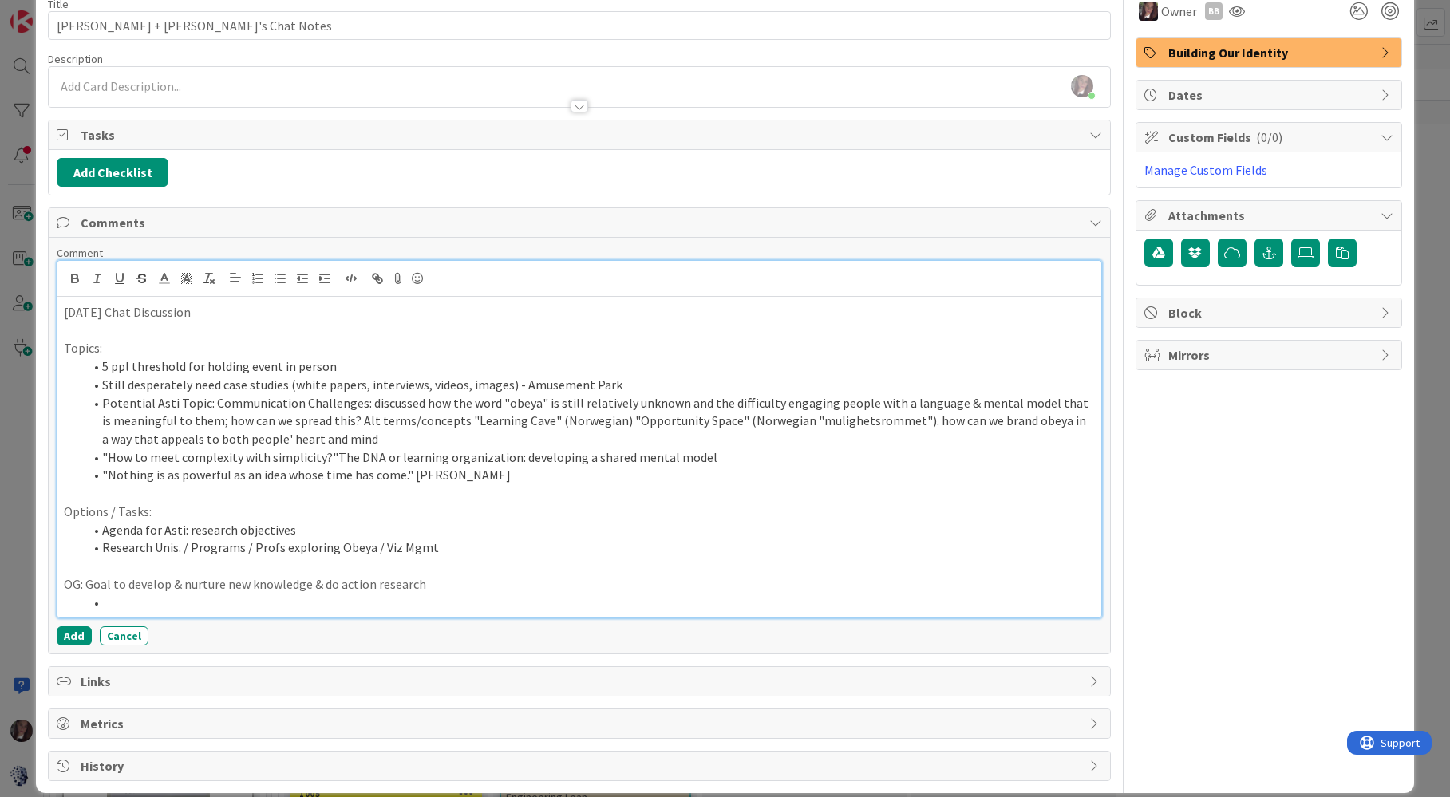
click at [702, 457] on li ""How to meet complexity with simplicity?"The DNA or learning organization: deve…" at bounding box center [588, 458] width 1011 height 18
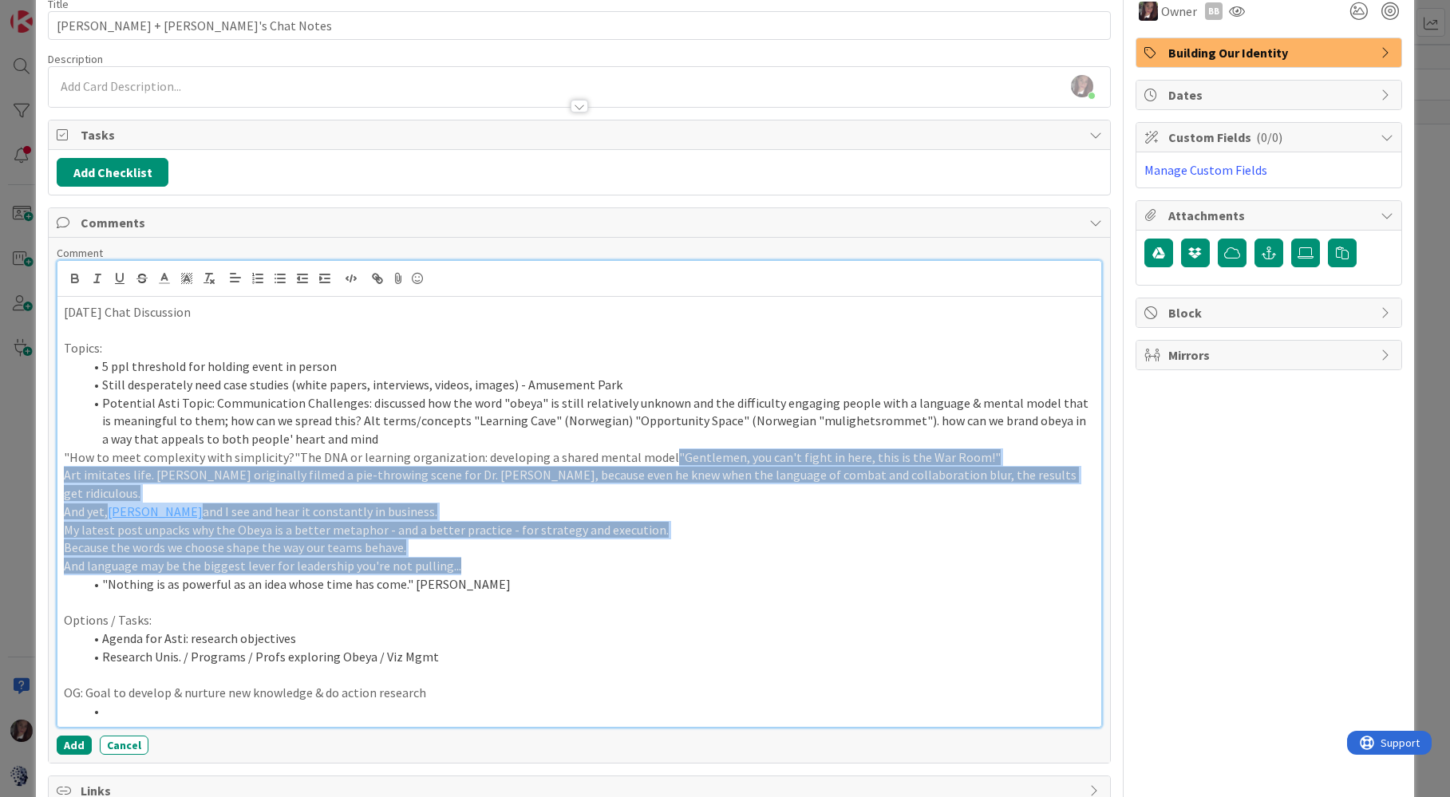
drag, startPoint x: 659, startPoint y: 456, endPoint x: 659, endPoint y: 537, distance: 81.4
click at [659, 540] on div "19 Aug Chat Discussion Topics: 5 ppl threshold for holding event in person Stil…" at bounding box center [578, 512] width 1043 height 430
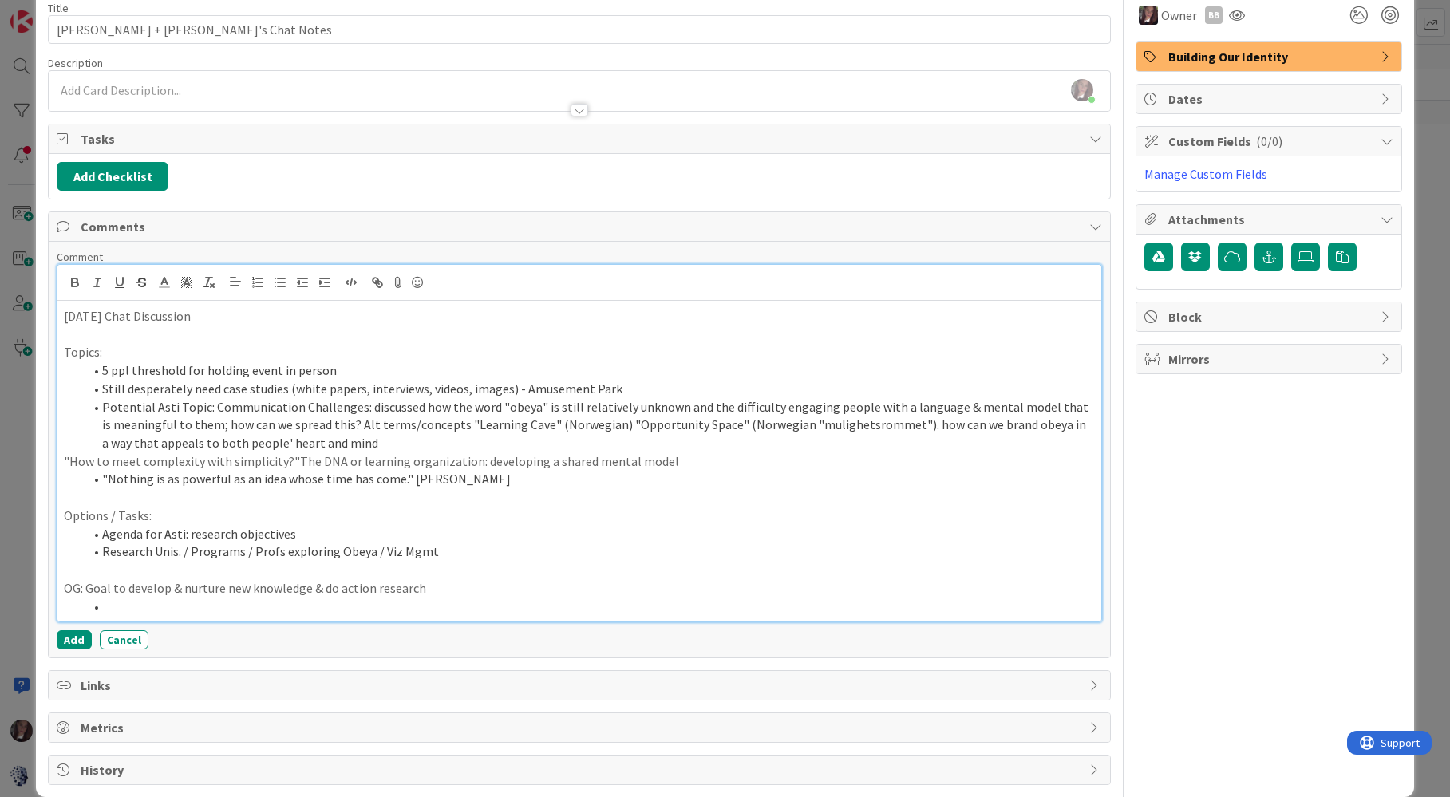
scroll to position [73, 0]
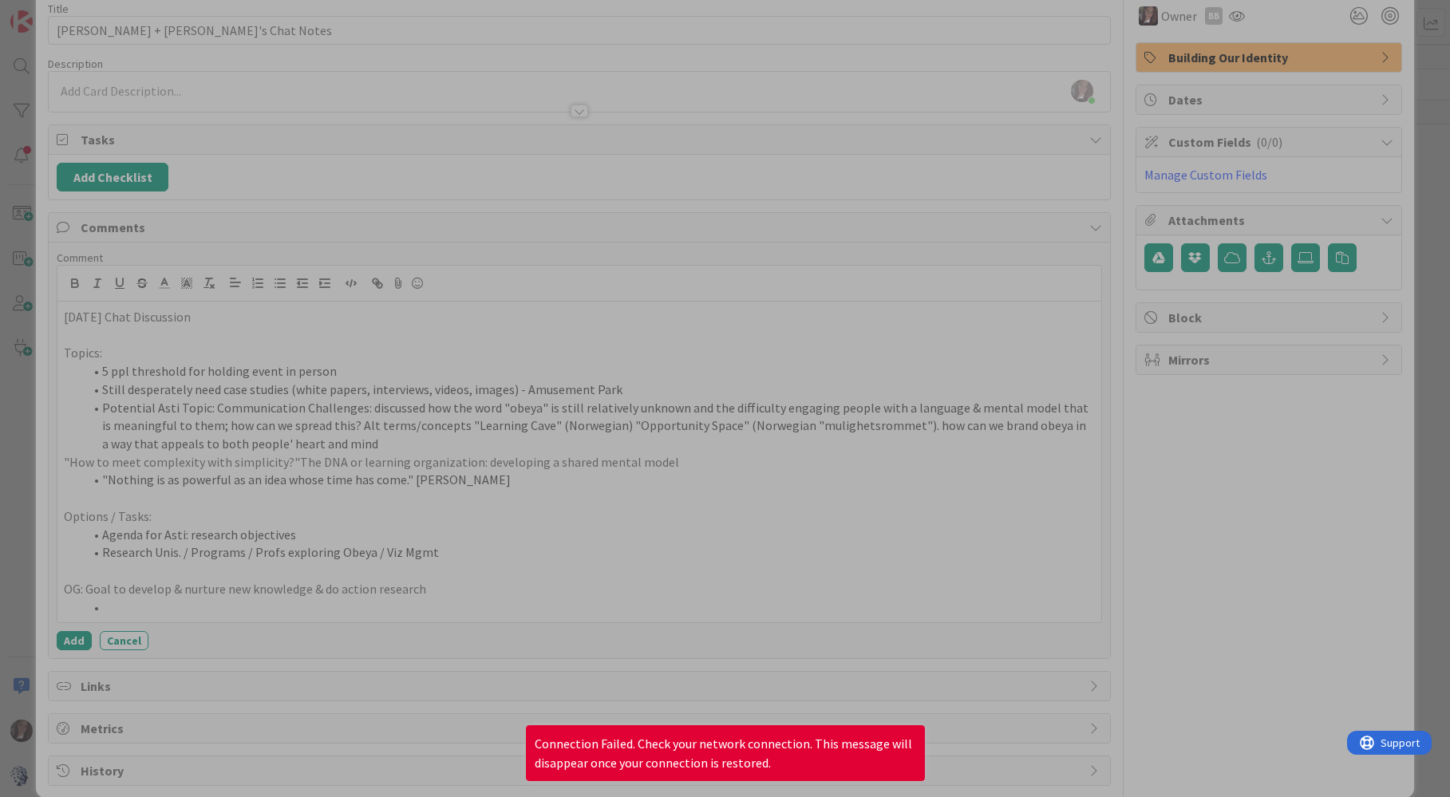
click at [402, 107] on div at bounding box center [725, 398] width 1450 height 797
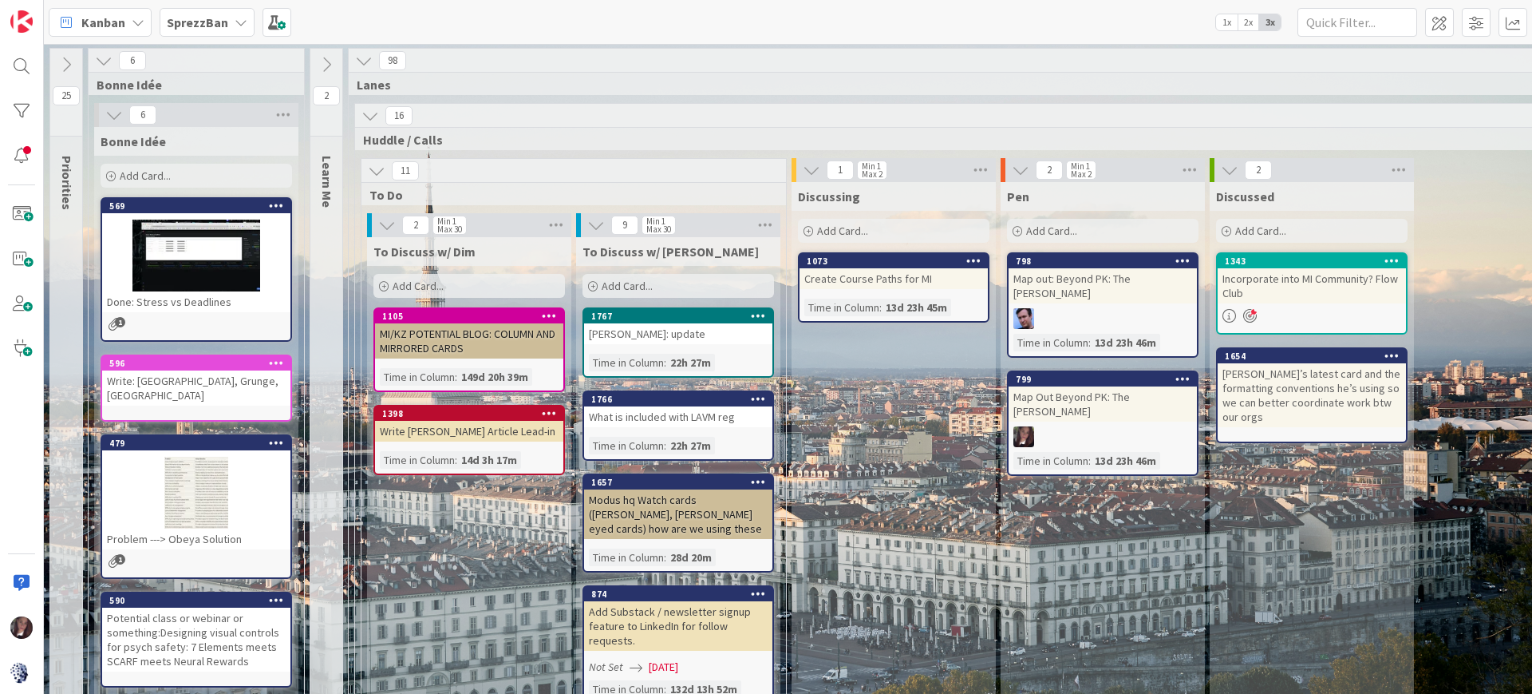
scroll to position [1287, 454]
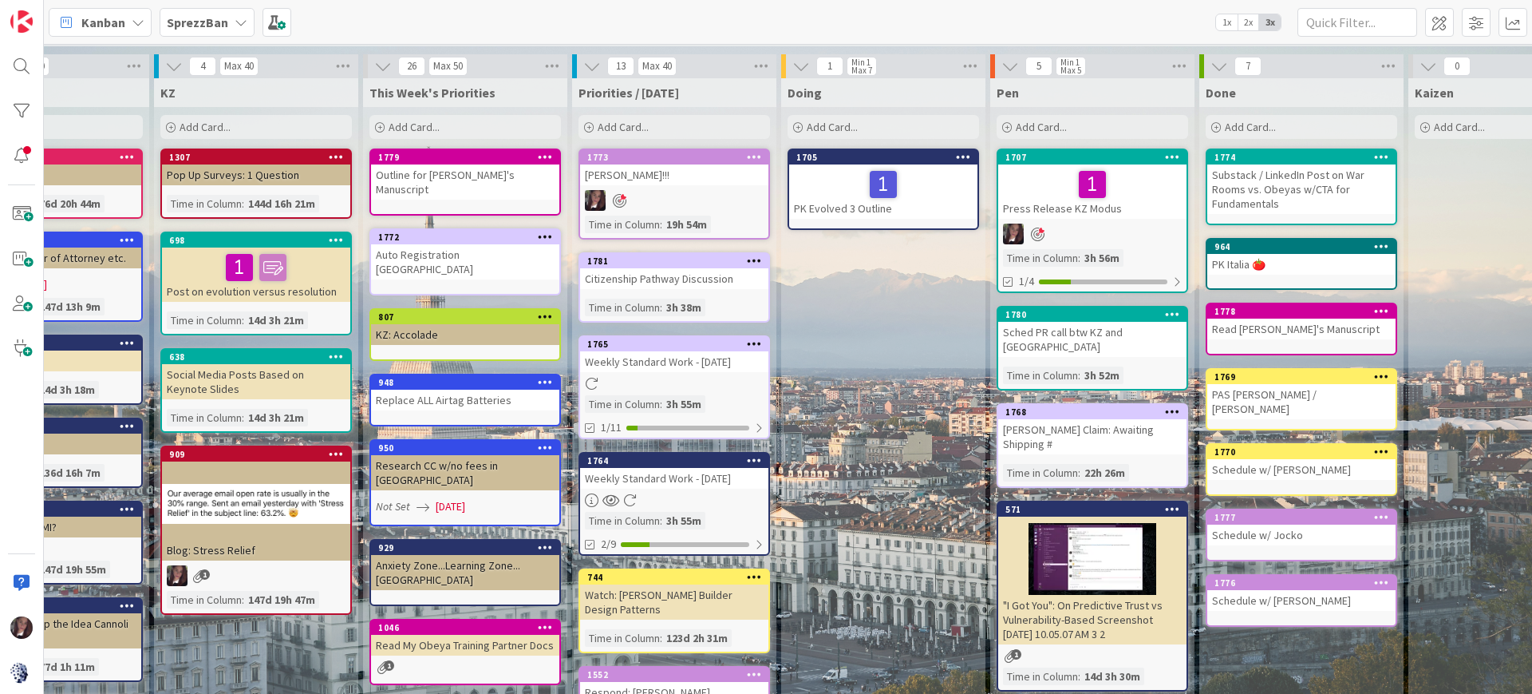
click at [207, 18] on b "SprezzBan" at bounding box center [197, 22] width 61 height 16
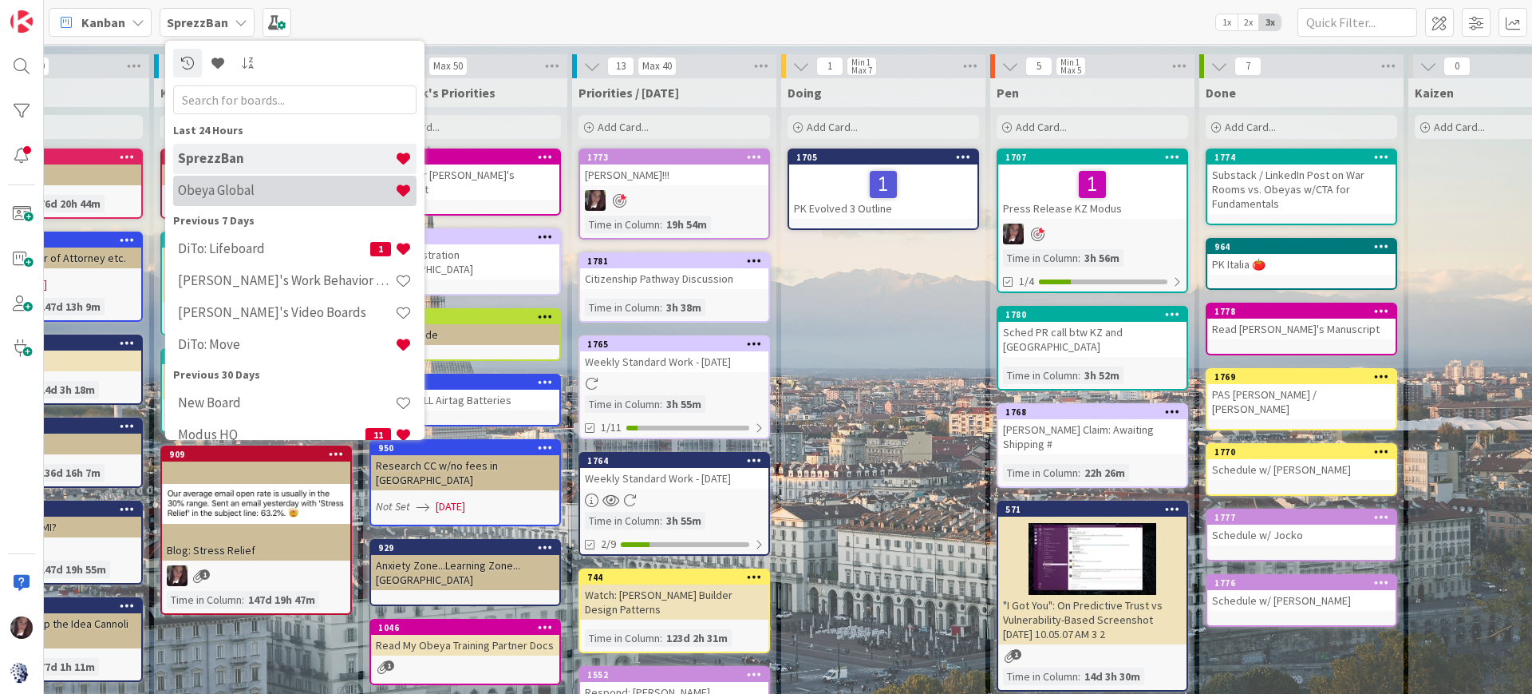
click at [191, 190] on h4 "Obeya Global" at bounding box center [286, 190] width 217 height 16
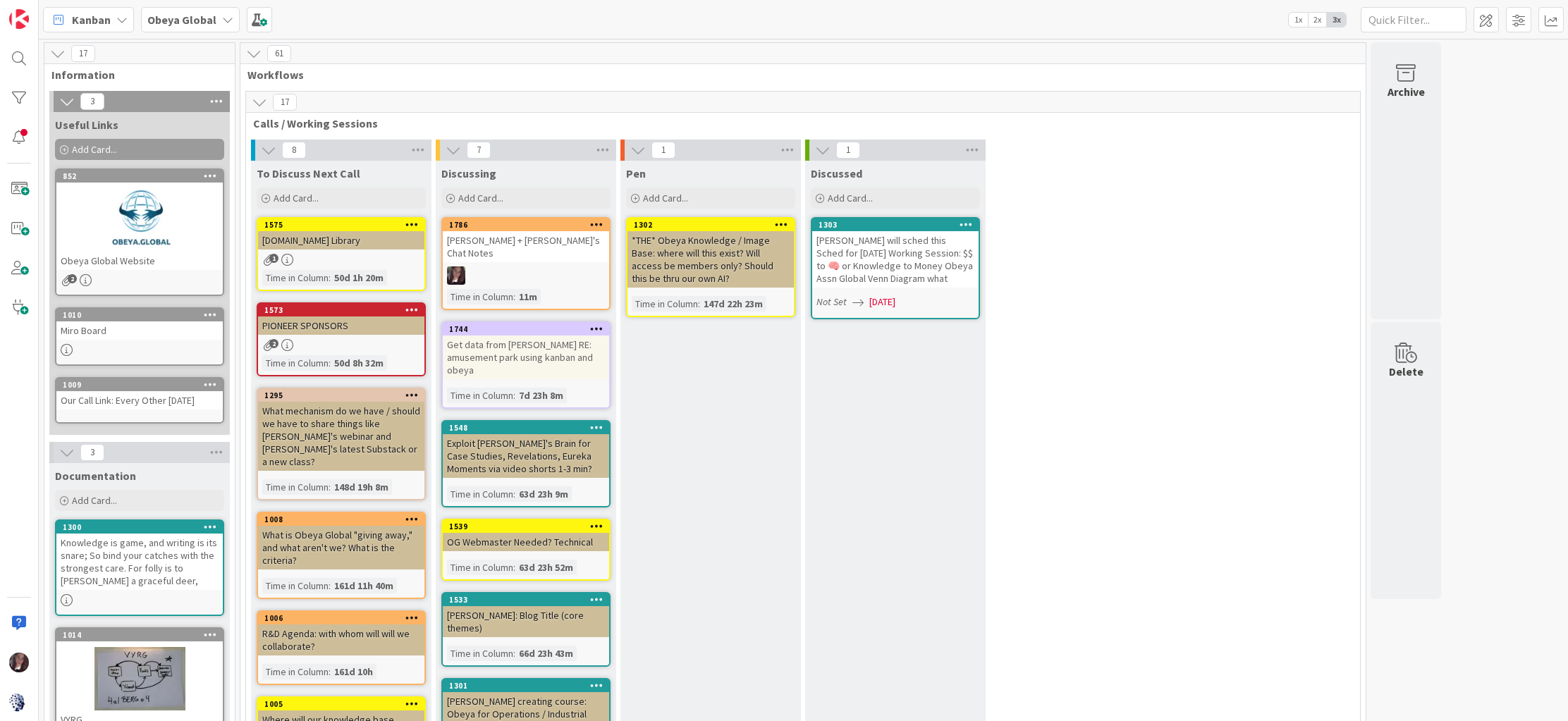
click at [508, 267] on div at bounding box center [526, 276] width 166 height 19
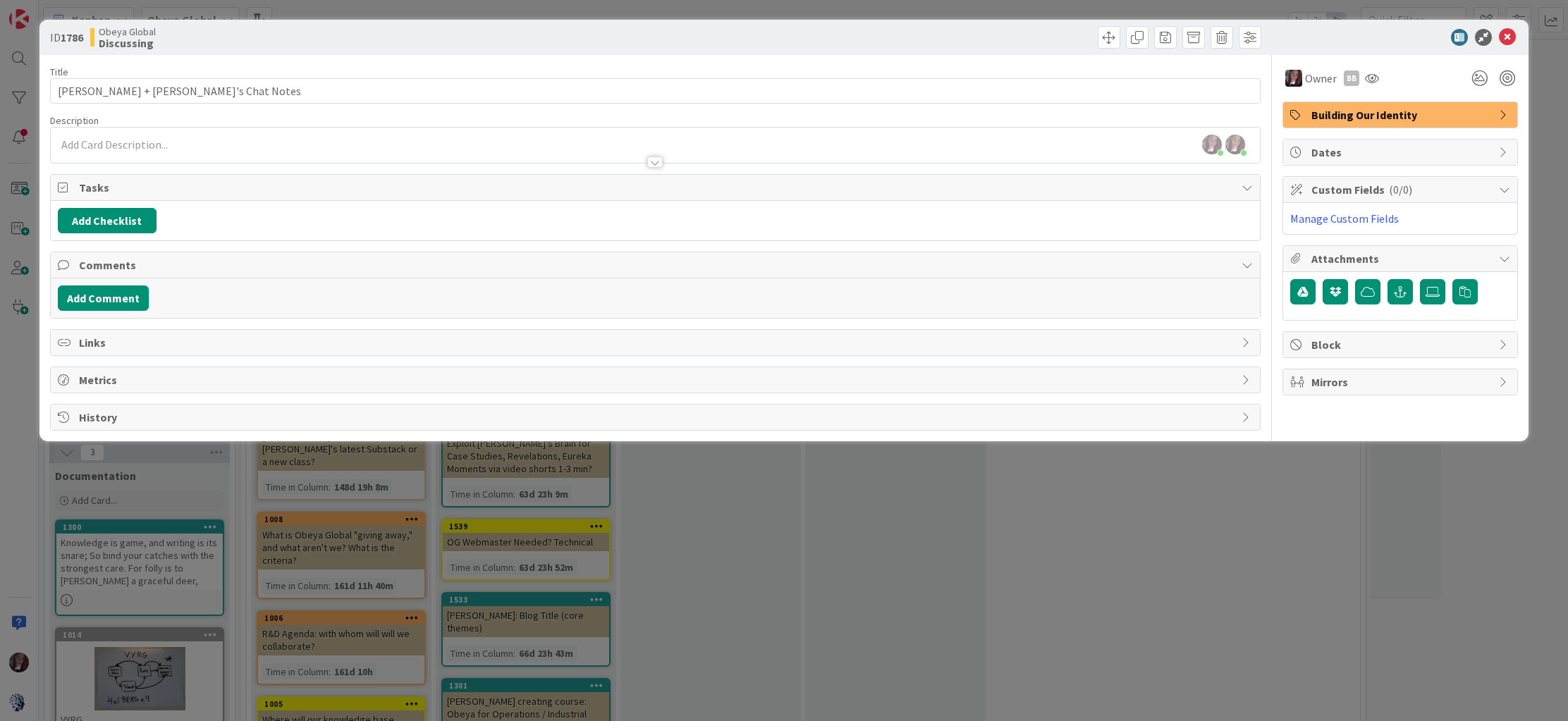
click at [193, 263] on span "Comments" at bounding box center [656, 265] width 1156 height 17
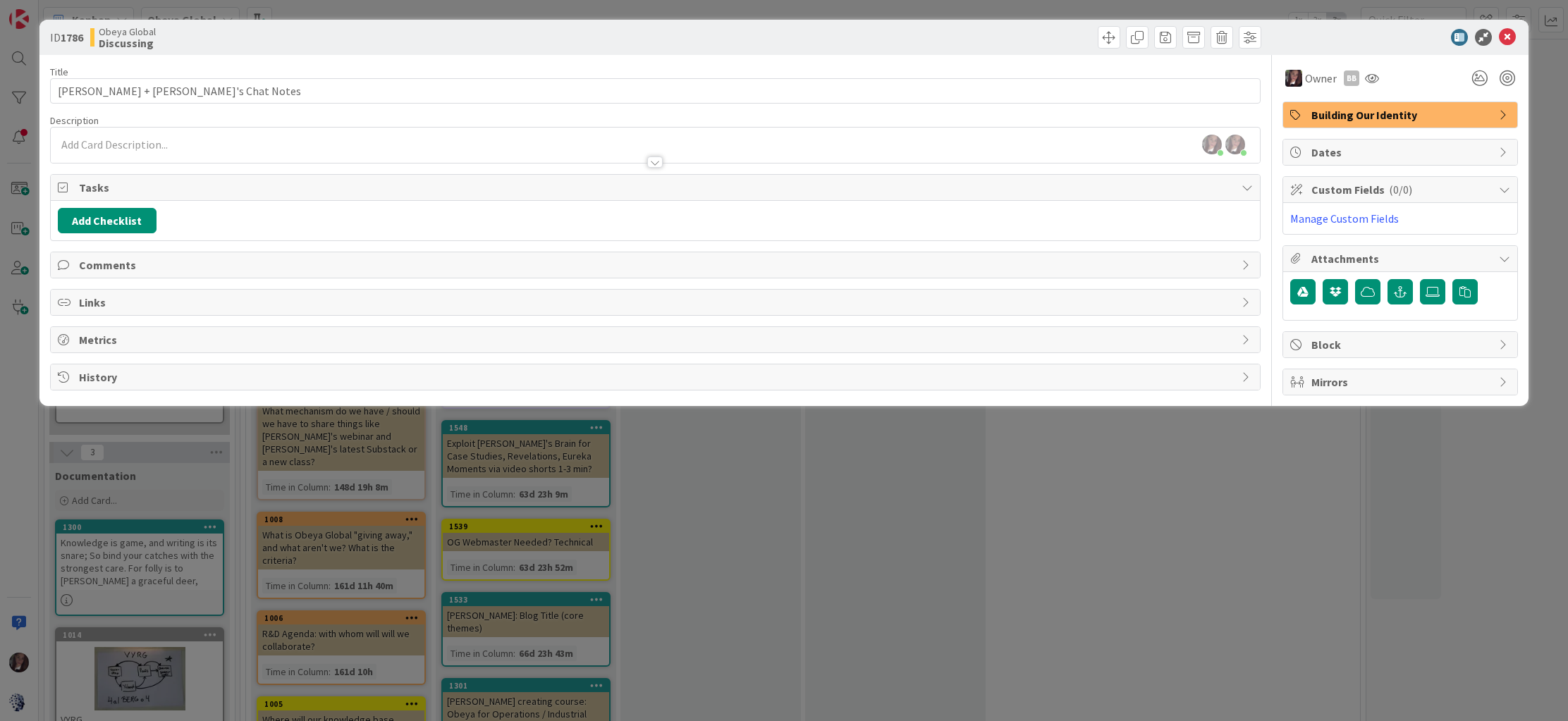
click at [197, 263] on span "Comments" at bounding box center [656, 265] width 1156 height 17
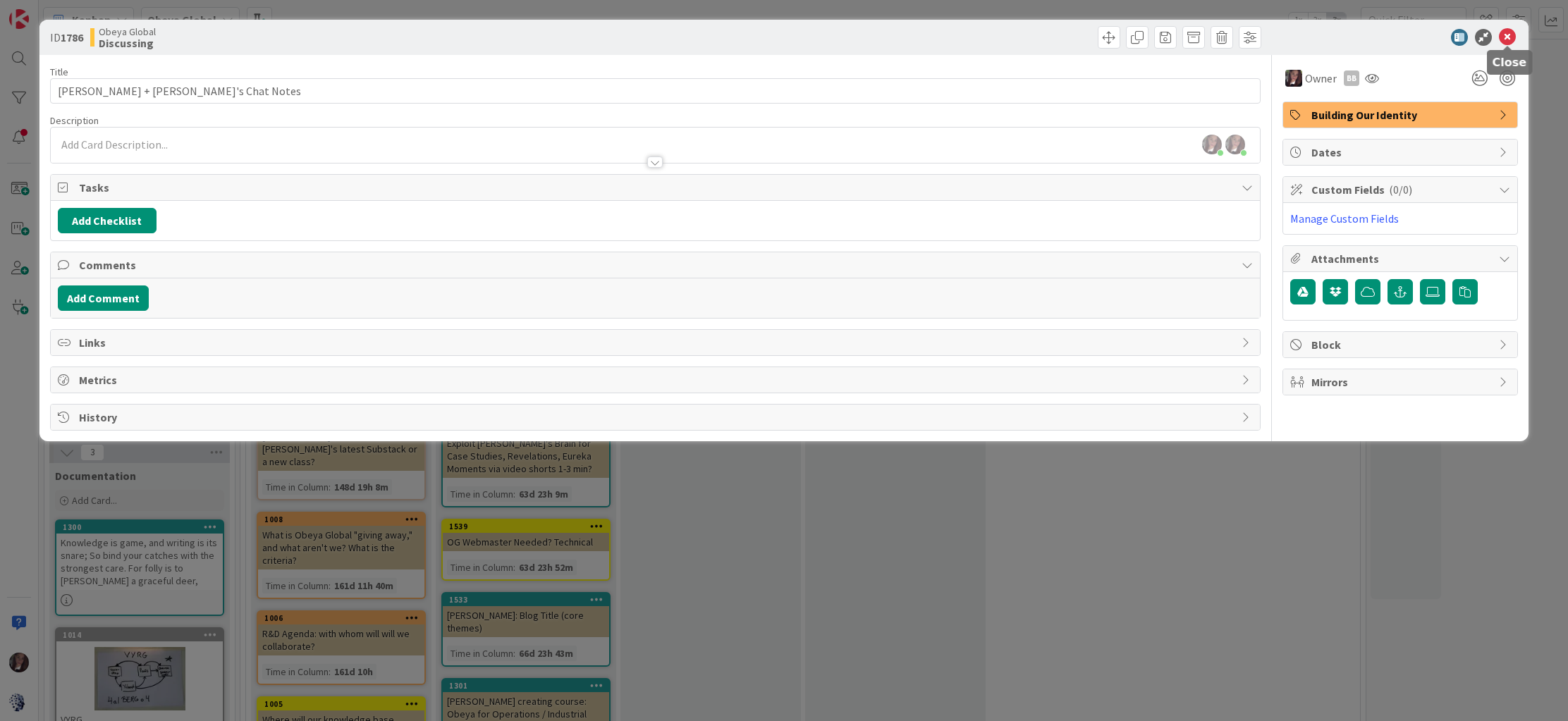
click at [1353, 36] on icon at bounding box center [1507, 37] width 17 height 17
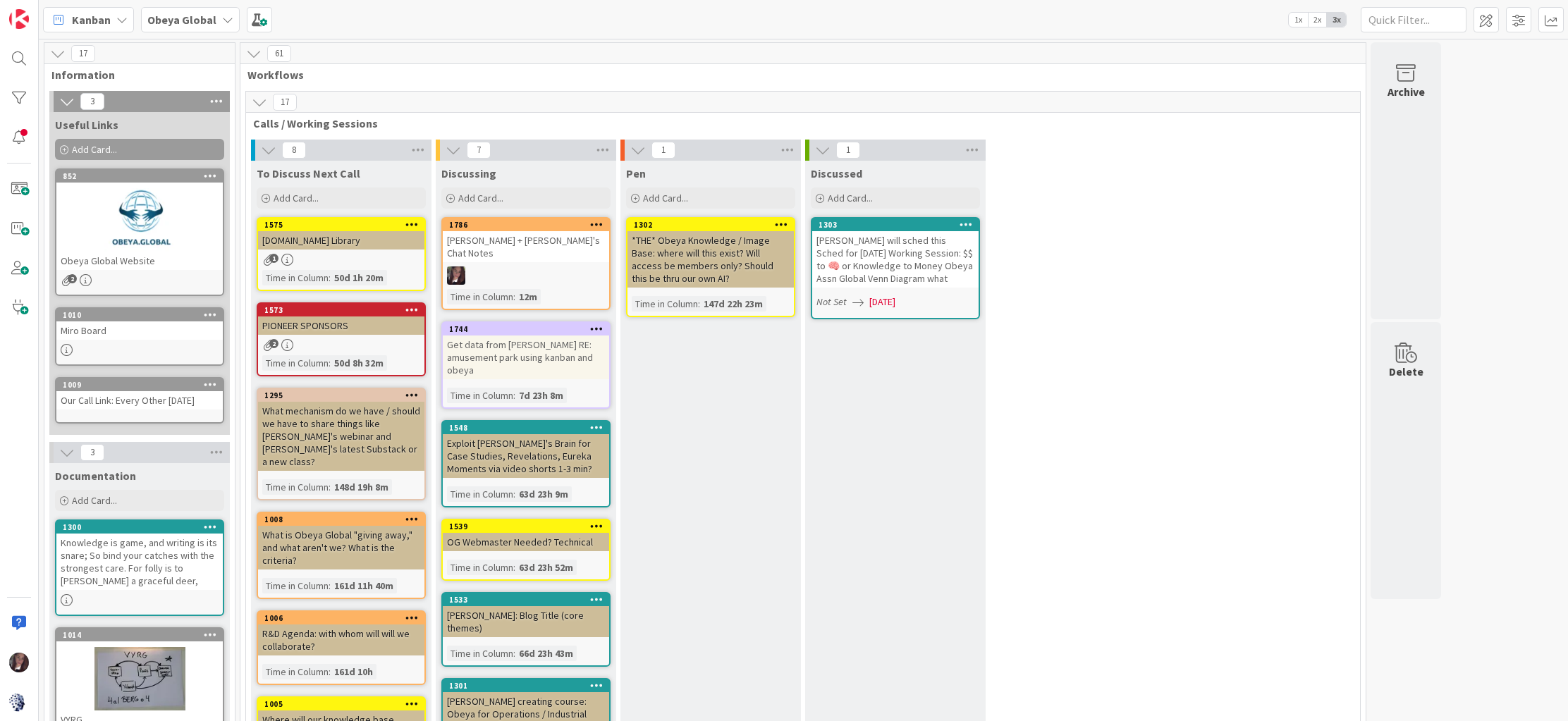
click at [499, 267] on div at bounding box center [526, 276] width 166 height 19
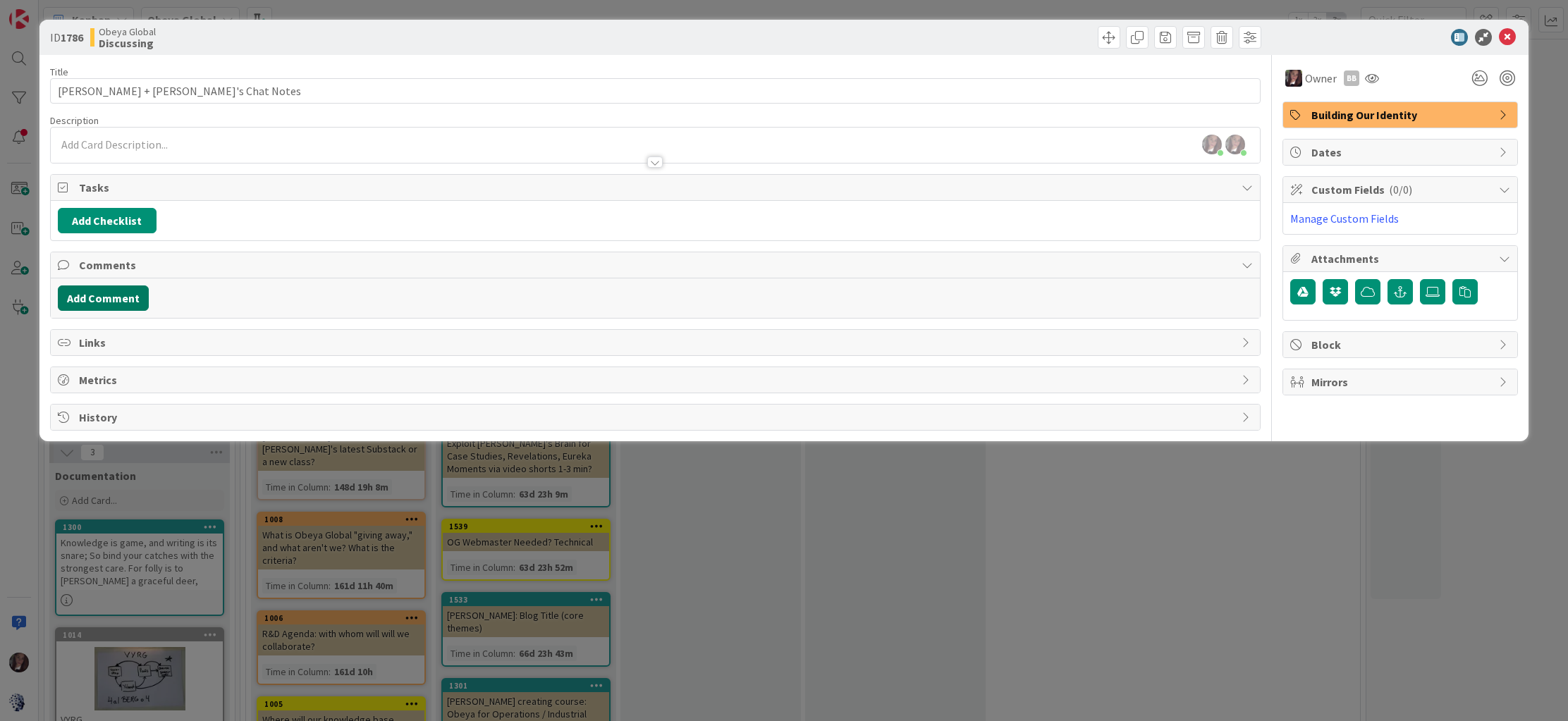
click at [104, 295] on button "Add Comment" at bounding box center [102, 298] width 91 height 26
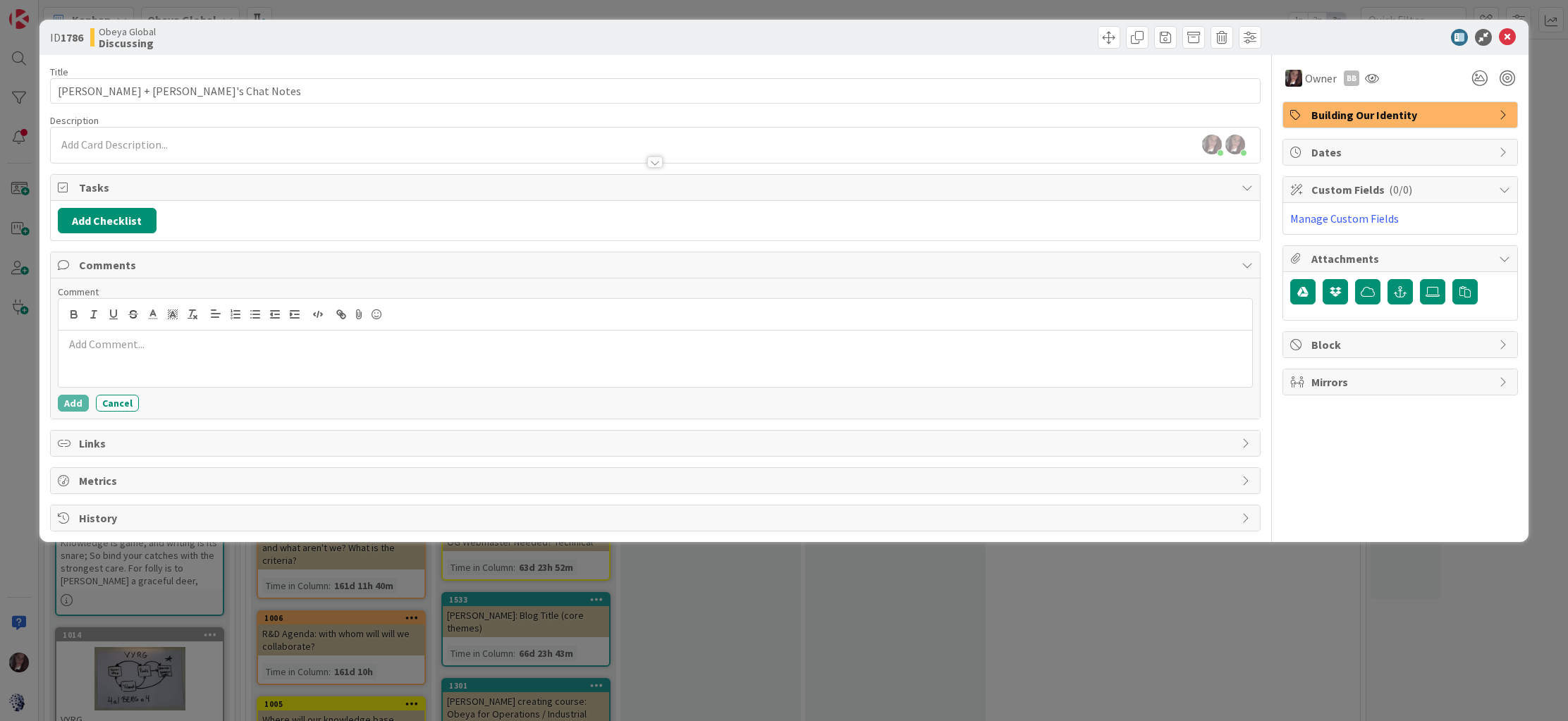
click at [96, 358] on div at bounding box center [655, 359] width 1194 height 57
click at [98, 350] on p at bounding box center [655, 345] width 1183 height 16
click at [125, 222] on button "Add Checklist" at bounding box center [107, 220] width 99 height 26
click at [331, 216] on div "Add Checklist Add Checklist Checklist Name (needed before adding tasks) 0 / 64 …" at bounding box center [655, 220] width 1196 height 26
